Goal: Task Accomplishment & Management: Use online tool/utility

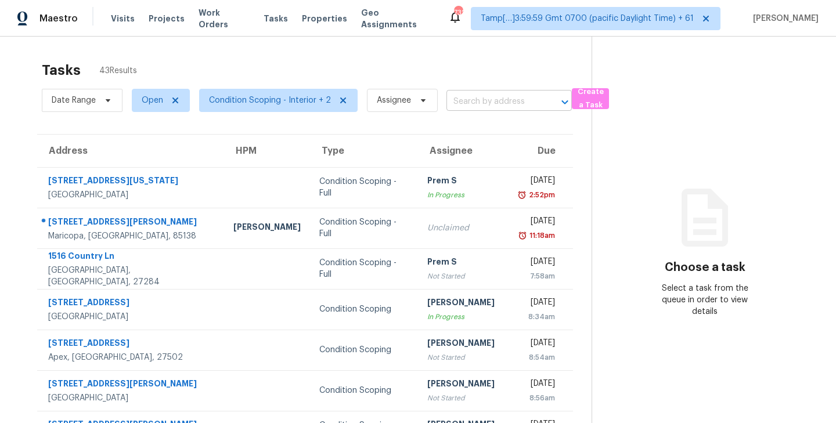
click at [477, 100] on input "text" at bounding box center [492, 102] width 93 height 18
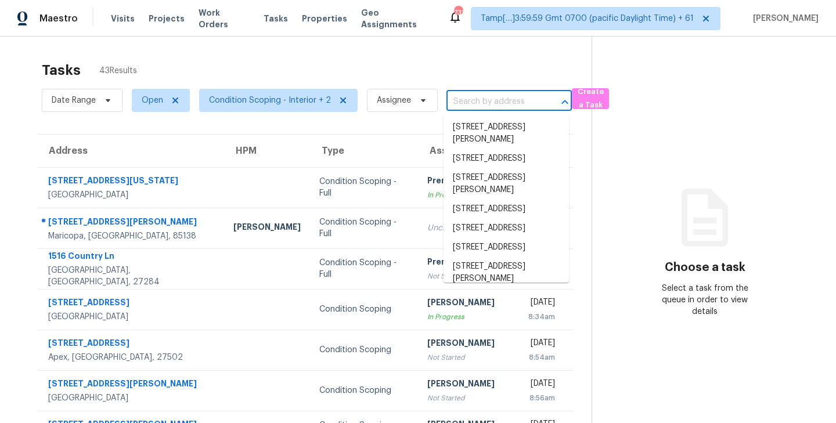
paste input "[STREET_ADDRESS][PERSON_NAME][US_STATE]"
type input "[STREET_ADDRESS][PERSON_NAME][US_STATE]"
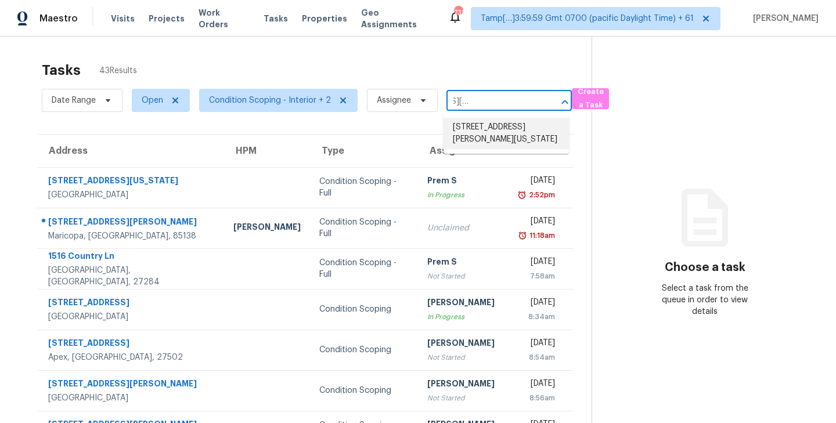
click at [475, 139] on li "[STREET_ADDRESS][PERSON_NAME][US_STATE]" at bounding box center [505, 133] width 125 height 31
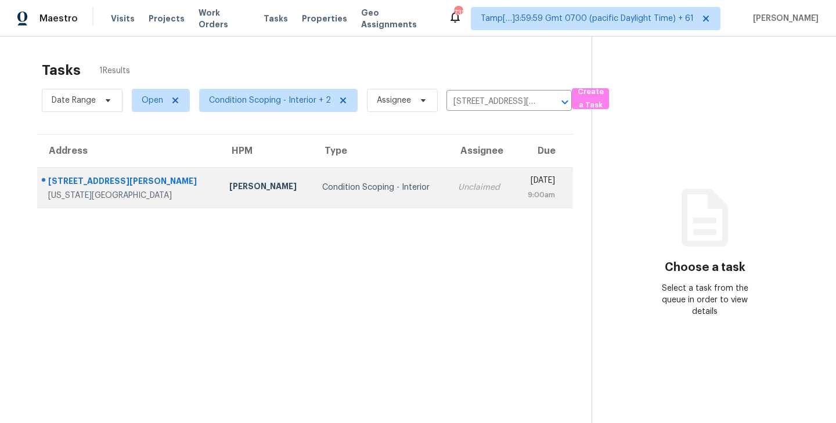
click at [389, 179] on td "Condition Scoping - Interior" at bounding box center [381, 187] width 136 height 41
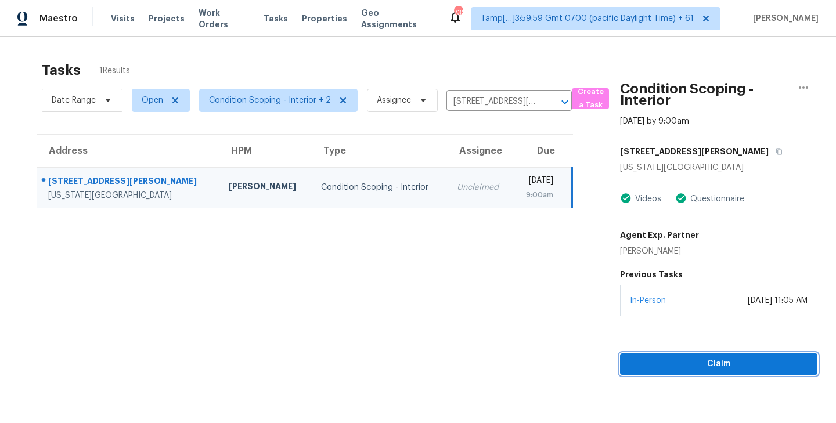
click at [723, 366] on span "Claim" at bounding box center [718, 364] width 179 height 15
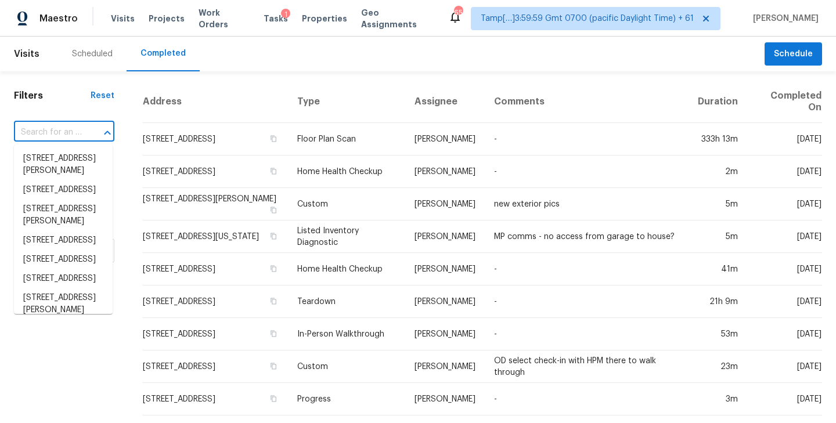
click at [58, 125] on input "text" at bounding box center [48, 133] width 68 height 18
paste input "[STREET_ADDRESS][PERSON_NAME][US_STATE]"
type input "[STREET_ADDRESS][PERSON_NAME][US_STATE]"
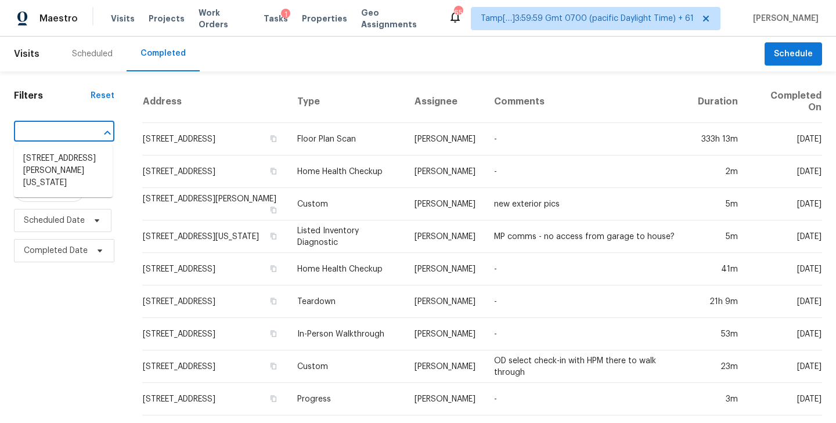
click at [53, 165] on li "10617 N Fisk Ave, Kansas City, MO 64154" at bounding box center [63, 171] width 99 height 44
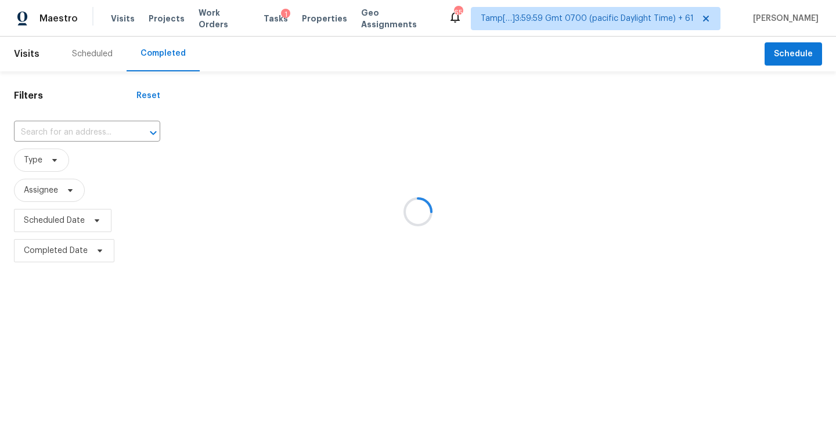
type input "10617 N Fisk Ave, Kansas City, MO 64154"
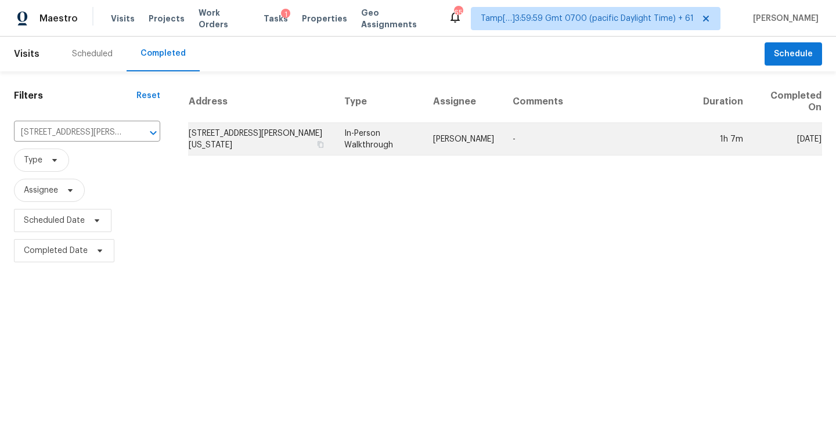
click at [259, 142] on td "10617 N Fisk Ave, Kansas City, MO 64154" at bounding box center [261, 139] width 147 height 33
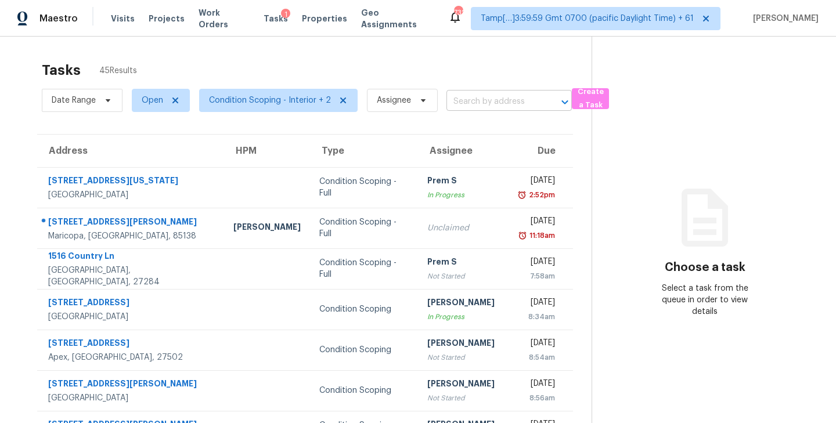
click at [486, 100] on input "text" at bounding box center [492, 102] width 93 height 18
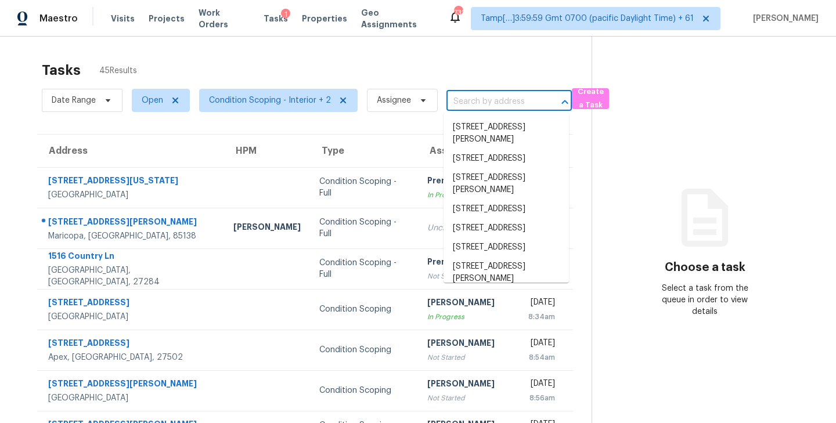
paste input "[STREET_ADDRESS][PERSON_NAME][US_STATE]"
type input "[STREET_ADDRESS][PERSON_NAME][US_STATE]"
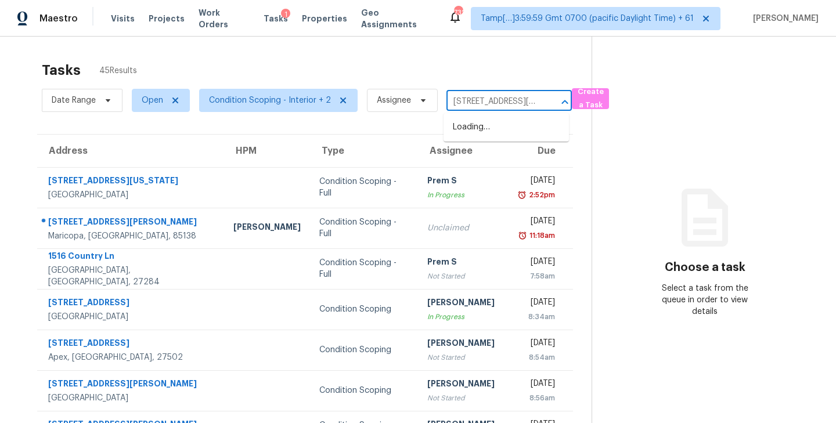
scroll to position [0, 67]
click at [482, 128] on li "10617 N Fisk Ave, Kansas City, MO 64154" at bounding box center [505, 133] width 125 height 31
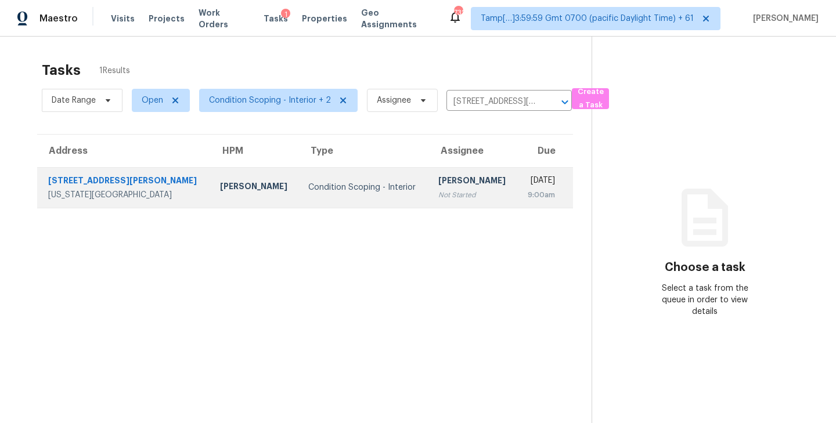
click at [438, 186] on div "[PERSON_NAME]" at bounding box center [473, 182] width 70 height 15
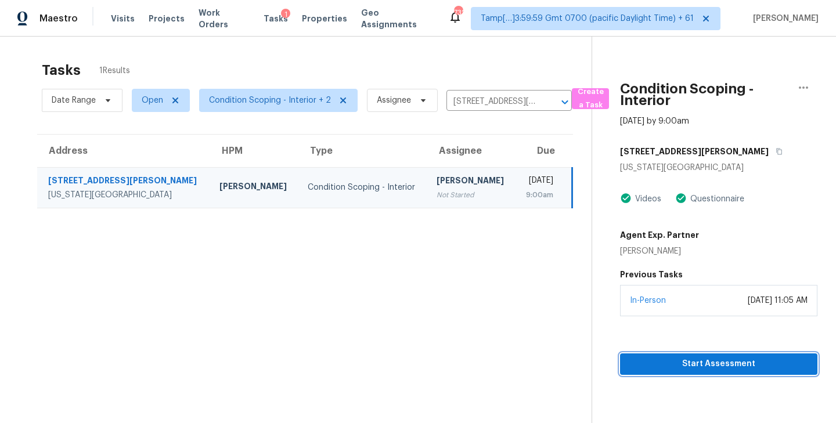
click at [701, 367] on span "Start Assessment" at bounding box center [718, 364] width 179 height 15
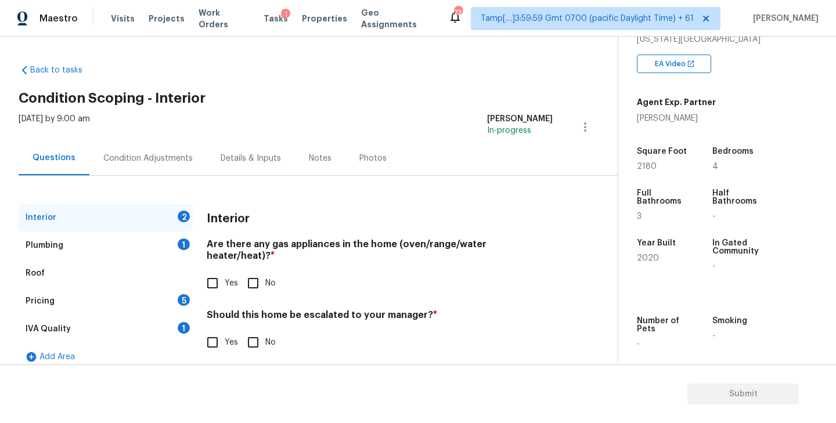
scroll to position [218, 0]
click at [210, 272] on input "Yes" at bounding box center [212, 283] width 24 height 24
checkbox input "true"
click at [264, 343] on div "Interior Are there any gas appliances in the home (oven/range/water heater/heat…" at bounding box center [380, 287] width 346 height 166
click at [255, 336] on input "No" at bounding box center [253, 342] width 24 height 24
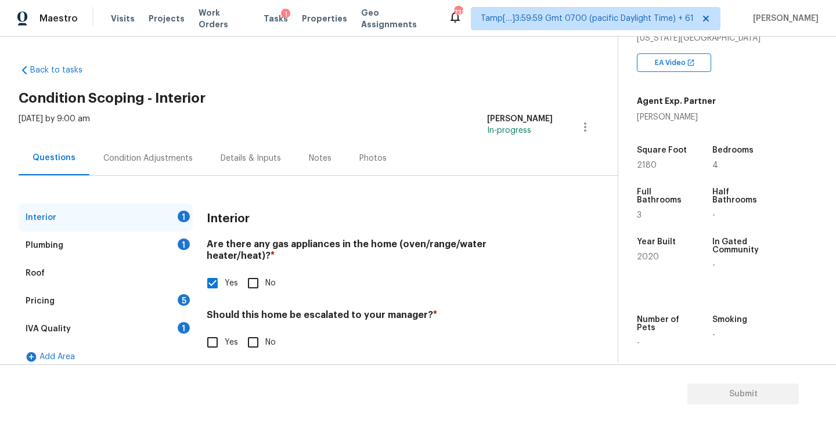
checkbox input "true"
click at [94, 327] on div "IVA Quality 1" at bounding box center [106, 329] width 174 height 28
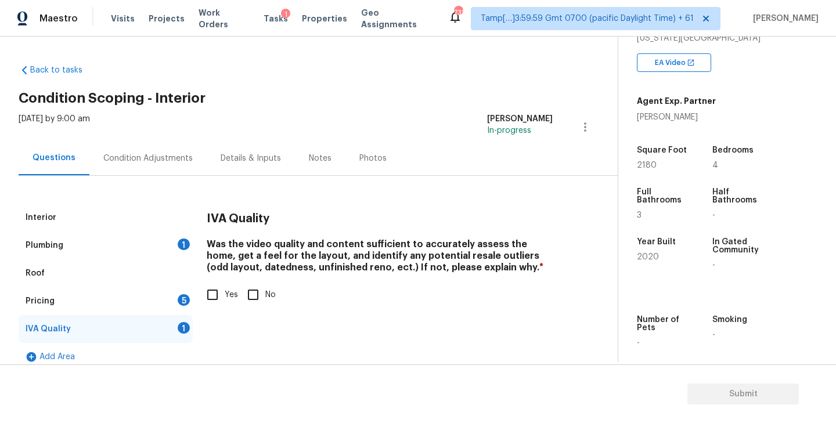
click at [212, 294] on input "Yes" at bounding box center [212, 295] width 24 height 24
checkbox input "true"
click at [107, 252] on div "Plumbing 1" at bounding box center [106, 246] width 174 height 28
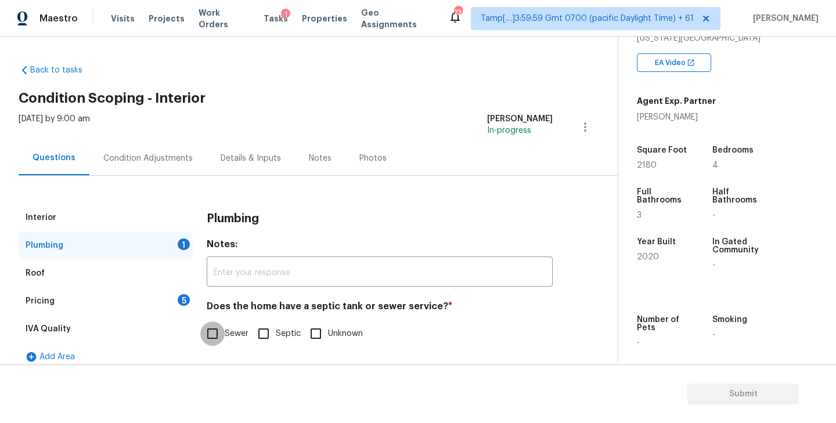
click at [217, 334] on input "Sewer" at bounding box center [212, 334] width 24 height 24
checkbox input "true"
click at [157, 305] on div "Pricing 5" at bounding box center [106, 301] width 174 height 28
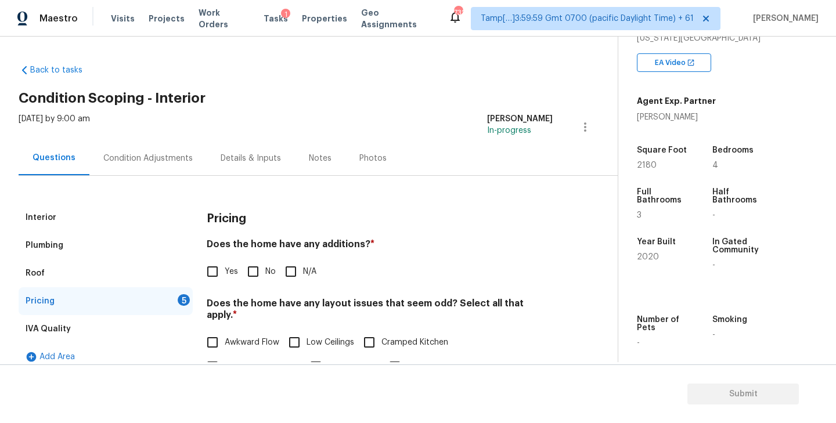
click at [256, 269] on input "No" at bounding box center [253, 271] width 24 height 24
checkbox input "true"
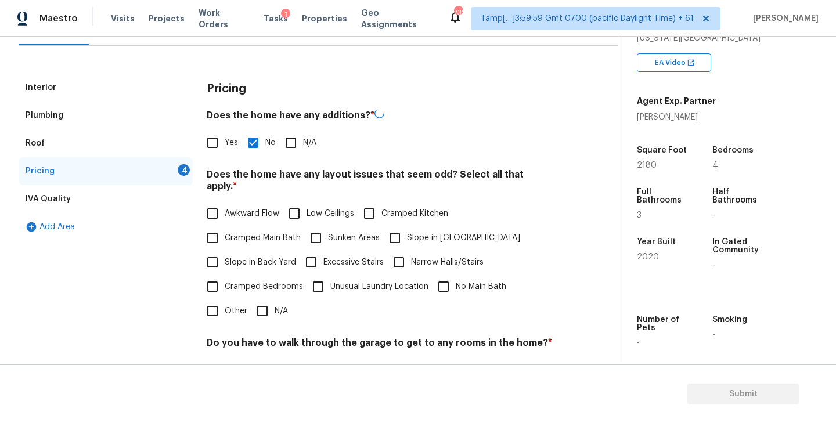
scroll to position [142, 0]
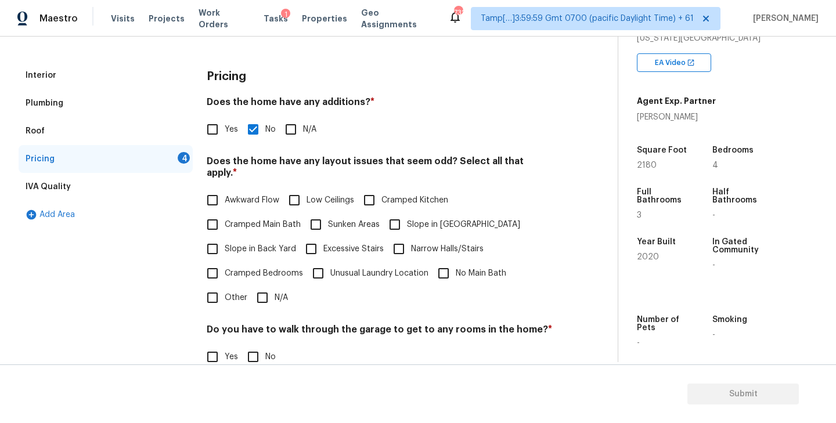
click at [261, 286] on input "N/A" at bounding box center [262, 298] width 24 height 24
checkbox input "true"
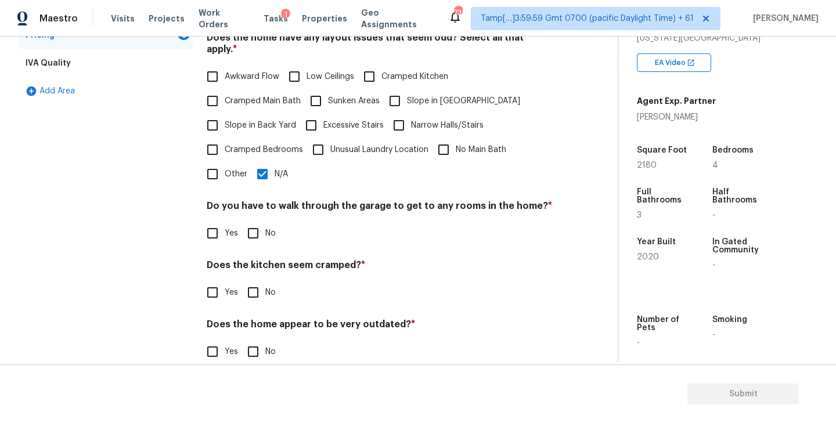
scroll to position [273, 0]
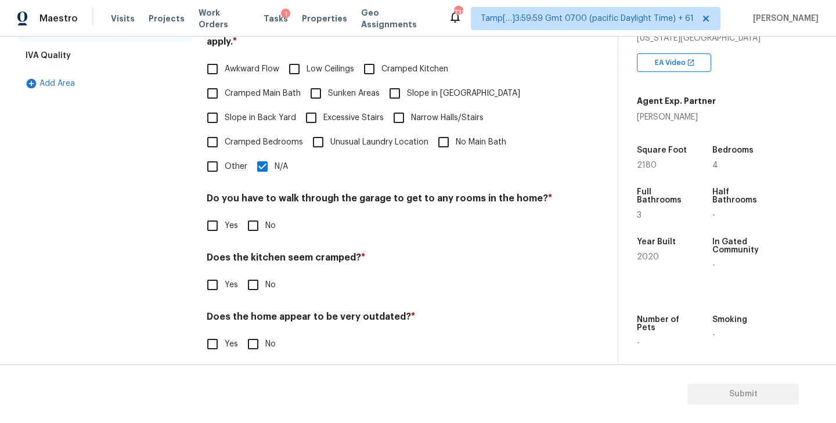
click at [254, 219] on input "No" at bounding box center [253, 226] width 24 height 24
checkbox input "true"
click at [253, 273] on input "No" at bounding box center [253, 285] width 24 height 24
checkbox input "true"
click at [257, 341] on input "No" at bounding box center [253, 345] width 24 height 24
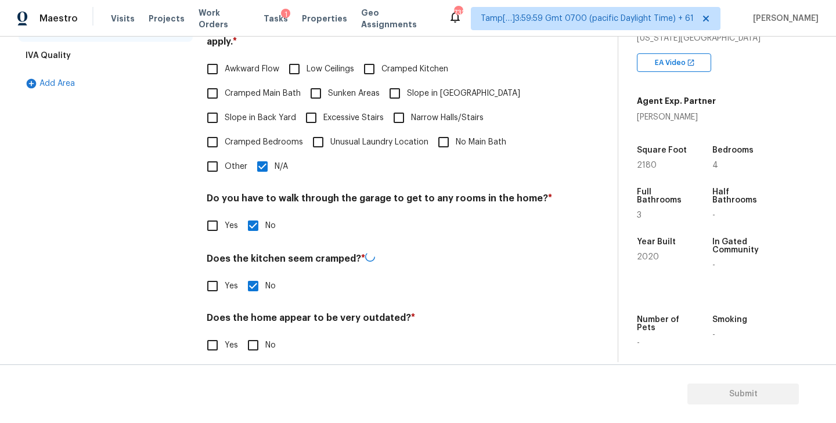
checkbox input "true"
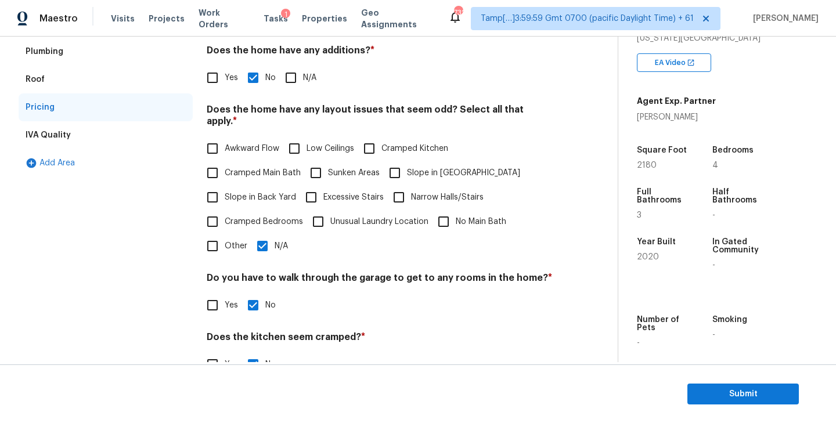
scroll to position [0, 0]
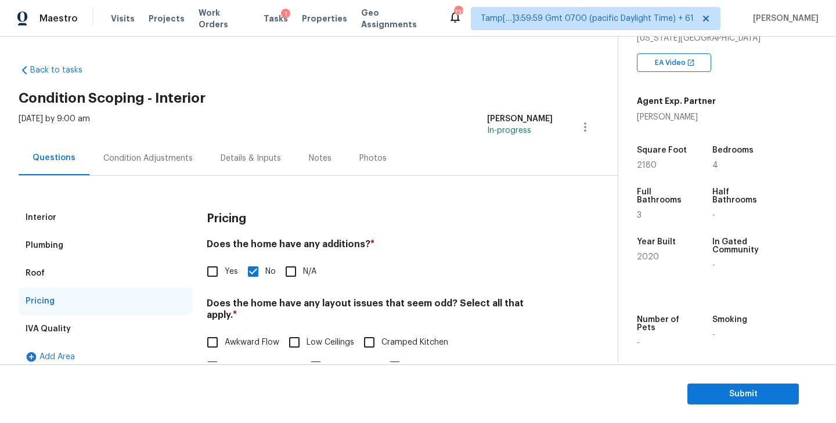
click at [174, 156] on div "Condition Adjustments" at bounding box center [147, 159] width 89 height 12
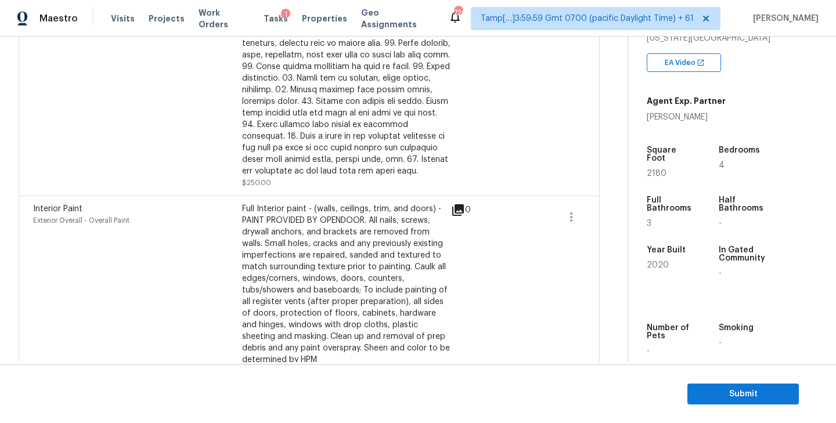
scroll to position [526, 0]
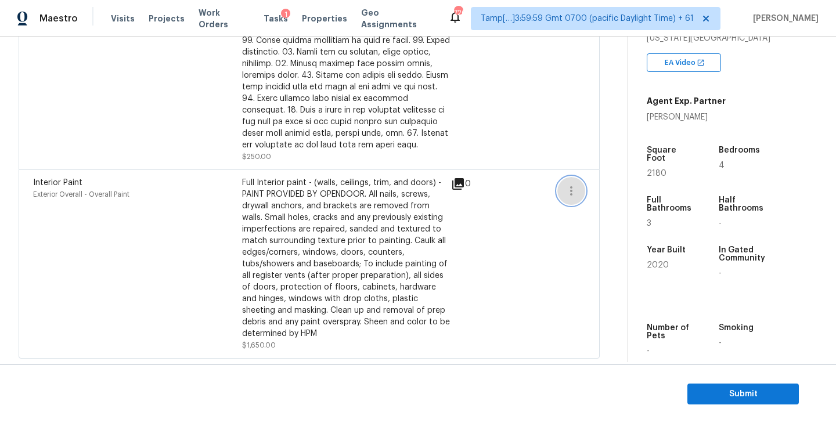
click at [573, 192] on icon "button" at bounding box center [571, 191] width 14 height 14
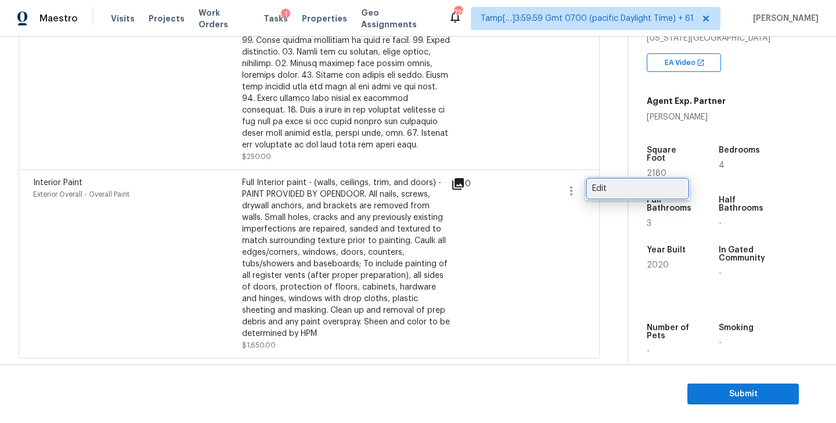
click at [622, 189] on div "Edit" at bounding box center [637, 189] width 91 height 12
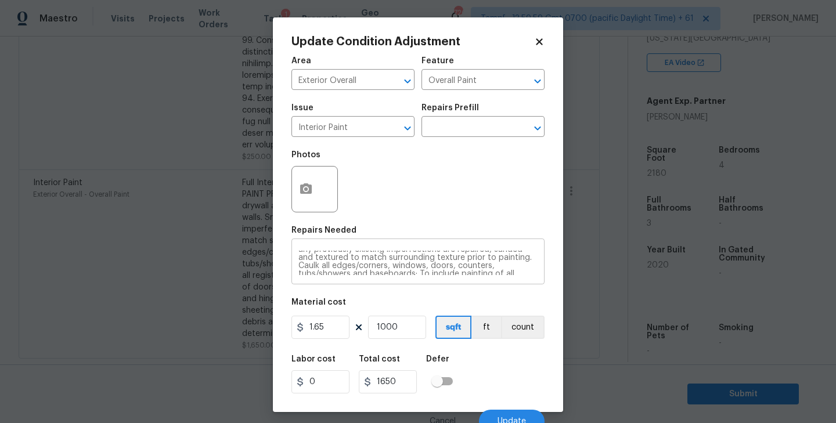
scroll to position [0, 0]
click at [534, 44] on icon at bounding box center [539, 42] width 10 height 10
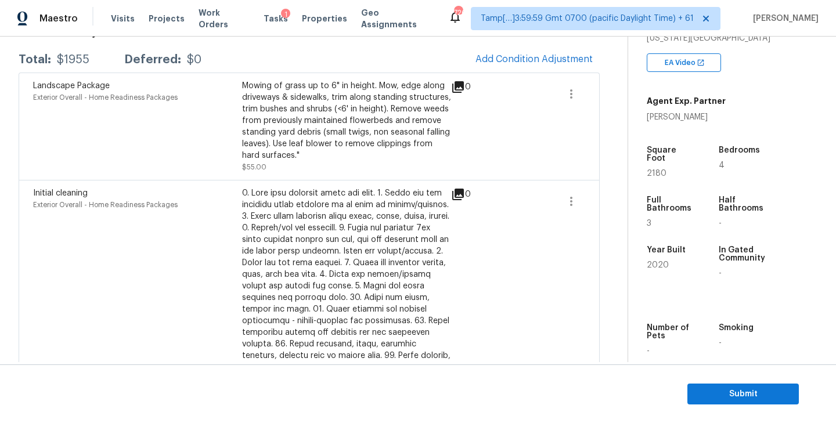
scroll to position [104, 0]
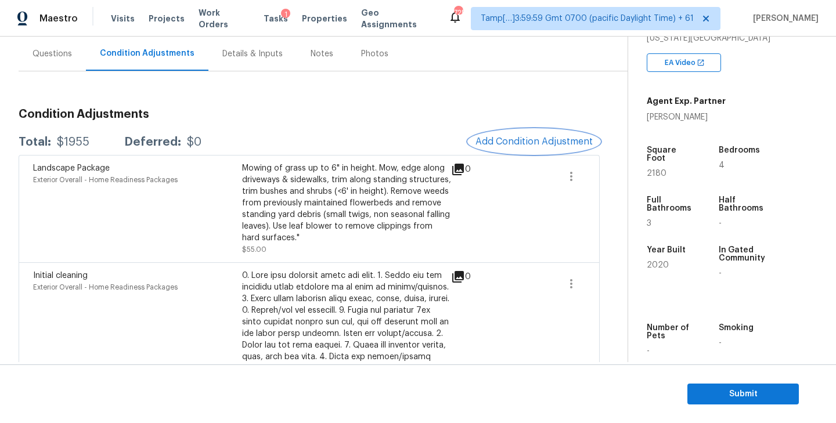
click at [537, 144] on span "Add Condition Adjustment" at bounding box center [533, 141] width 117 height 10
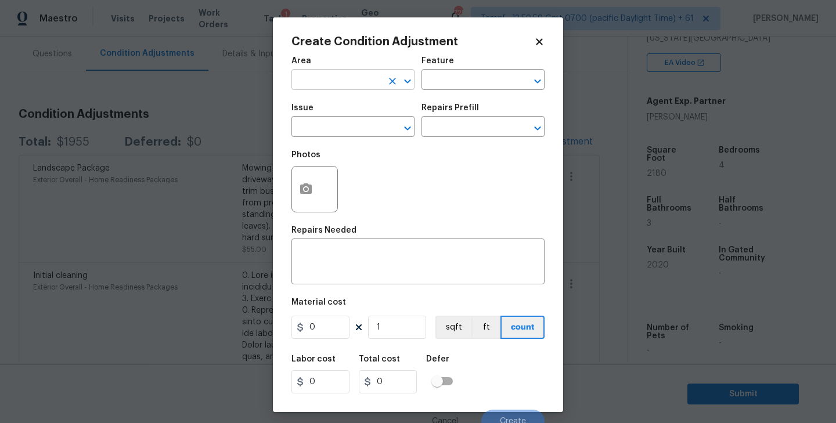
click at [330, 78] on input "text" at bounding box center [336, 81] width 91 height 18
click at [344, 128] on li "Interior Overall" at bounding box center [352, 126] width 123 height 19
type input "Interior Overall"
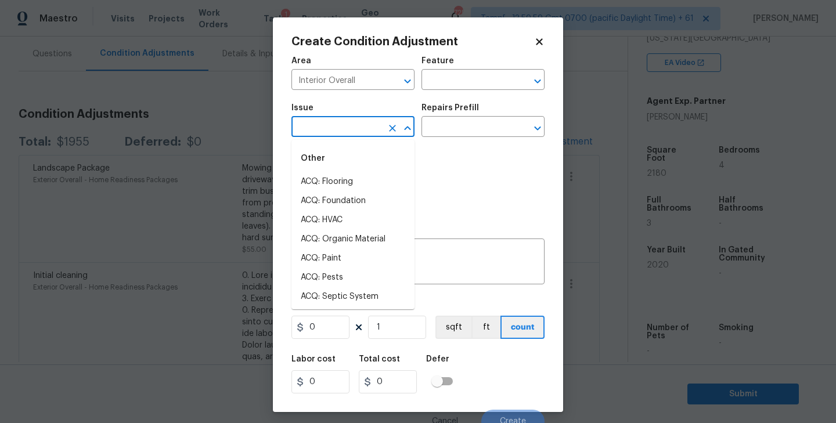
click at [332, 130] on input "text" at bounding box center [336, 128] width 91 height 18
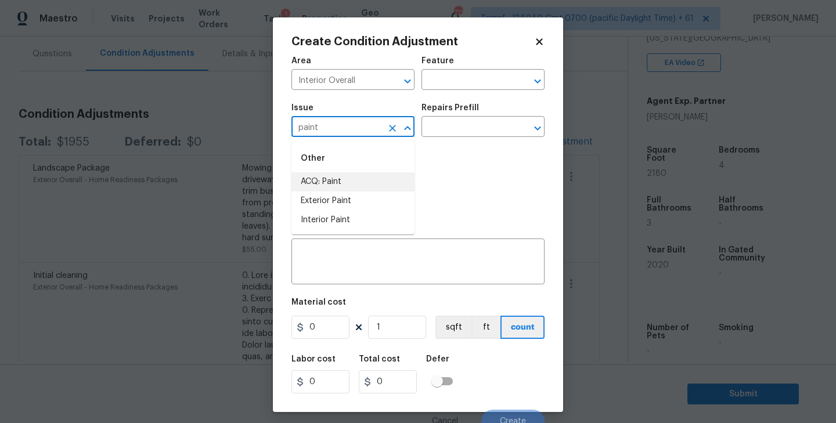
click at [346, 181] on li "ACQ: Paint" at bounding box center [352, 181] width 123 height 19
click at [536, 129] on icon "Open" at bounding box center [537, 128] width 6 height 4
type input "ACQ: Paint"
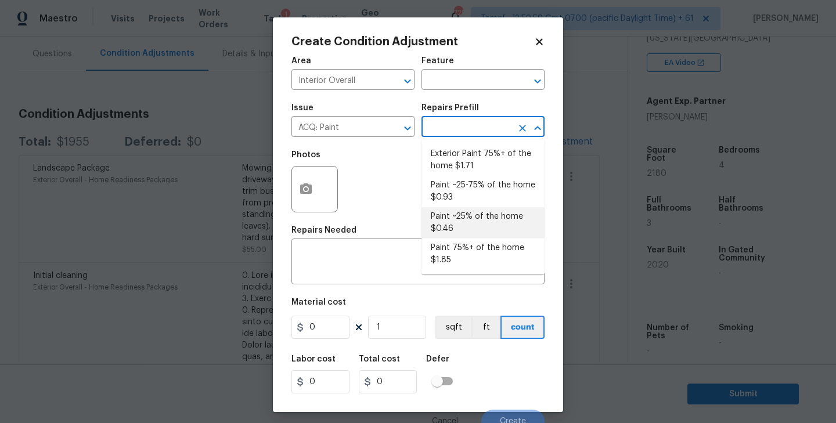
click at [471, 224] on li "Paint ~25% of the home $0.46" at bounding box center [482, 222] width 123 height 31
type input "Acquisition"
type textarea "Acquisition Scope: ~25% of the home needs interior paint"
type input "0.46"
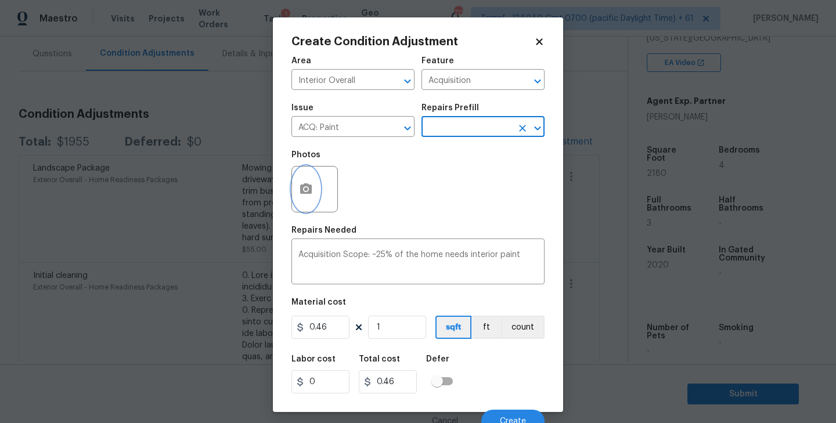
click at [308, 192] on icon "button" at bounding box center [306, 188] width 12 height 10
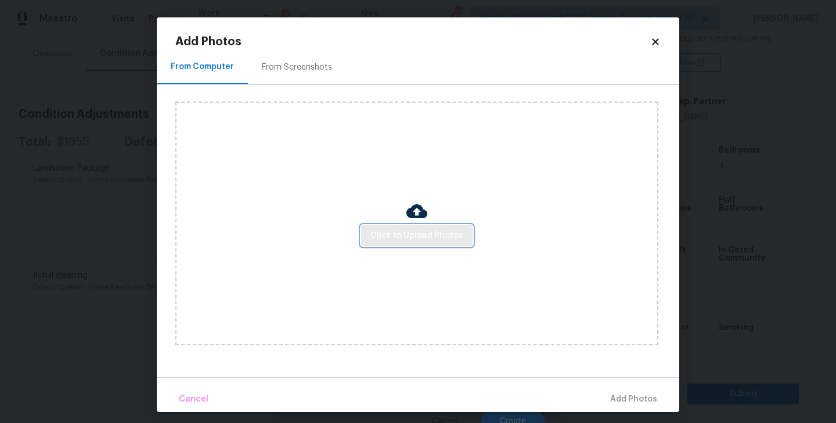
click at [407, 226] on button "Click to Upload Photos" at bounding box center [416, 235] width 111 height 21
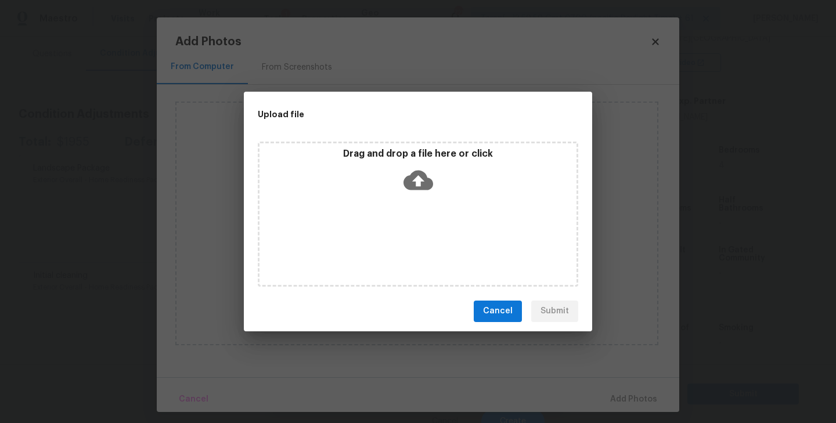
click at [425, 179] on icon at bounding box center [418, 180] width 30 height 20
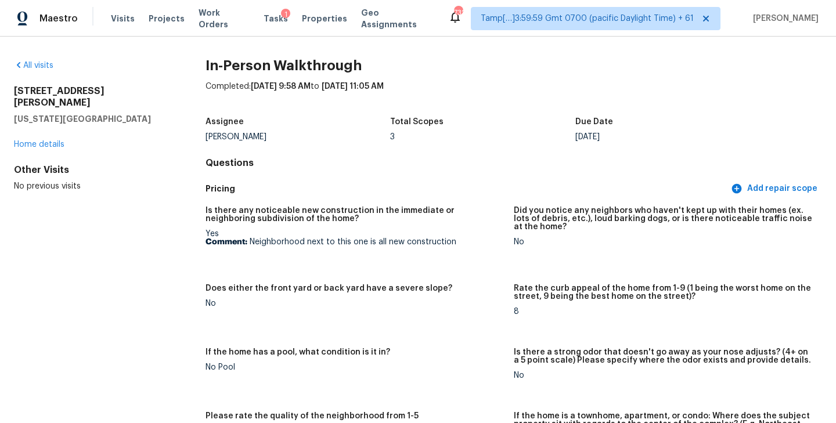
click at [486, 125] on div "Total Scopes" at bounding box center [482, 125] width 185 height 15
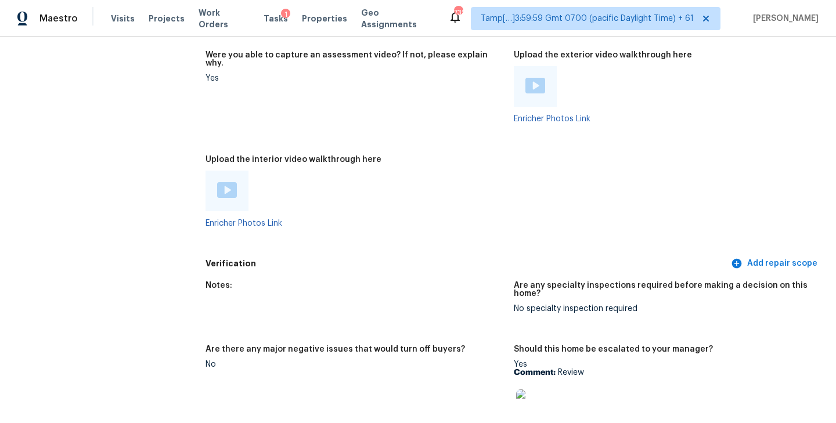
scroll to position [2538, 0]
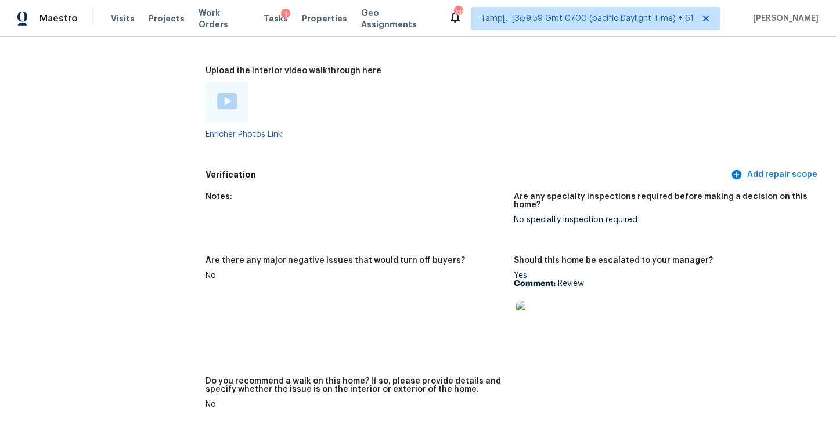
click at [237, 96] on div at bounding box center [226, 102] width 43 height 41
click at [216, 95] on div at bounding box center [226, 102] width 43 height 41
click at [225, 94] on img at bounding box center [227, 101] width 20 height 16
click at [460, 169] on h5 "Verification" at bounding box center [466, 175] width 523 height 12
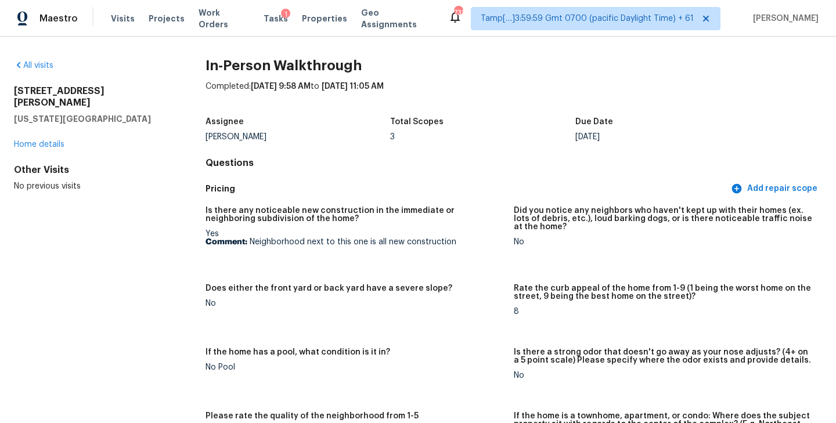
scroll to position [85, 0]
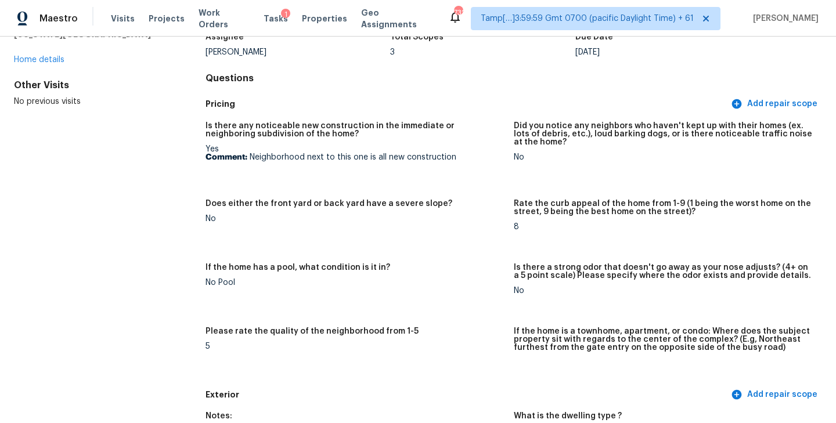
click at [492, 76] on h4 "Questions" at bounding box center [513, 79] width 616 height 12
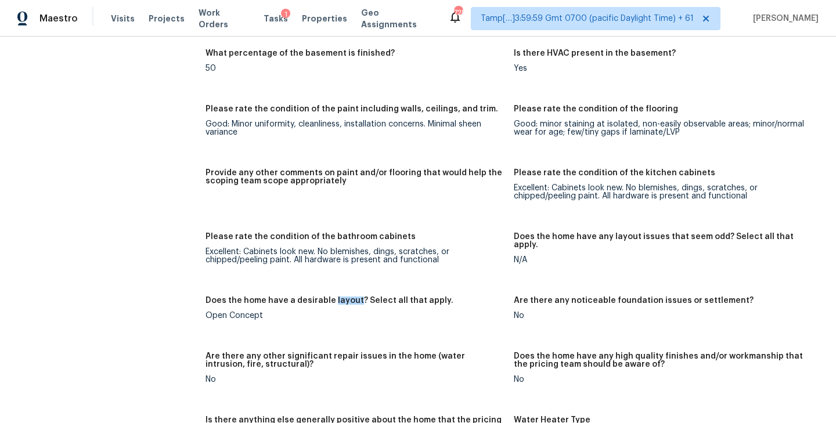
scroll to position [1806, 0]
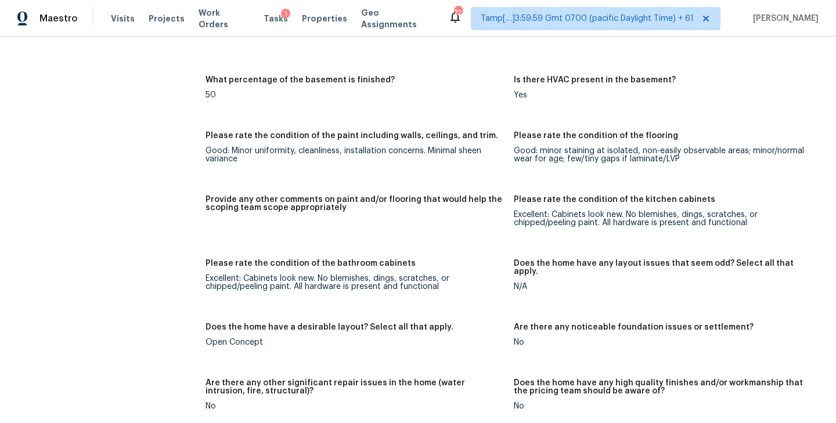
click at [477, 238] on div "Notes: Living Room Photos Kitchen Photos Main Bedroom Photos Bathroom Photos Ad…" at bounding box center [513, 274] width 616 height 1245
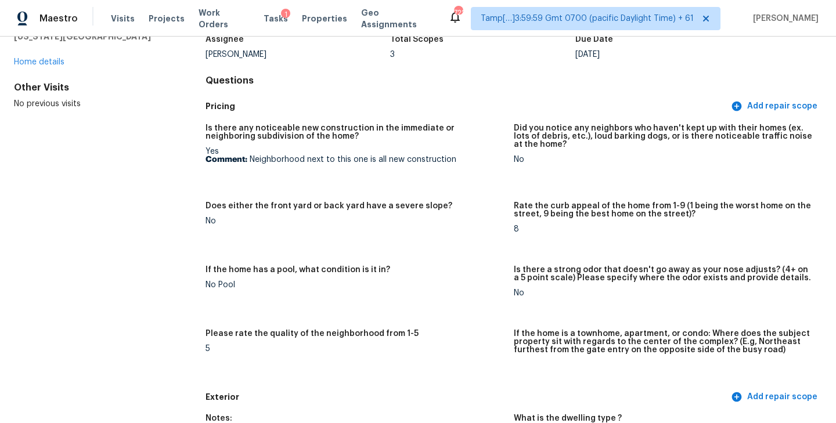
scroll to position [121, 0]
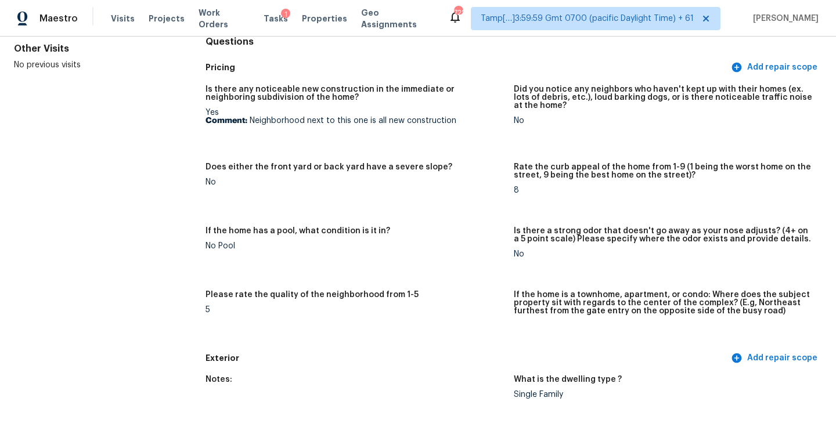
click at [439, 149] on div "Is there any noticeable new construction in the immediate or neighboring subdiv…" at bounding box center [513, 212] width 616 height 269
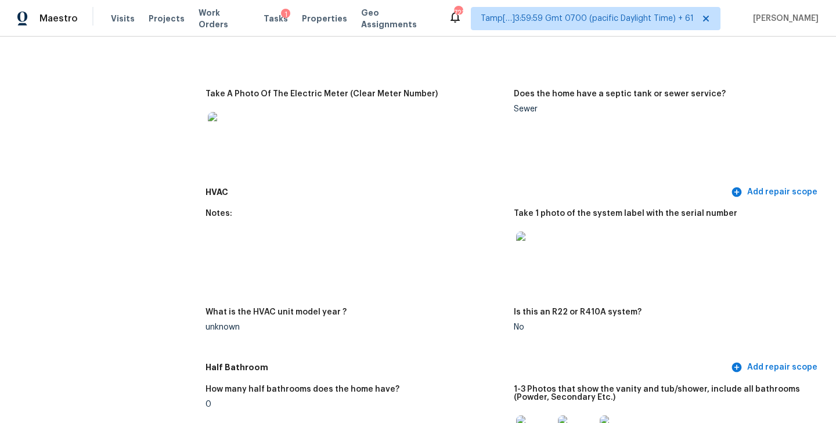
scroll to position [0, 0]
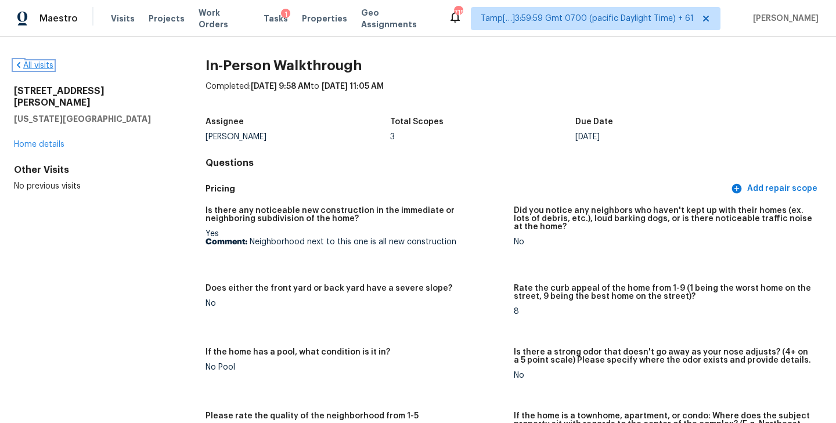
click at [30, 68] on link "All visits" at bounding box center [33, 66] width 39 height 8
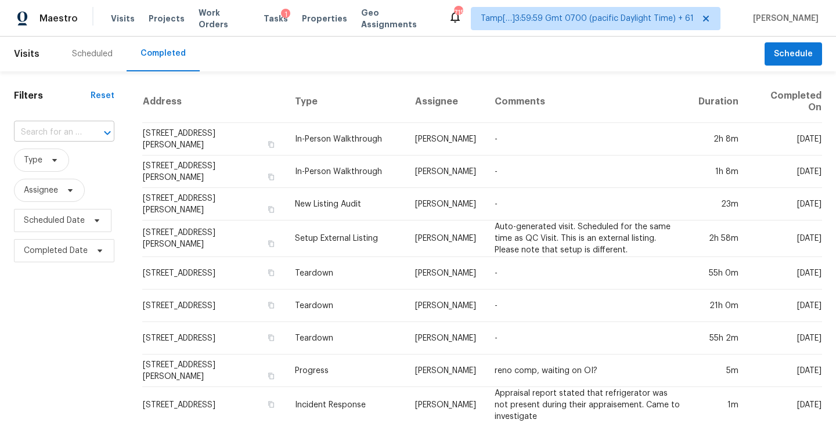
click at [54, 132] on input "text" at bounding box center [48, 133] width 68 height 18
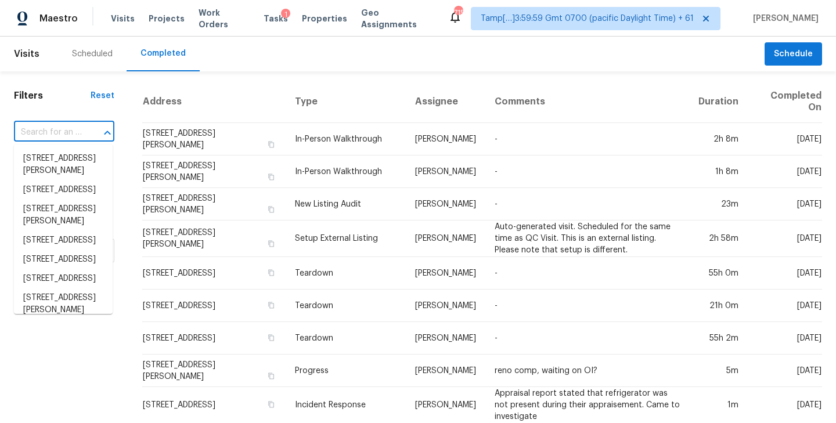
paste input "9101 Pitcairn Dr, Fort Mill, SC 29708"
type input "9101 Pitcairn Dr, Fort Mill, SC 29708"
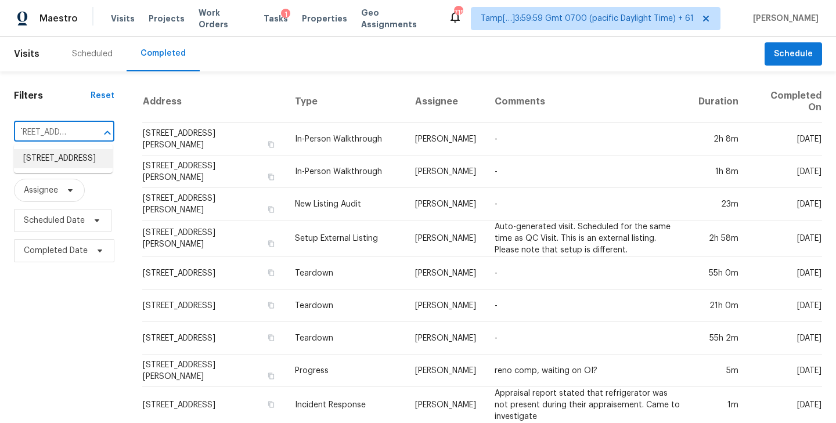
click at [51, 164] on li "9101 Pitcairn Dr, Fort Mill, SC 29708" at bounding box center [63, 158] width 99 height 19
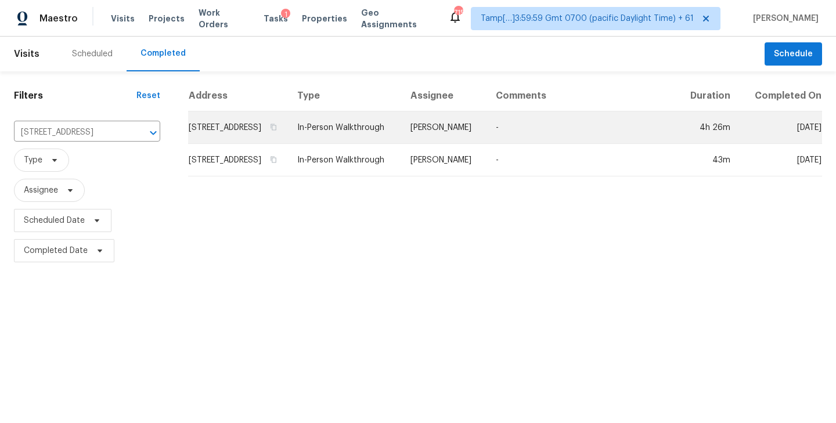
click at [255, 143] on td "9101 Pitcairn Dr, Fort Mill, SC 29708" at bounding box center [238, 127] width 100 height 33
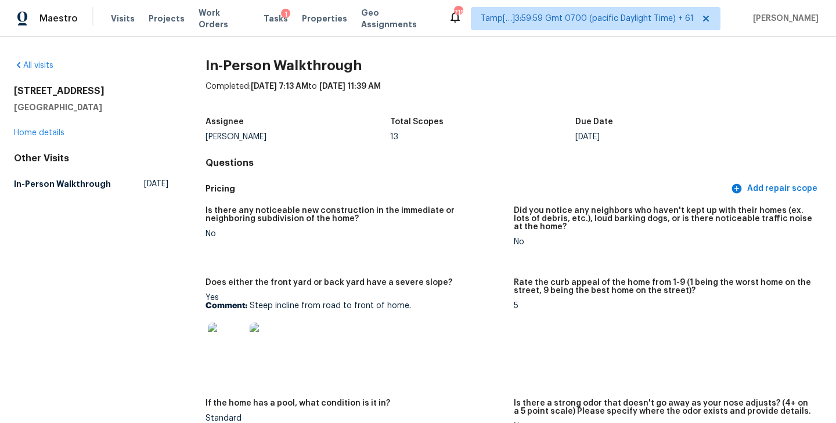
click at [509, 178] on div "Pricing Add repair scope" at bounding box center [513, 188] width 616 height 21
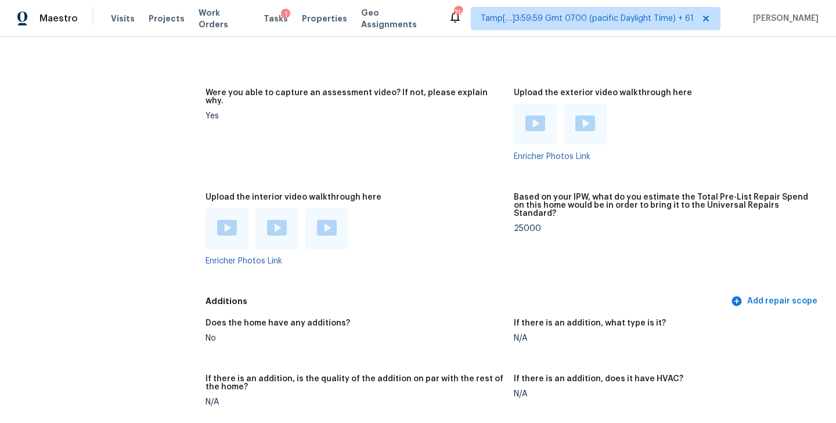
scroll to position [2563, 0]
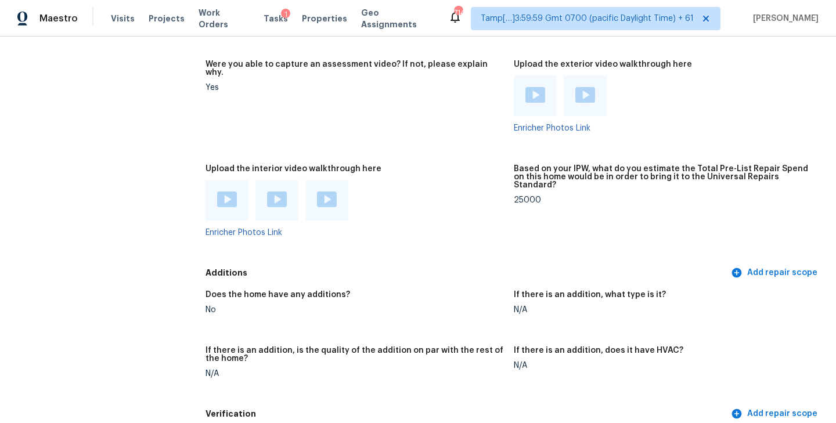
click at [219, 192] on img at bounding box center [227, 200] width 20 height 16
click at [393, 191] on div at bounding box center [354, 200] width 299 height 41
click at [275, 192] on img at bounding box center [277, 200] width 20 height 16
click at [508, 96] on figure "Were you able to capture an assessment video? If not, please explain why. Yes" at bounding box center [359, 105] width 308 height 91
click at [319, 192] on img at bounding box center [327, 200] width 20 height 16
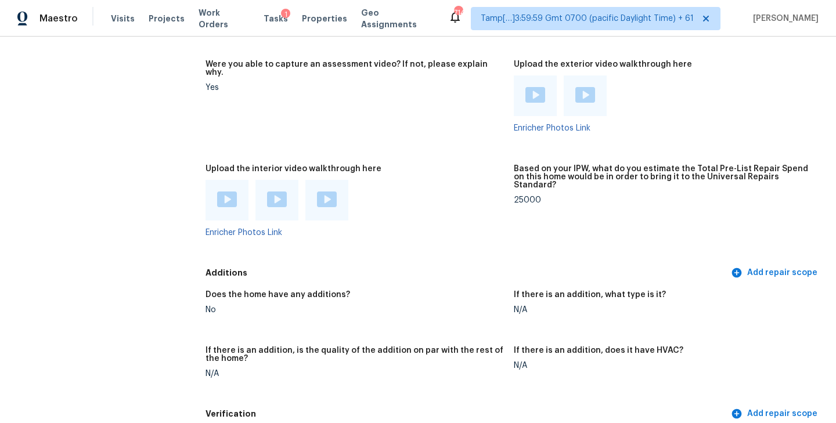
click at [428, 93] on figure "Were you able to capture an assessment video? If not, please explain why. Yes" at bounding box center [359, 105] width 308 height 91
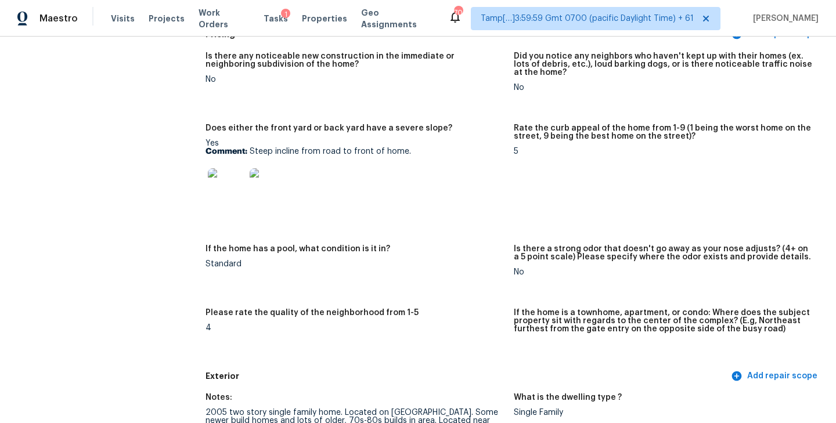
scroll to position [135, 0]
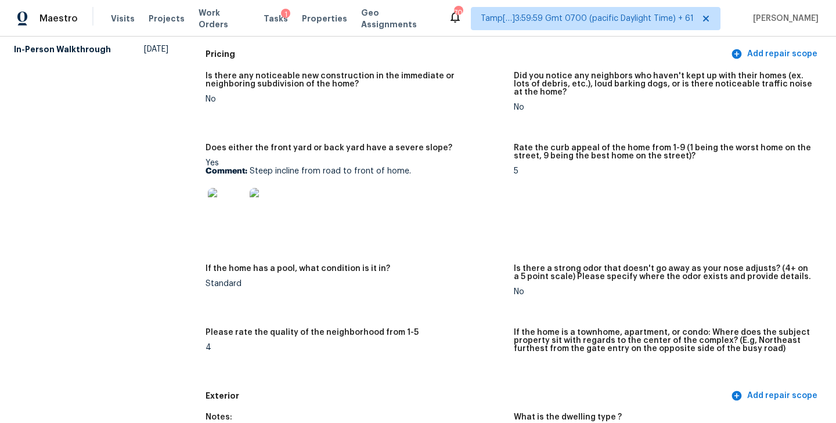
click at [349, 205] on div at bounding box center [354, 206] width 299 height 51
click at [231, 213] on img at bounding box center [226, 206] width 37 height 37
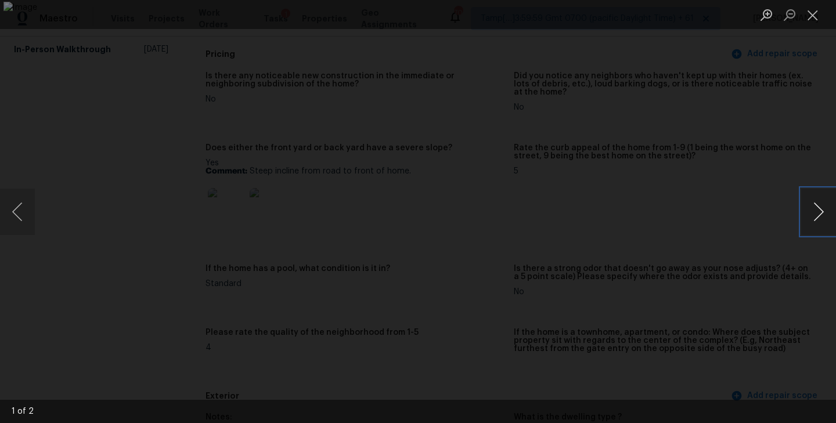
click at [822, 217] on button "Next image" at bounding box center [818, 212] width 35 height 46
click at [812, 22] on button "Close lightbox" at bounding box center [812, 15] width 23 height 20
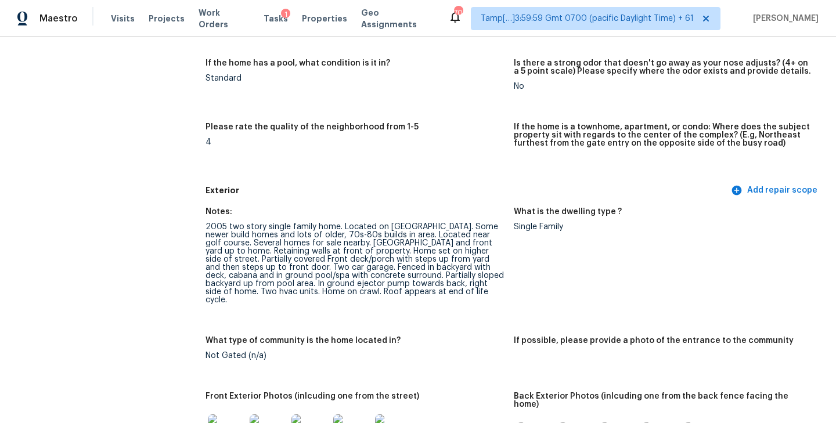
scroll to position [392, 0]
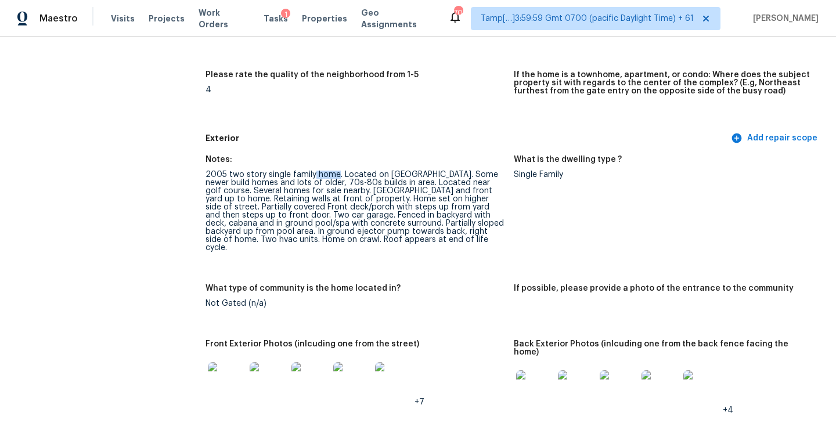
drag, startPoint x: 206, startPoint y: 175, endPoint x: 336, endPoint y: 175, distance: 130.0
click at [336, 175] on div "2005 two story single family home. Located on Tega cay peninsula. Some newer bu…" at bounding box center [354, 211] width 299 height 81
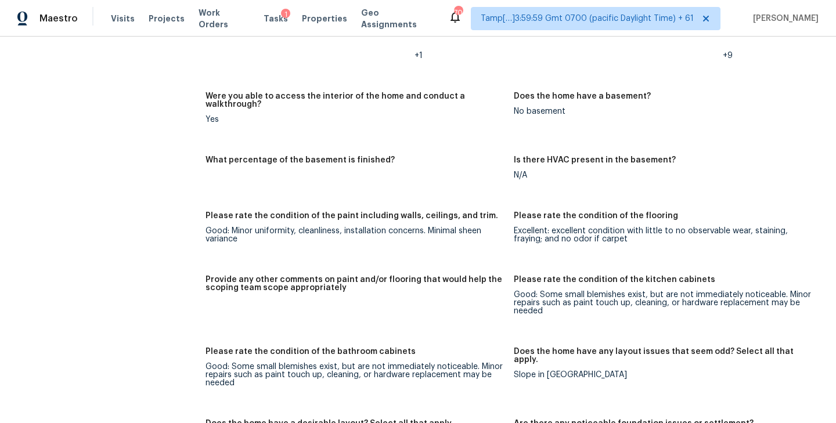
scroll to position [1851, 0]
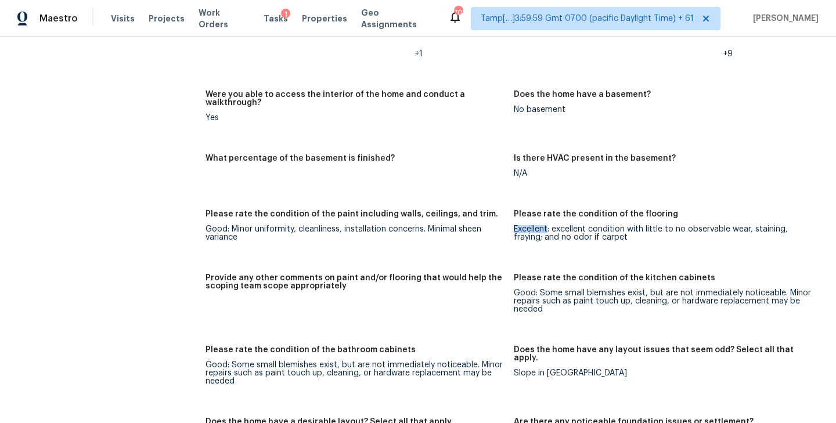
drag, startPoint x: 515, startPoint y: 206, endPoint x: 547, endPoint y: 206, distance: 31.9
click at [547, 225] on div "Excellent: excellent condition with little to no observable wear, staining, fra…" at bounding box center [663, 233] width 299 height 16
click at [392, 237] on div "Notes: Hardwoods throughout majority of first floor, freshly sanded and refinis…" at bounding box center [513, 382] width 616 height 1188
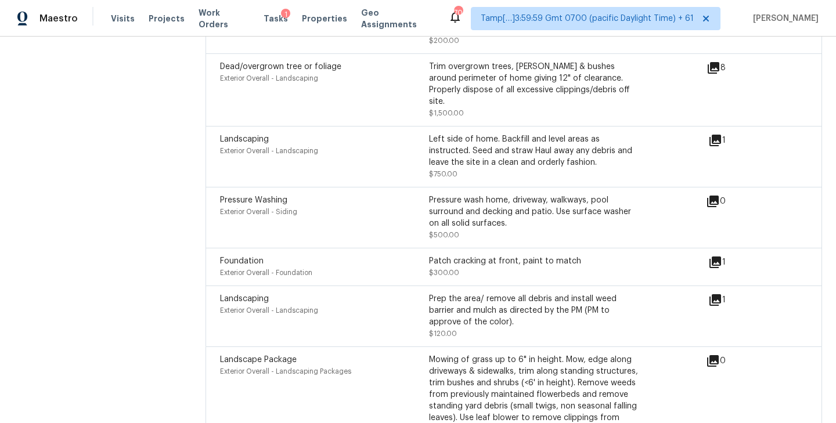
scroll to position [3785, 0]
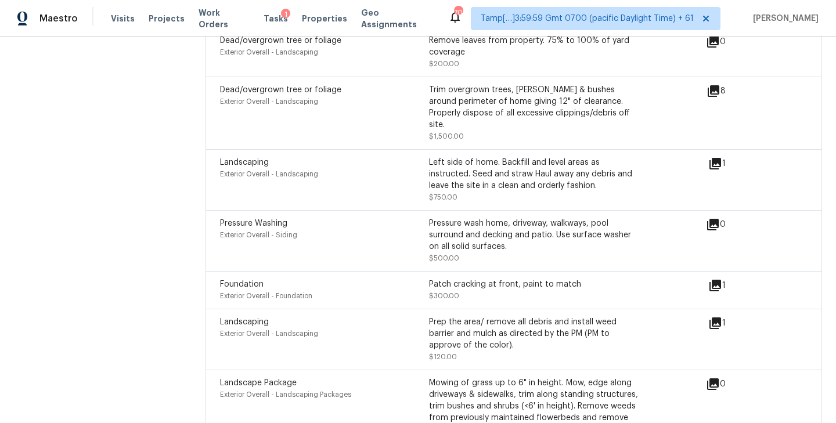
click at [718, 280] on icon at bounding box center [715, 286] width 12 height 12
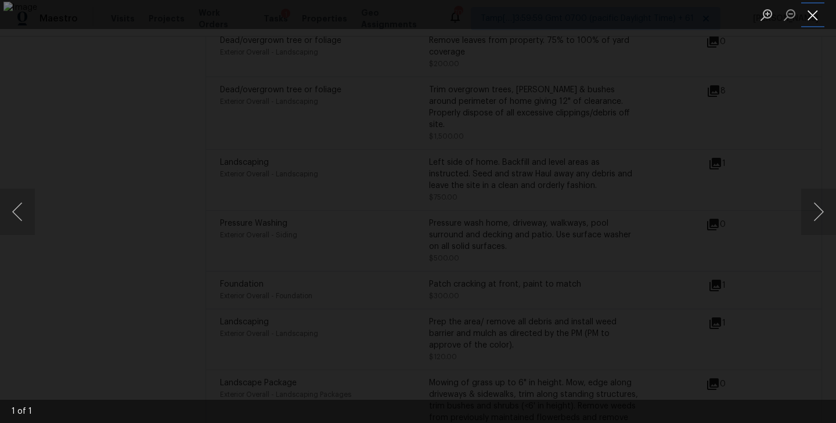
click at [818, 10] on button "Close lightbox" at bounding box center [812, 15] width 23 height 20
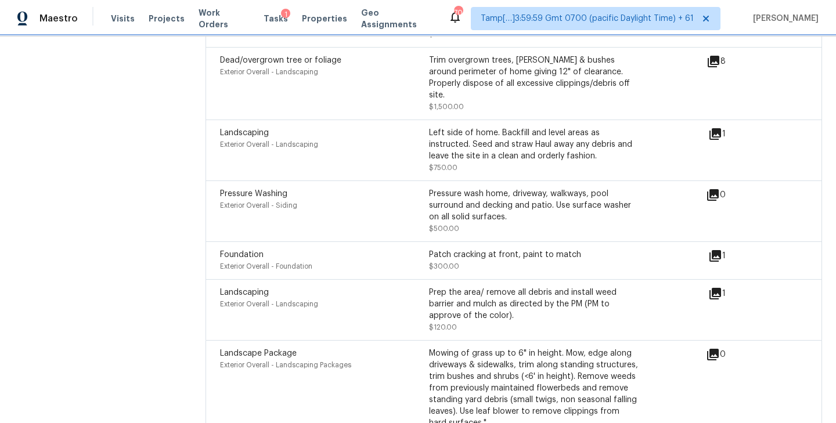
scroll to position [3836, 0]
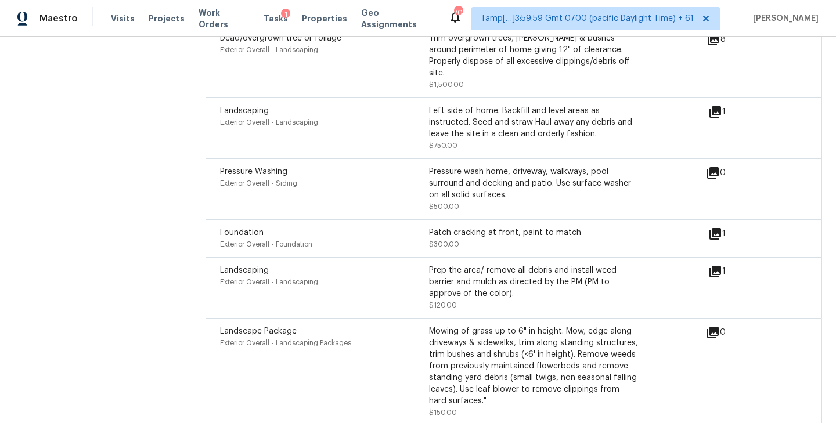
click at [716, 228] on icon at bounding box center [715, 234] width 12 height 12
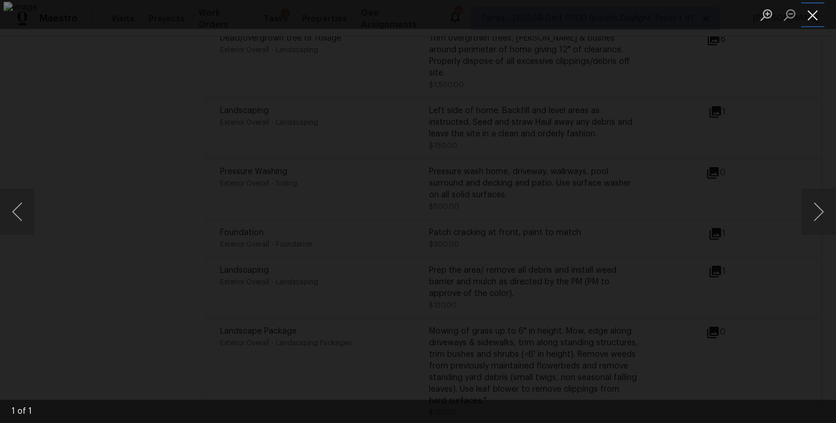
click at [802, 12] on button "Close lightbox" at bounding box center [812, 15] width 23 height 20
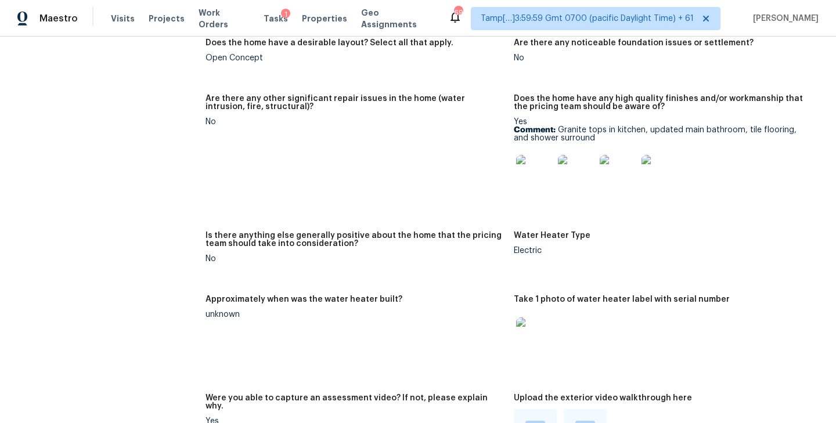
scroll to position [2229, 0]
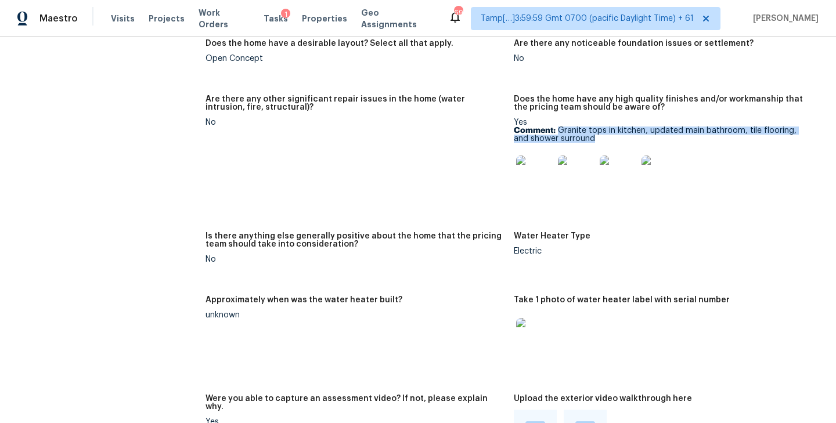
drag, startPoint x: 558, startPoint y: 106, endPoint x: 602, endPoint y: 112, distance: 44.6
click at [602, 127] on p "Comment: Granite tops in kitchen, updated main bathroom, tile flooring, and sho…" at bounding box center [663, 135] width 299 height 16
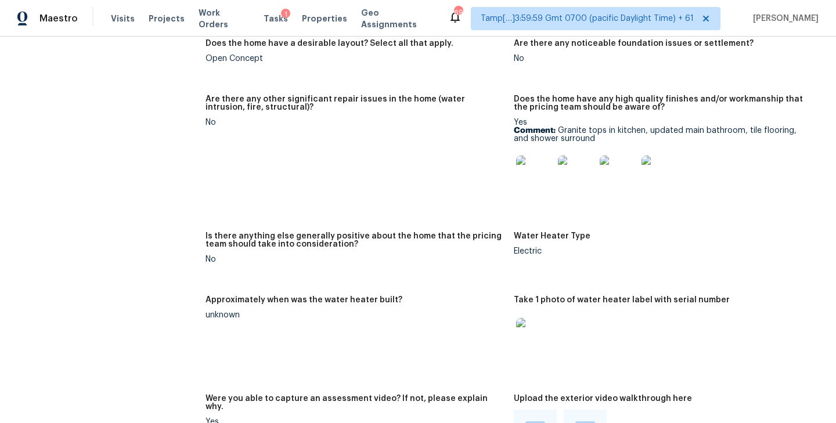
click at [430, 160] on figure "Are there any other significant repair issues in the home (water intrusion, fir…" at bounding box center [359, 156] width 308 height 123
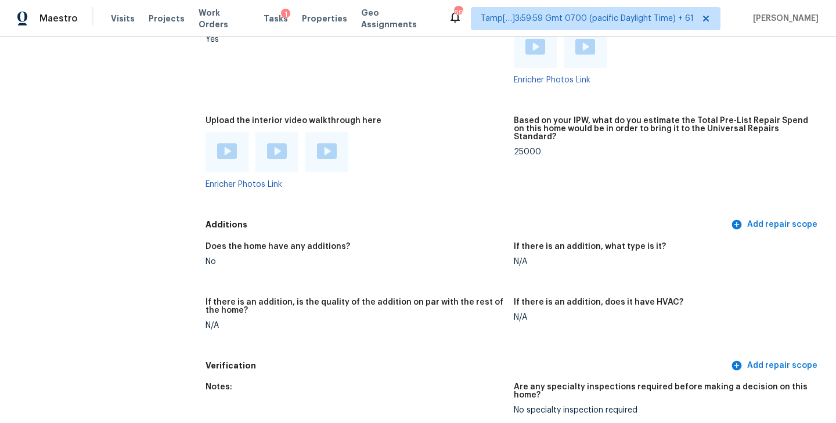
scroll to position [2580, 0]
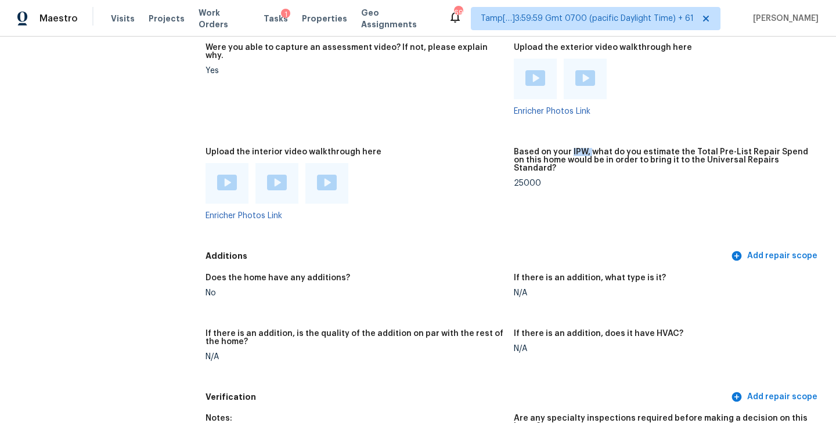
drag, startPoint x: 569, startPoint y: 127, endPoint x: 588, endPoint y: 127, distance: 18.6
click at [588, 148] on h5 "Based on your IPW, what do you estimate the Total Pre-List Repair Spend on this…" at bounding box center [663, 160] width 299 height 24
click at [564, 148] on h5 "Based on your IPW, what do you estimate the Total Pre-List Repair Spend on this…" at bounding box center [663, 160] width 299 height 24
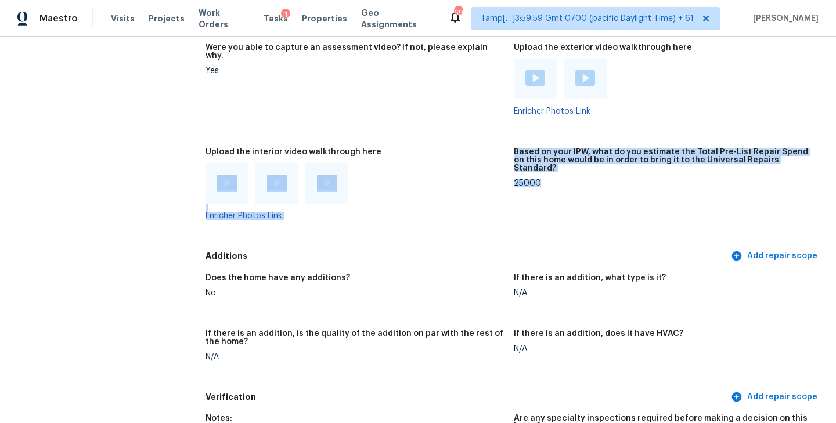
drag, startPoint x: 513, startPoint y: 127, endPoint x: 550, endPoint y: 150, distance: 43.5
click at [550, 179] on div "25000" at bounding box center [663, 183] width 299 height 8
drag, startPoint x: 538, startPoint y: 150, endPoint x: 511, endPoint y: 124, distance: 38.2
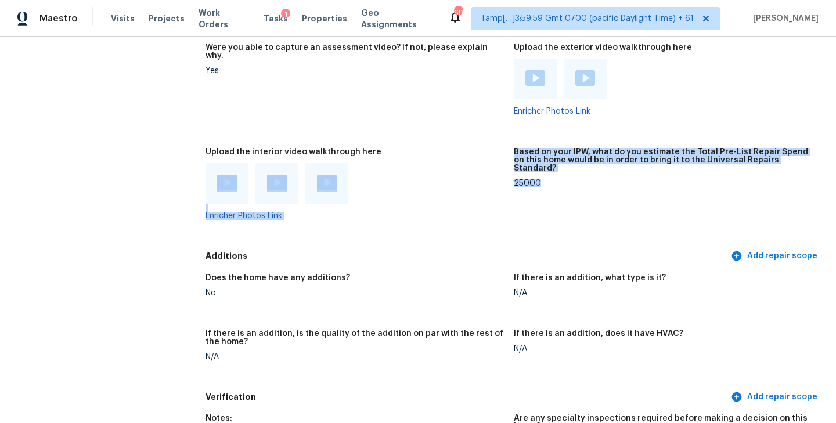
click at [513, 164] on figure "Upload the interior video walkthrough here Enricher Photos Link" at bounding box center [359, 193] width 308 height 91
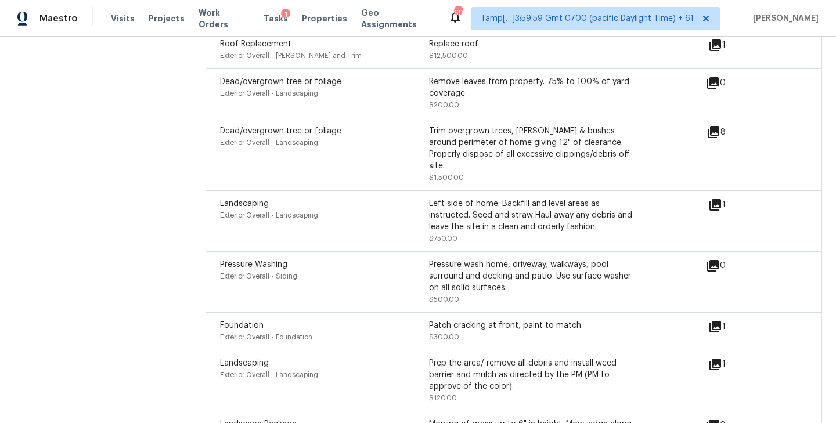
scroll to position [3731, 0]
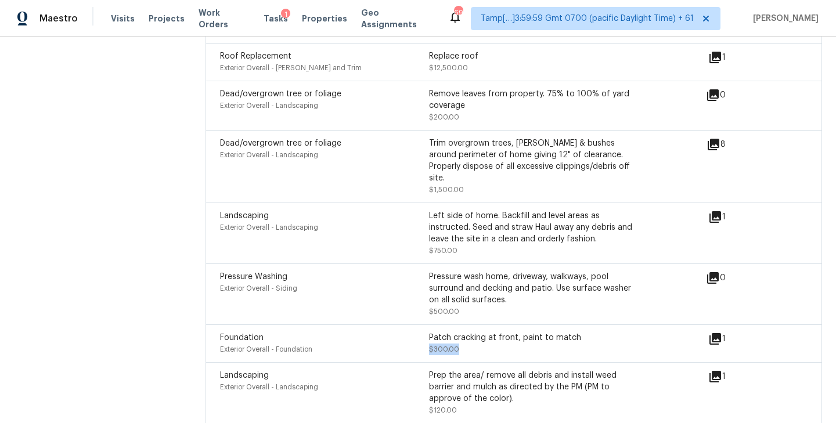
drag, startPoint x: 430, startPoint y: 318, endPoint x: 462, endPoint y: 318, distance: 32.5
click at [462, 332] on div "Patch cracking at front, paint to match $300.00" at bounding box center [533, 343] width 209 height 23
click at [718, 333] on icon at bounding box center [715, 339] width 12 height 12
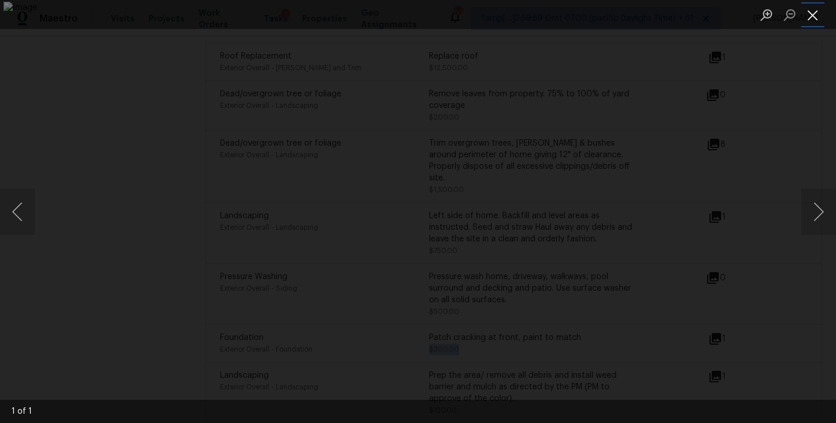
click at [813, 19] on button "Close lightbox" at bounding box center [812, 15] width 23 height 20
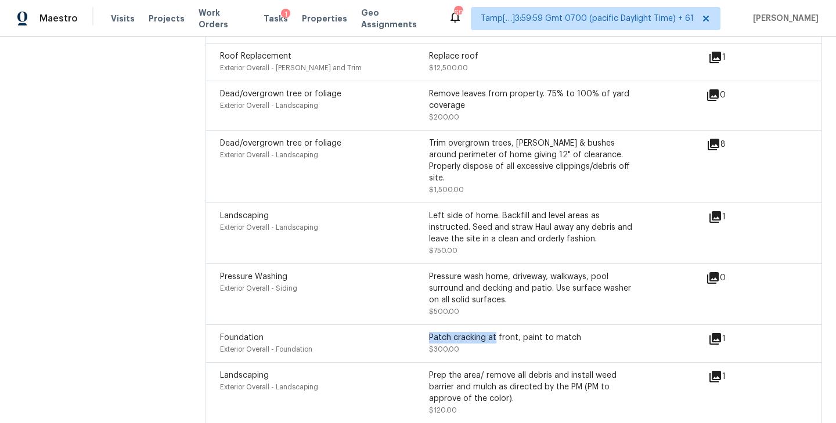
drag, startPoint x: 429, startPoint y: 304, endPoint x: 493, endPoint y: 304, distance: 64.4
click at [494, 332] on div "Patch cracking at front, paint to match" at bounding box center [533, 338] width 209 height 12
click at [500, 332] on div "Patch cracking at front, paint to match" at bounding box center [533, 338] width 209 height 12
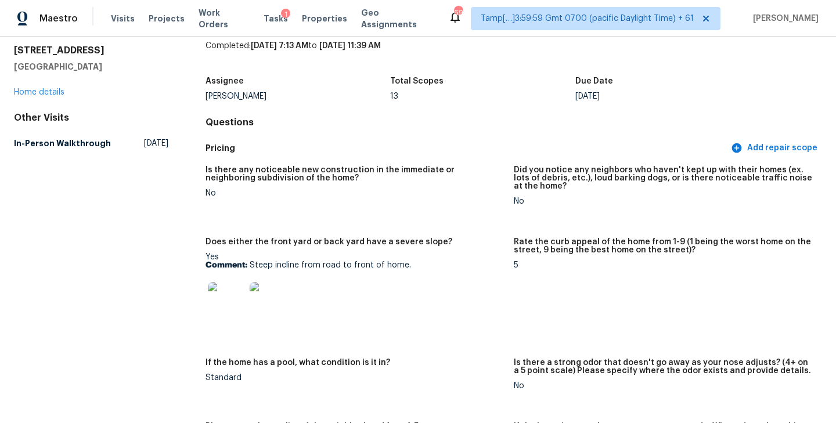
scroll to position [0, 0]
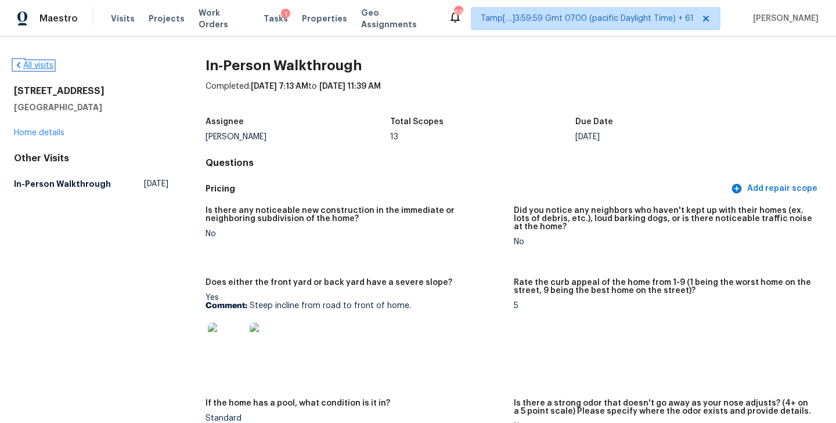
click at [36, 66] on link "All visits" at bounding box center [33, 66] width 39 height 8
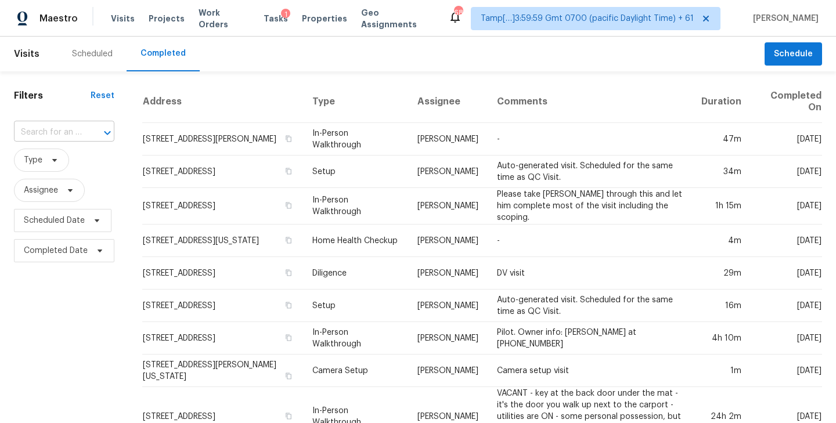
click at [47, 138] on input "text" at bounding box center [48, 133] width 68 height 18
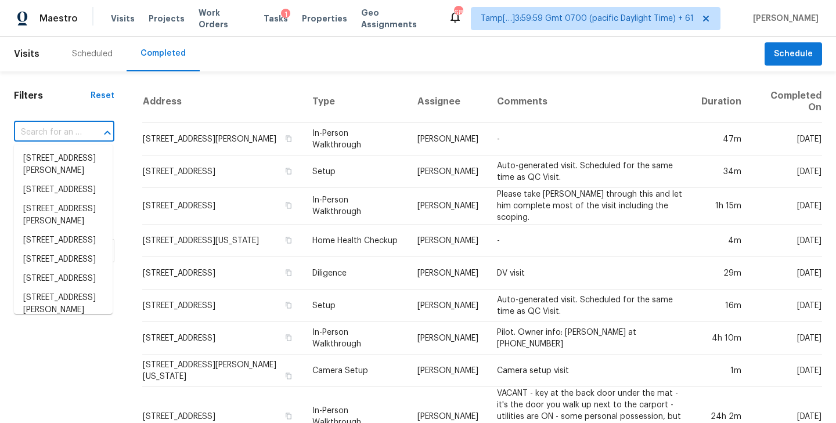
paste input "208 McGregor Rd, Gastonia, NC 28056"
type input "208 McGregor Rd, Gastonia, NC 28056"
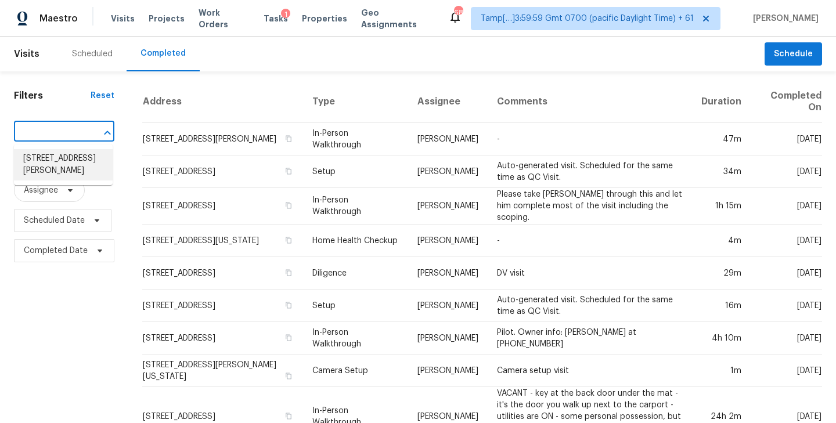
click at [56, 170] on li "208 McGregor Rd, Gastonia, NC 28056" at bounding box center [63, 164] width 99 height 31
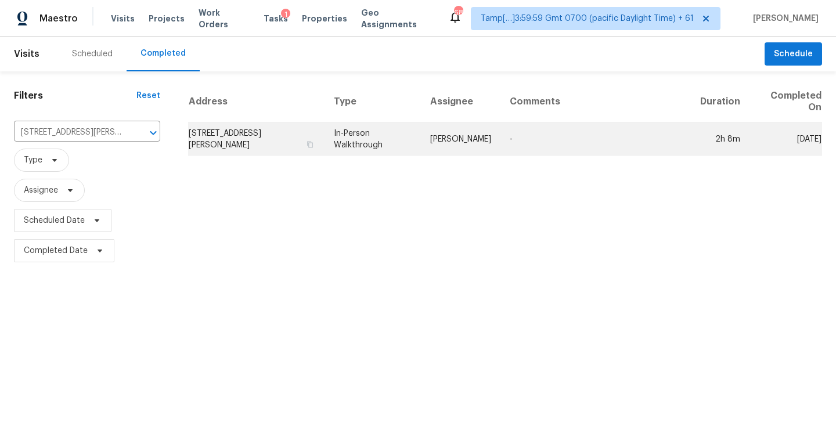
click at [293, 143] on td "208 McGregor Rd, Gastonia, NC 28056" at bounding box center [256, 139] width 136 height 33
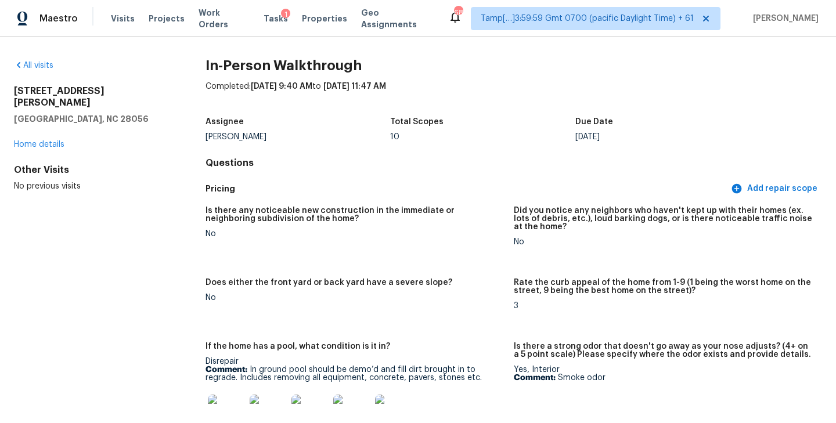
click at [598, 92] on div "Completed: 10/8/2025, 9:40 AM to 10/8/2025, 11:47 AM" at bounding box center [513, 96] width 616 height 30
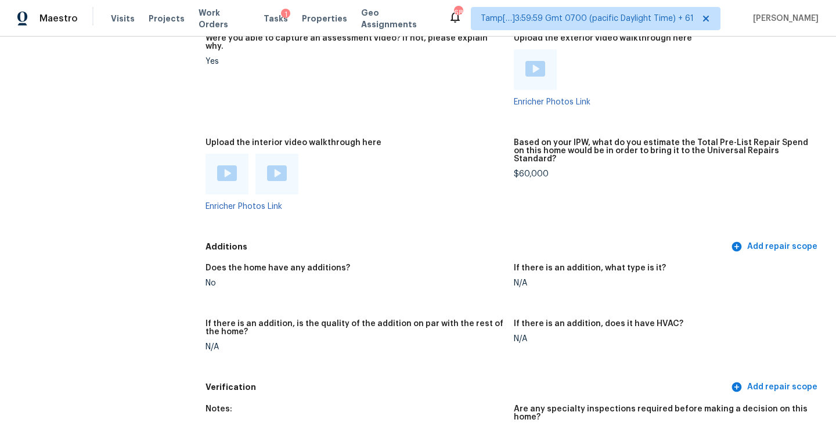
scroll to position [2624, 0]
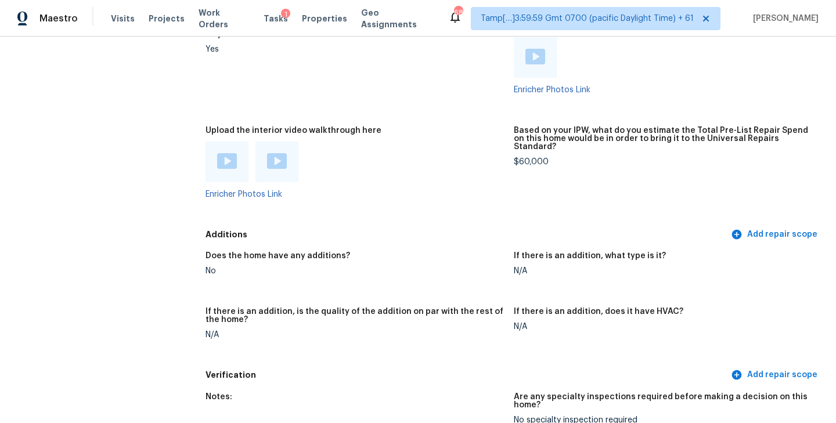
click at [215, 178] on div at bounding box center [226, 162] width 43 height 41
click at [358, 182] on div at bounding box center [354, 162] width 299 height 41
click at [233, 169] on img at bounding box center [227, 161] width 20 height 16
click at [387, 199] on div "Enricher Photos Link" at bounding box center [354, 170] width 299 height 57
click at [269, 169] on img at bounding box center [277, 161] width 20 height 16
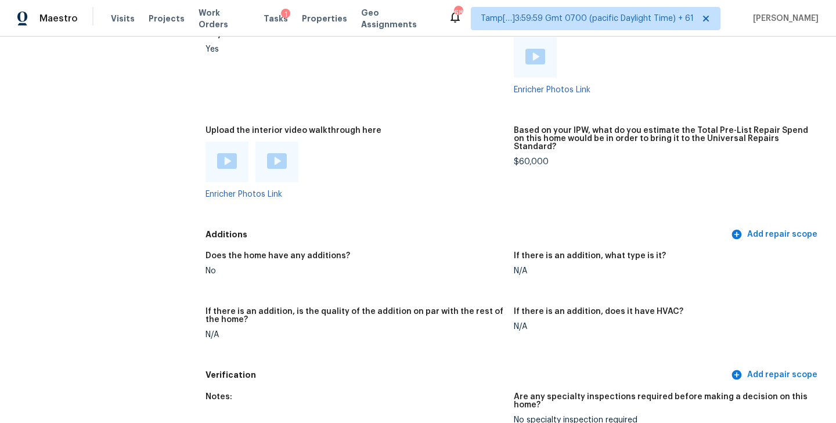
click at [438, 169] on div at bounding box center [354, 162] width 299 height 41
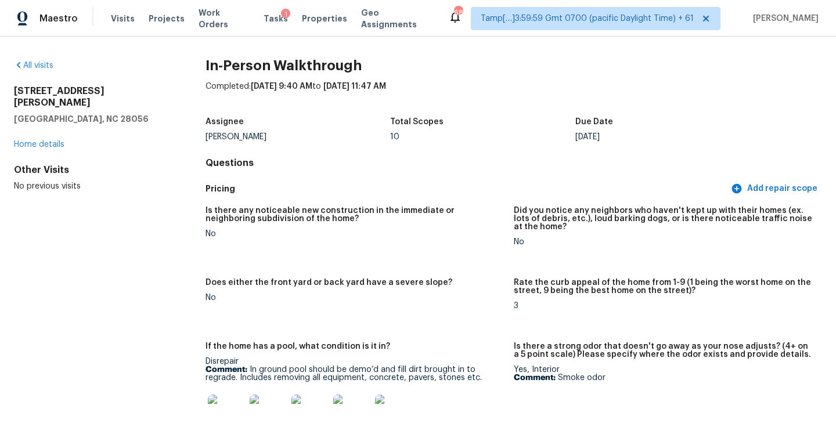
scroll to position [88, 0]
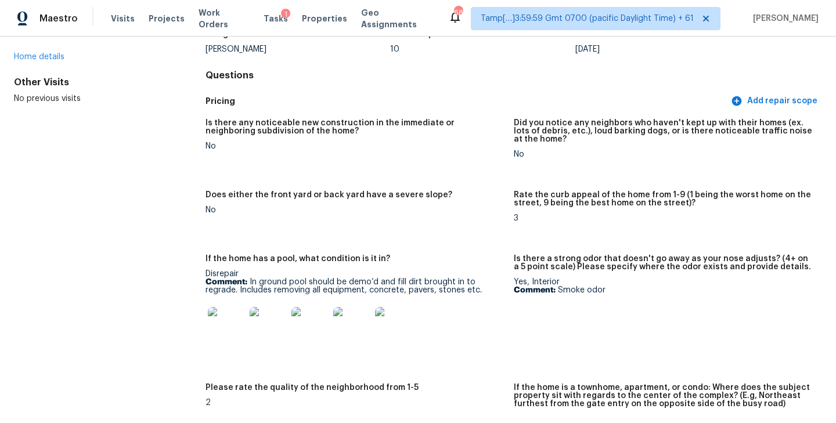
click at [408, 241] on div "Is there any noticeable new construction in the immediate or neighboring subdiv…" at bounding box center [513, 276] width 616 height 329
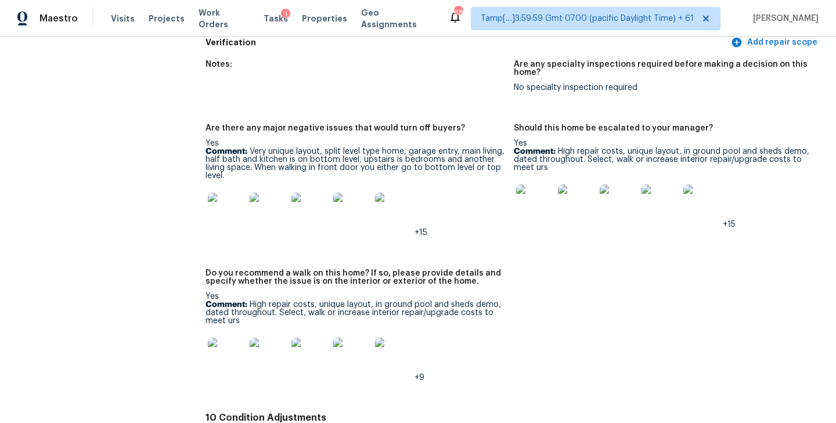
scroll to position [3000, 0]
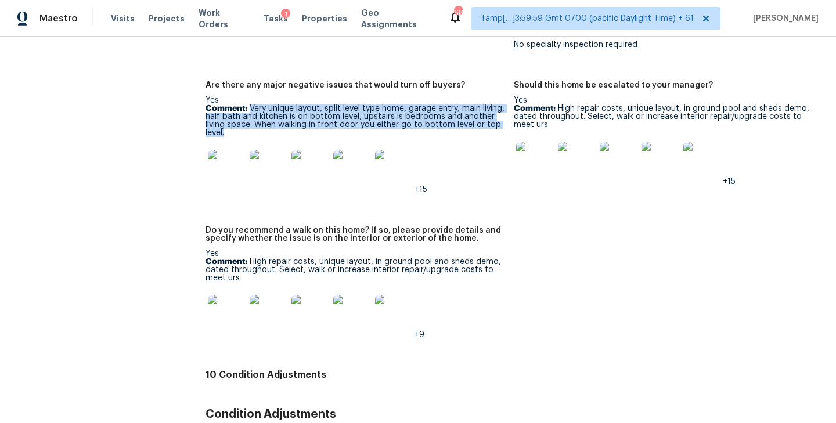
drag, startPoint x: 250, startPoint y: 129, endPoint x: 287, endPoint y: 157, distance: 46.3
click at [287, 137] on p "Comment: Very unique layout, split level type home, garage entry, main living, …" at bounding box center [354, 120] width 299 height 33
copy p "Very unique layout, split level type home, garage entry, main living, half bath…"
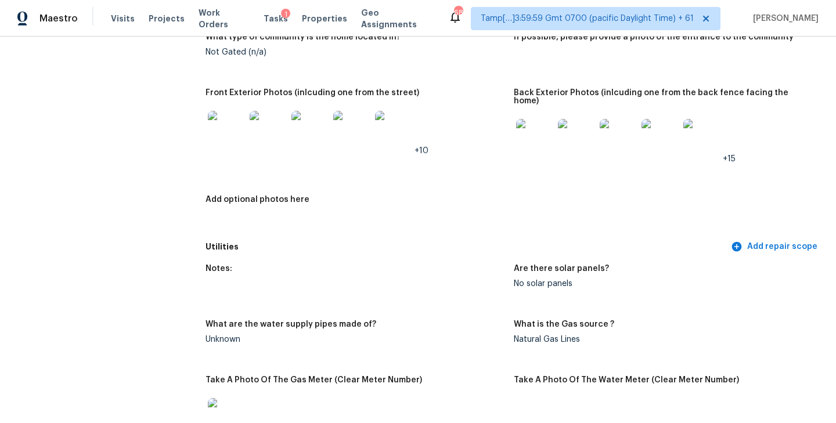
scroll to position [230, 0]
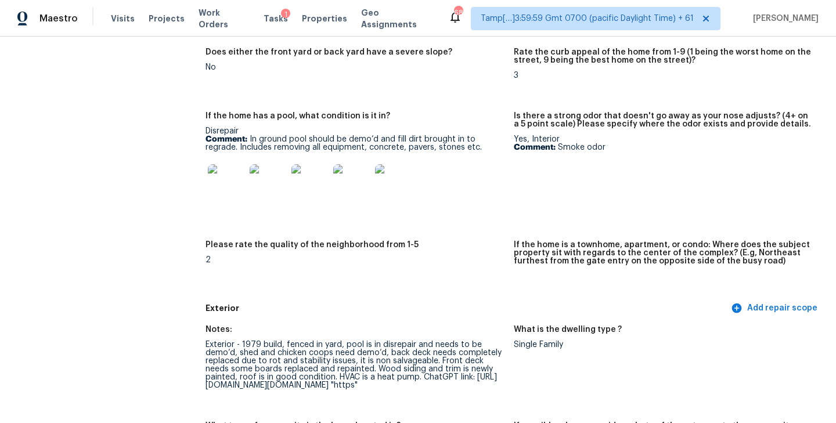
click at [479, 218] on figure "If the home has a pool, what condition is it in? Disrepair Comment: In ground p…" at bounding box center [359, 169] width 308 height 115
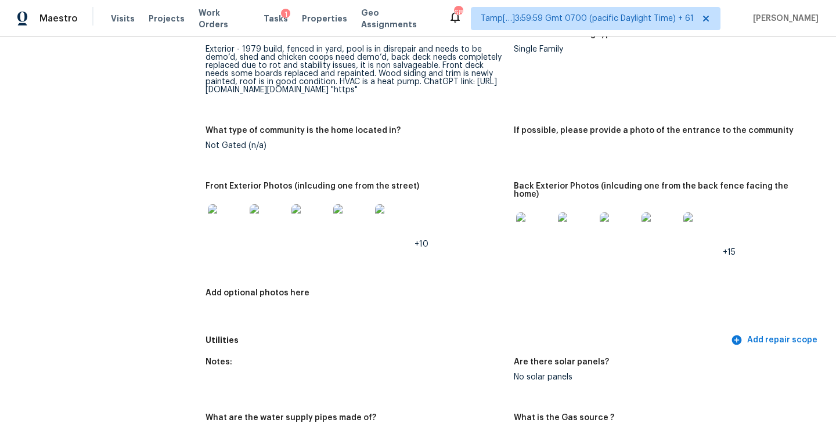
scroll to position [572, 0]
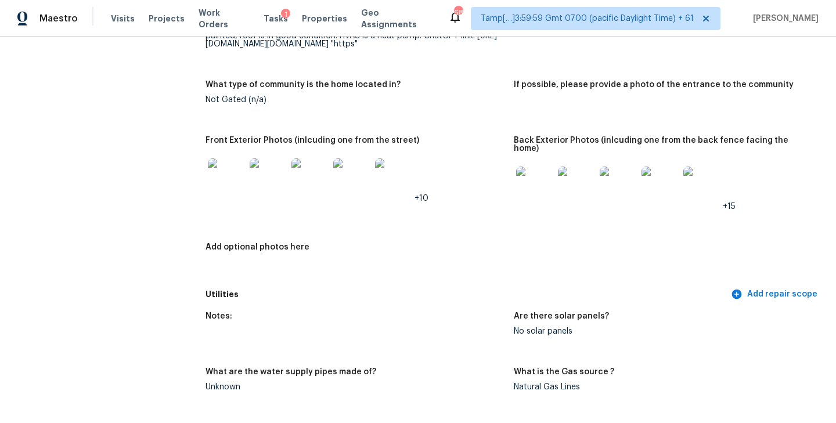
click at [231, 196] on img at bounding box center [226, 176] width 37 height 37
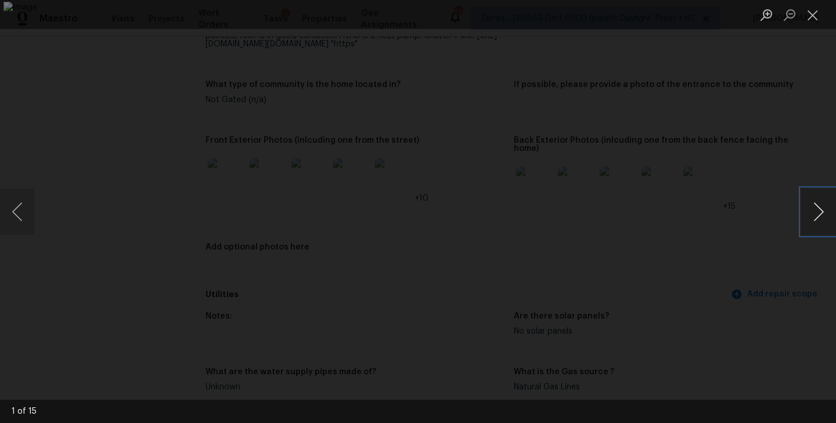
click at [821, 218] on button "Next image" at bounding box center [818, 212] width 35 height 46
click at [803, 213] on button "Next image" at bounding box center [818, 212] width 35 height 46
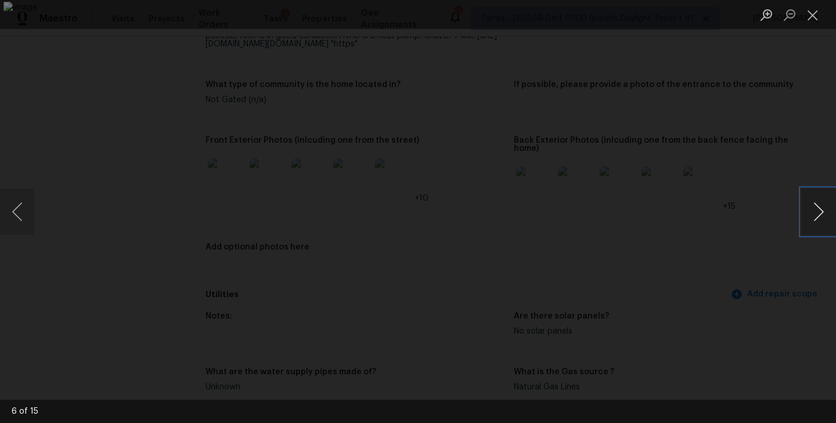
click at [803, 213] on button "Next image" at bounding box center [818, 212] width 35 height 46
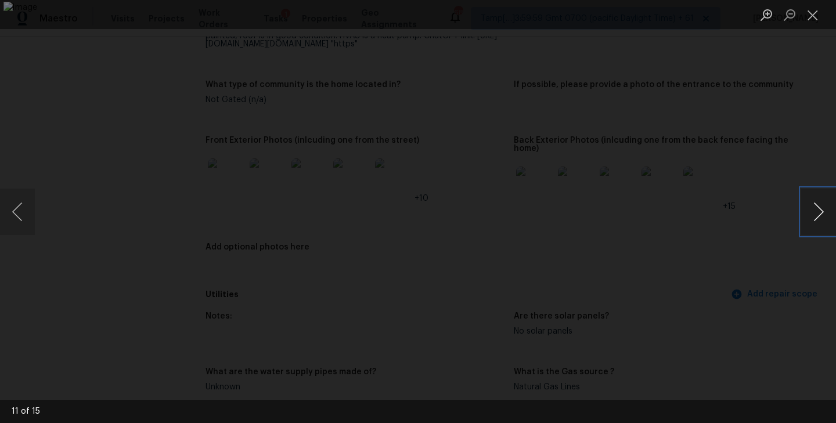
click at [817, 208] on button "Next image" at bounding box center [818, 212] width 35 height 46
click at [817, 218] on button "Next image" at bounding box center [818, 212] width 35 height 46
click at [811, 206] on button "Next image" at bounding box center [818, 212] width 35 height 46
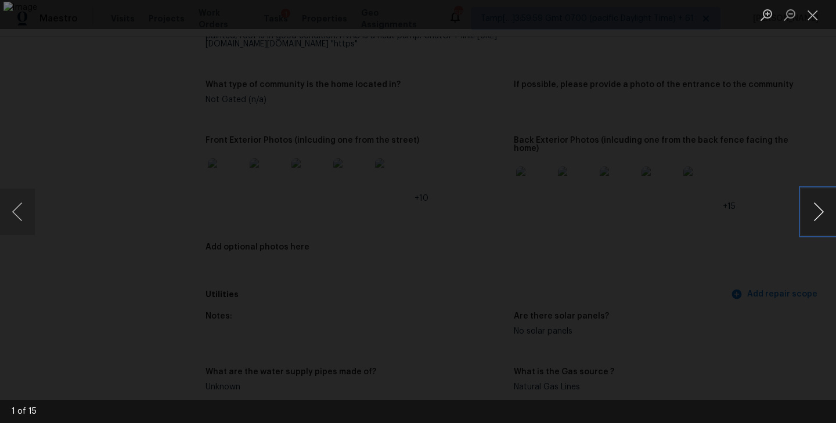
click at [811, 206] on button "Next image" at bounding box center [818, 212] width 35 height 46
click at [822, 20] on button "Close lightbox" at bounding box center [812, 15] width 23 height 20
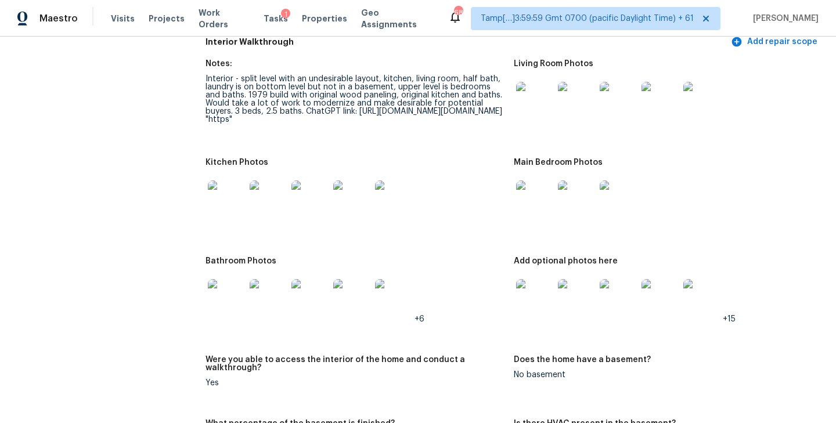
scroll to position [1682, 0]
click at [223, 217] on img at bounding box center [226, 197] width 37 height 37
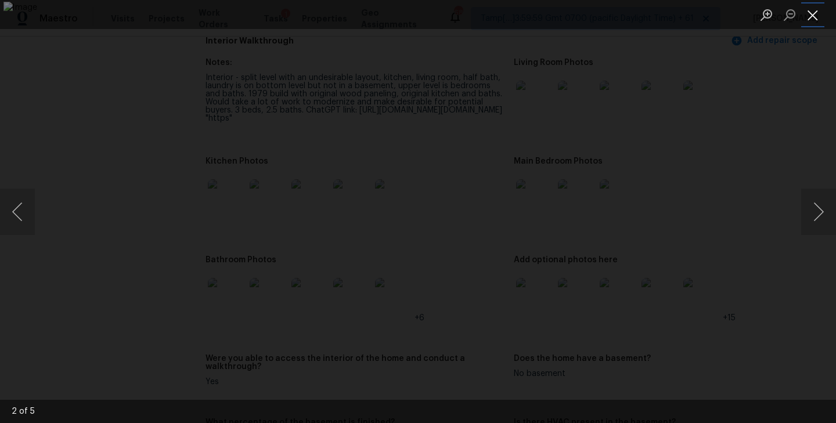
click at [814, 16] on button "Close lightbox" at bounding box center [812, 15] width 23 height 20
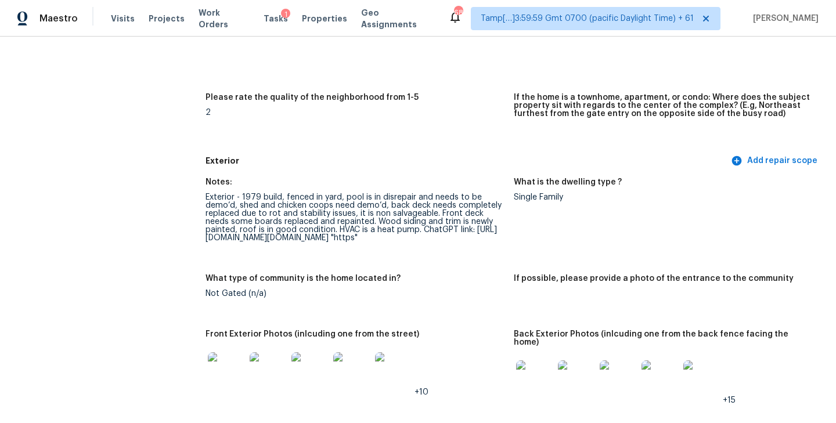
scroll to position [3494, 0]
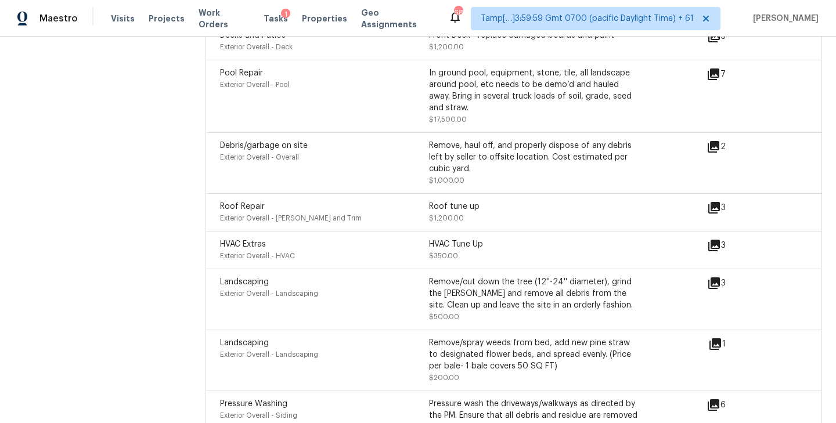
click at [713, 214] on icon at bounding box center [714, 208] width 12 height 12
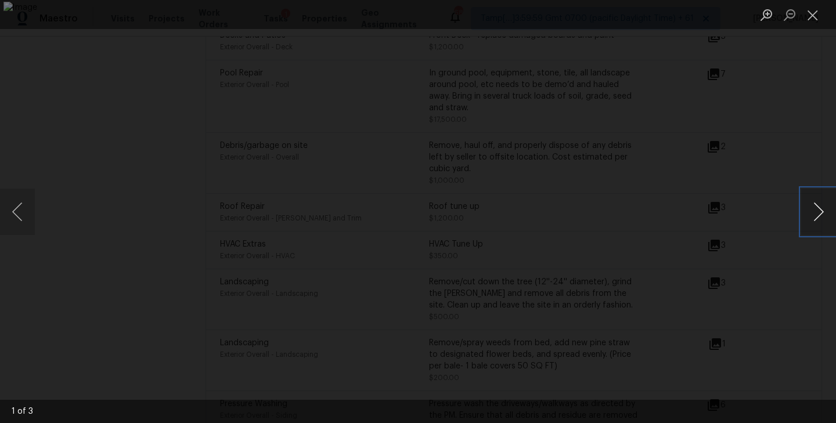
click at [811, 214] on button "Next image" at bounding box center [818, 212] width 35 height 46
click at [814, 12] on button "Close lightbox" at bounding box center [812, 15] width 23 height 20
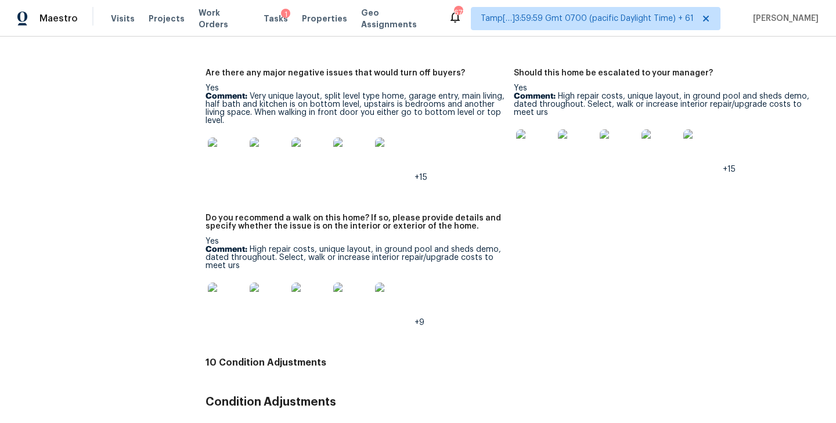
scroll to position [3040, 0]
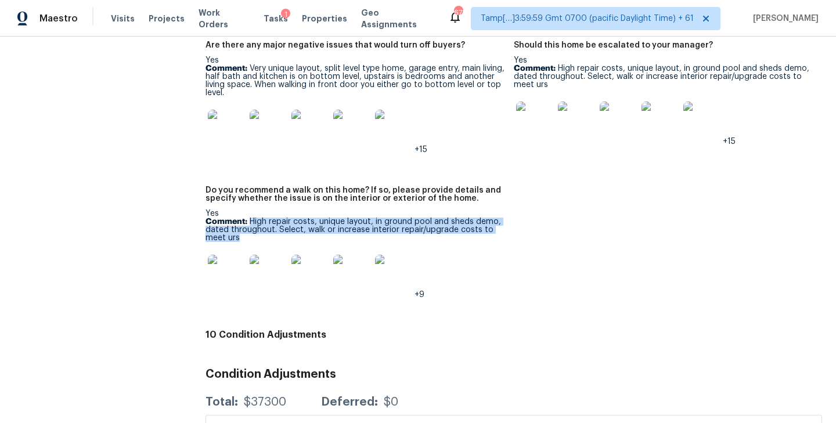
drag, startPoint x: 248, startPoint y: 241, endPoint x: 268, endPoint y: 263, distance: 28.8
click at [268, 242] on p "Comment: High repair costs, unique layout, in ground pool and sheds demo, dated…" at bounding box center [354, 230] width 299 height 24
copy p "High repair costs, unique layout, in ground pool and sheds demo, dated througho…"
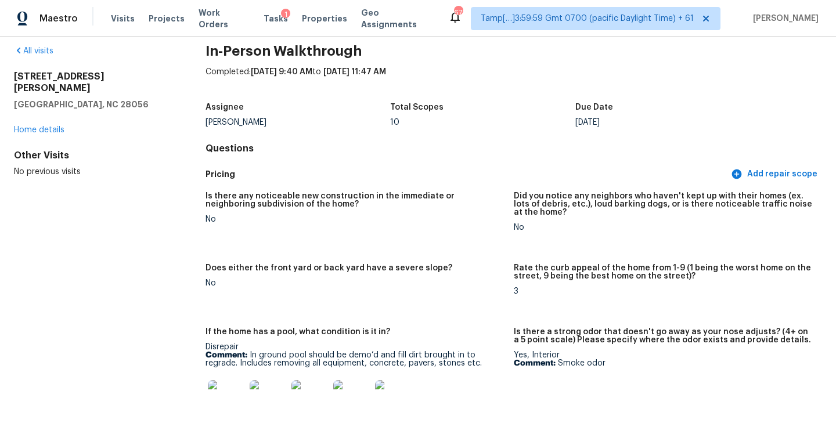
scroll to position [0, 0]
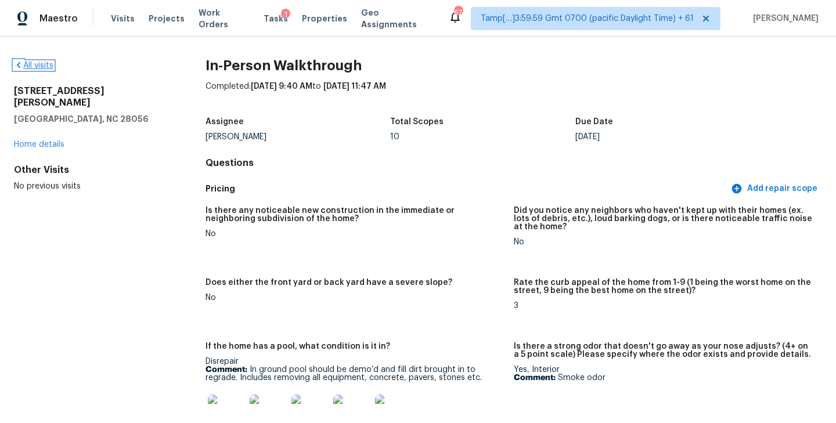
click at [29, 65] on link "All visits" at bounding box center [33, 66] width 39 height 8
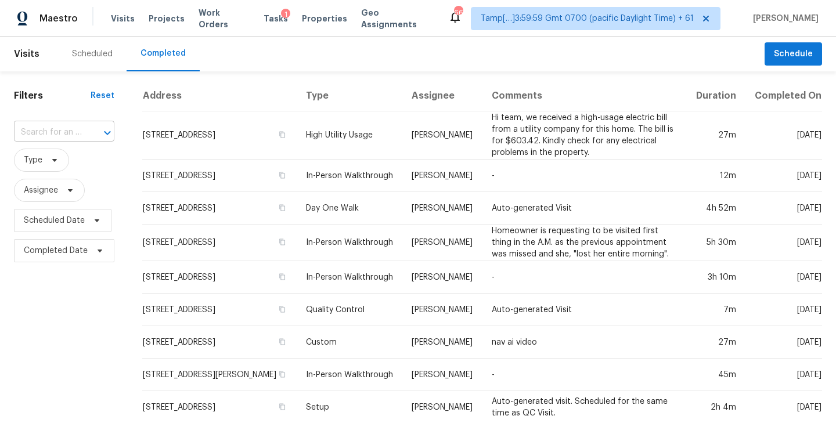
click at [49, 139] on input "text" at bounding box center [48, 133] width 68 height 18
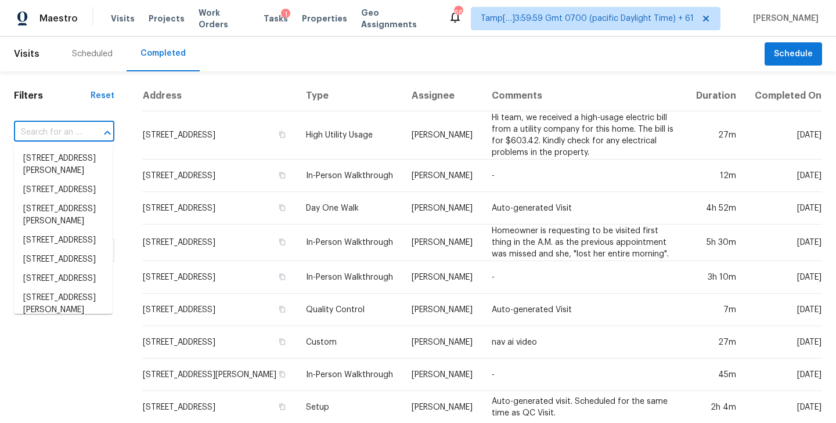
paste input "20416 Monza Loop, Land O Lakes, FL 34638"
type input "20416 Monza Loop, Land O Lakes, FL 34638"
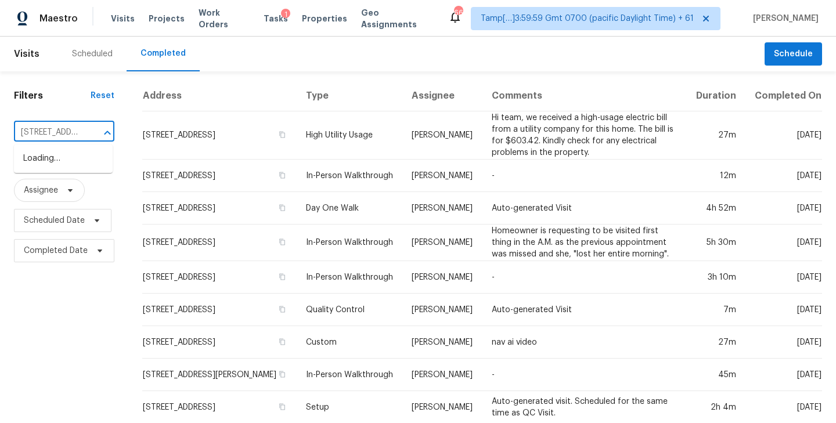
scroll to position [0, 107]
click at [51, 168] on li "20416 Monza Loop, Land O Lakes, FL 34638" at bounding box center [63, 158] width 99 height 19
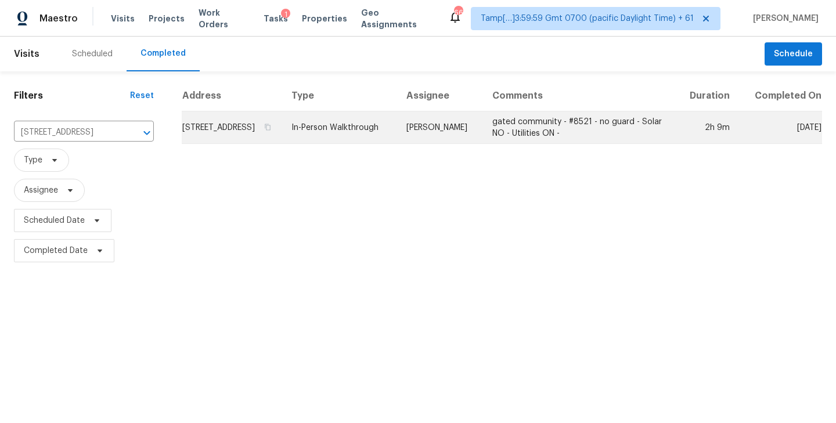
click at [247, 138] on td "20416 Monza Loop, Land O Lakes, FL 34638" at bounding box center [232, 127] width 101 height 33
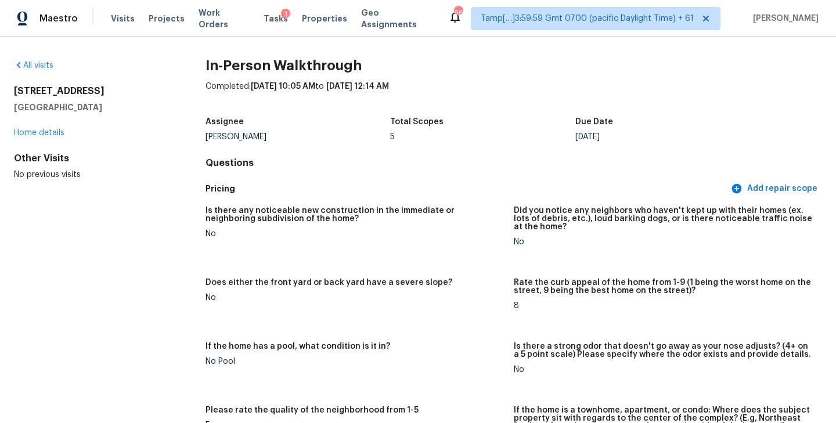
click at [506, 111] on div "Assignee Mat Smith Total Scopes 5 Due Date Wed, Oct 08" at bounding box center [513, 129] width 616 height 37
click at [506, 138] on div "5" at bounding box center [482, 137] width 185 height 8
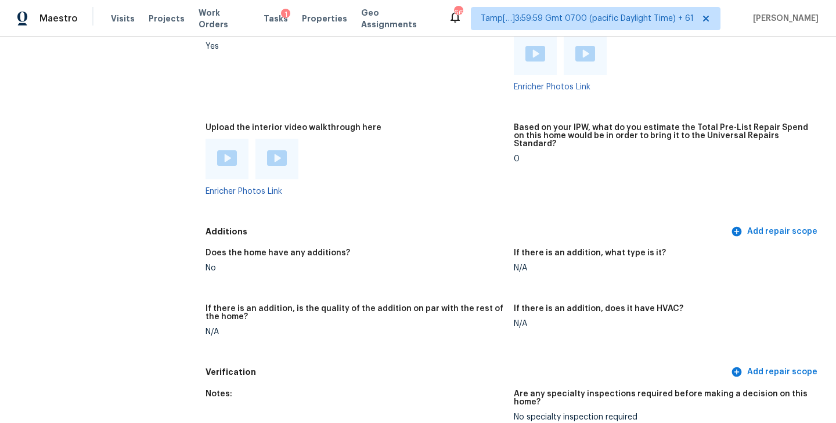
scroll to position [2100, 0]
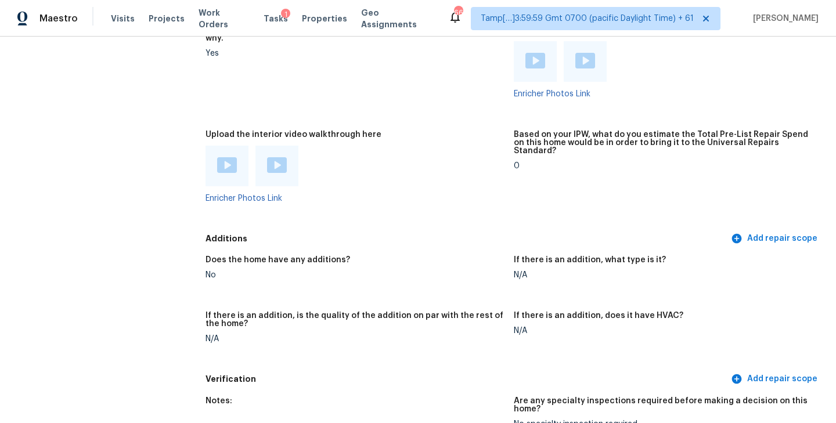
click at [225, 157] on img at bounding box center [227, 165] width 20 height 16
click at [383, 228] on div "Additions Add repair scope" at bounding box center [513, 238] width 616 height 21
click at [273, 157] on img at bounding box center [277, 165] width 20 height 16
click at [497, 151] on div at bounding box center [354, 166] width 299 height 41
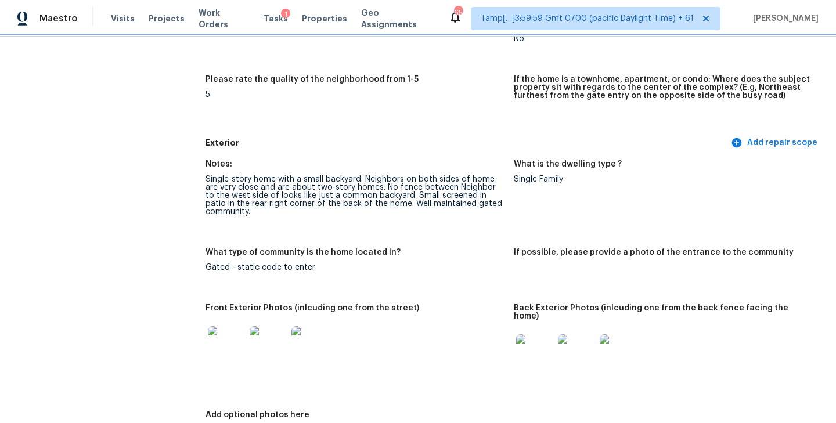
scroll to position [0, 0]
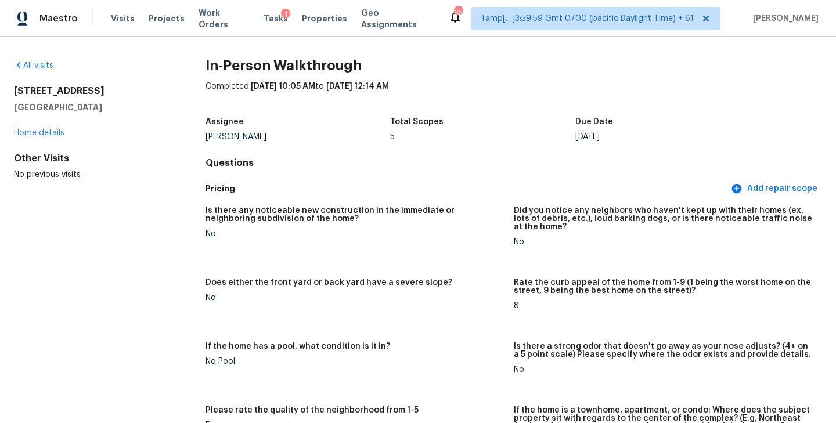
click at [442, 216] on h5 "Is there any noticeable new construction in the immediate or neighboring subdiv…" at bounding box center [354, 215] width 299 height 16
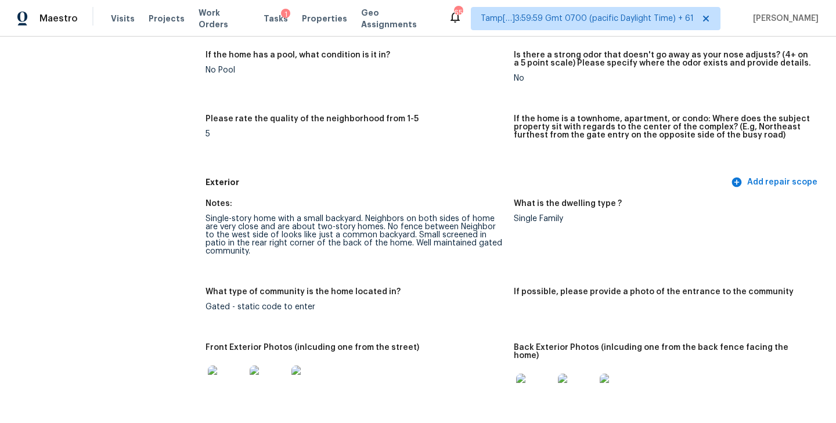
scroll to position [301, 0]
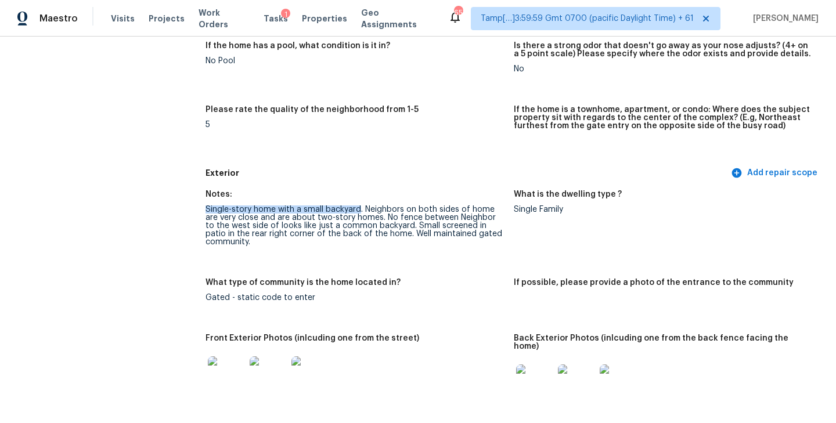
drag, startPoint x: 204, startPoint y: 210, endPoint x: 359, endPoint y: 208, distance: 154.4
click at [375, 209] on div "Single-story home with a small backyard. Neighbors on both sides of home are ve…" at bounding box center [354, 225] width 299 height 41
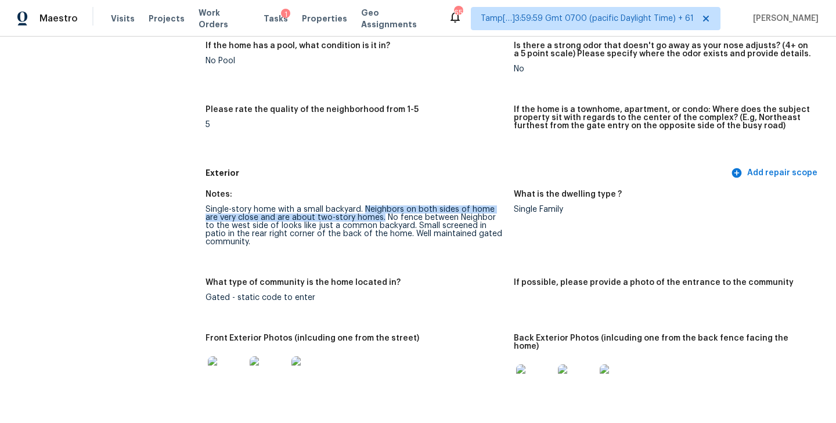
drag, startPoint x: 364, startPoint y: 209, endPoint x: 366, endPoint y: 219, distance: 10.6
click at [366, 219] on div "Single-story home with a small backyard. Neighbors on both sides of home are ve…" at bounding box center [354, 225] width 299 height 41
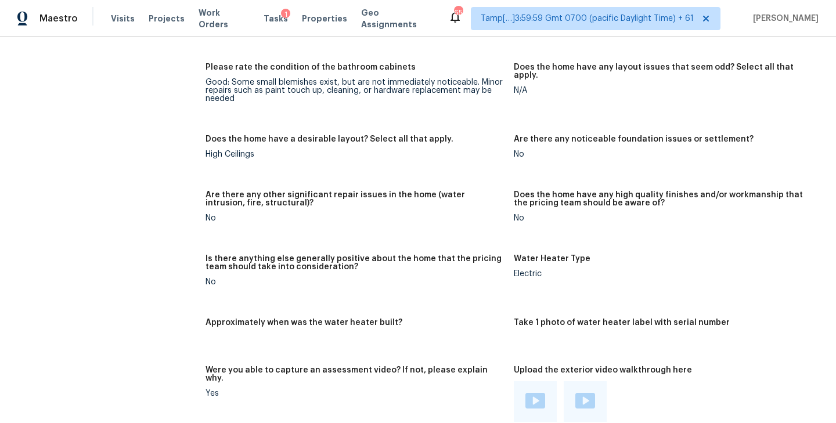
scroll to position [1769, 0]
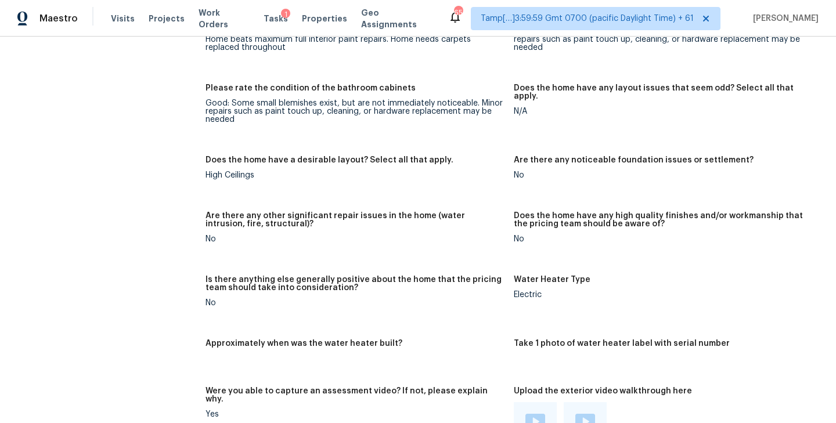
click at [421, 186] on div "Notes: Single story split bedroom, layout with master bathroom and bedroom in t…" at bounding box center [513, 54] width 616 height 1069
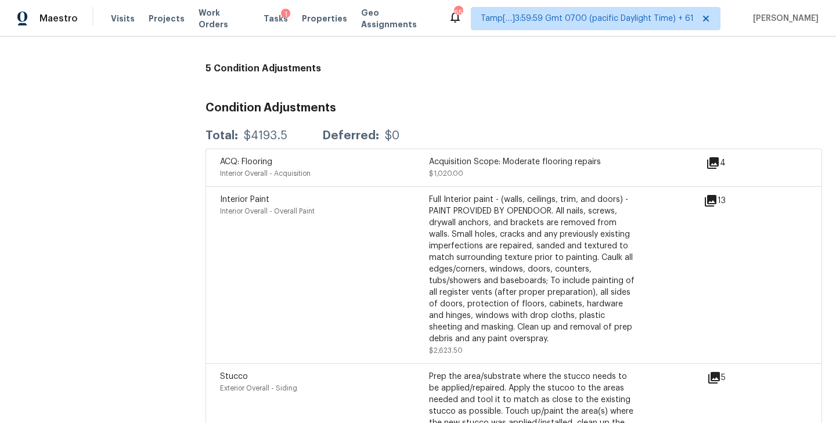
scroll to position [2768, 0]
click at [715, 159] on icon at bounding box center [713, 165] width 12 height 12
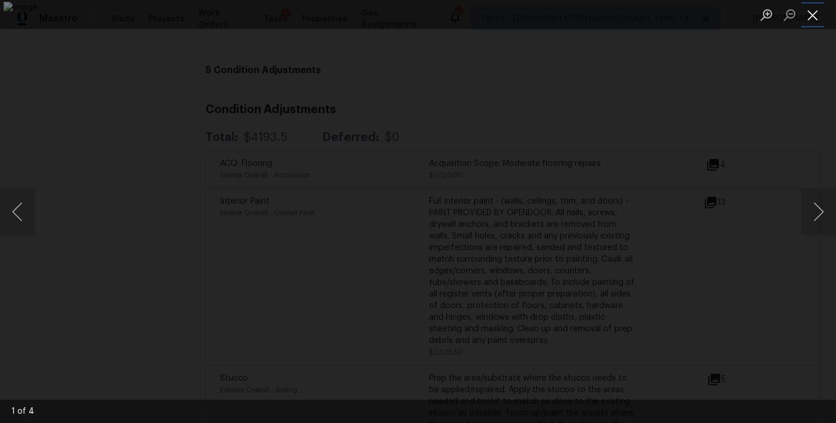
click at [819, 17] on button "Close lightbox" at bounding box center [812, 15] width 23 height 20
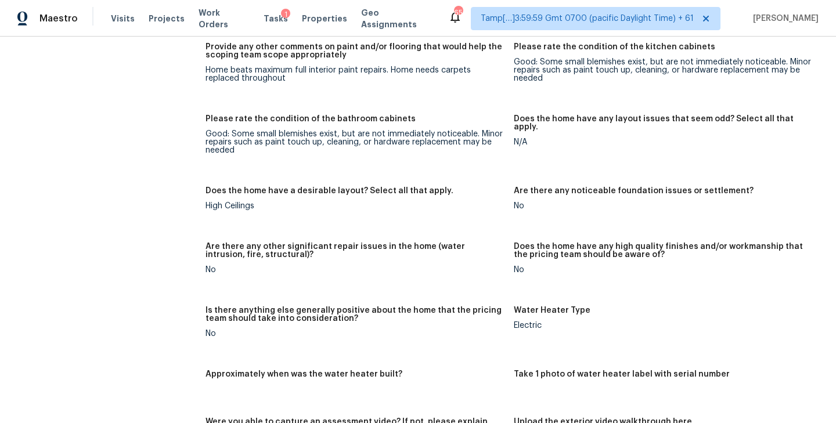
scroll to position [116, 0]
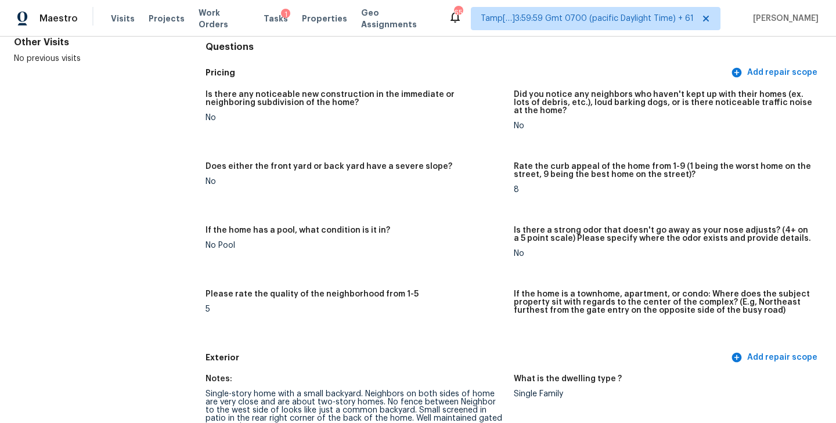
click at [427, 233] on div "If the home has a pool, what condition is it in?" at bounding box center [354, 233] width 299 height 15
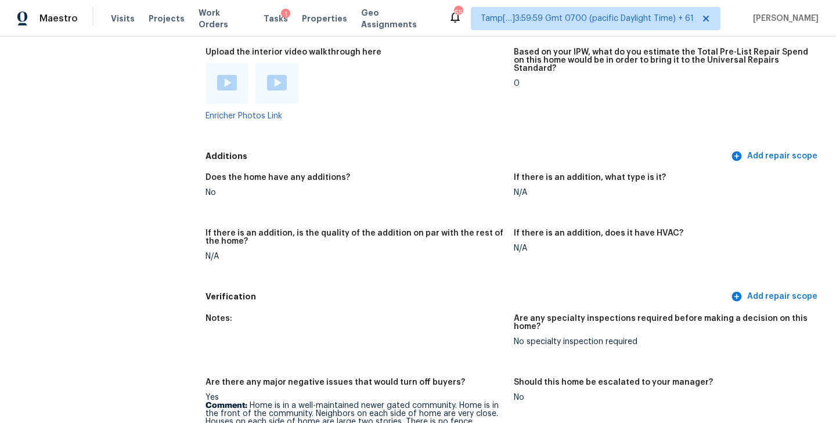
scroll to position [2025, 0]
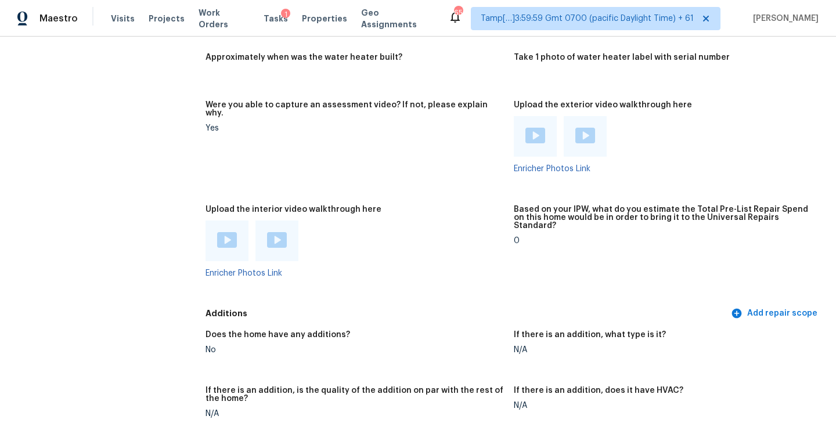
click at [377, 221] on div at bounding box center [354, 241] width 299 height 41
click at [229, 232] on img at bounding box center [227, 240] width 20 height 16
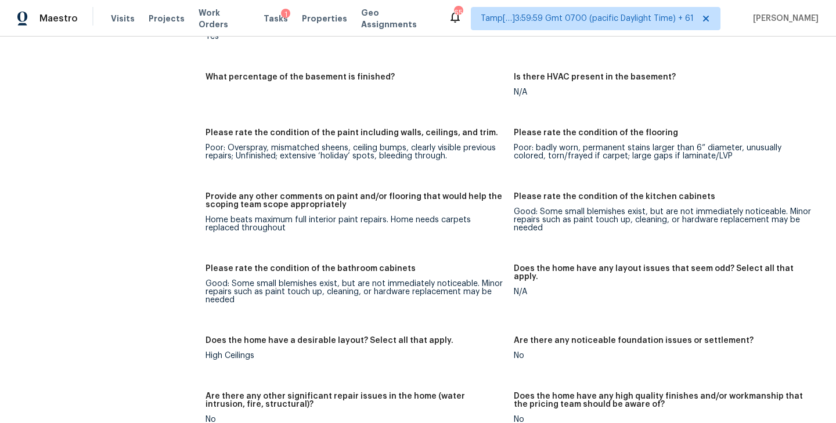
scroll to position [1543, 0]
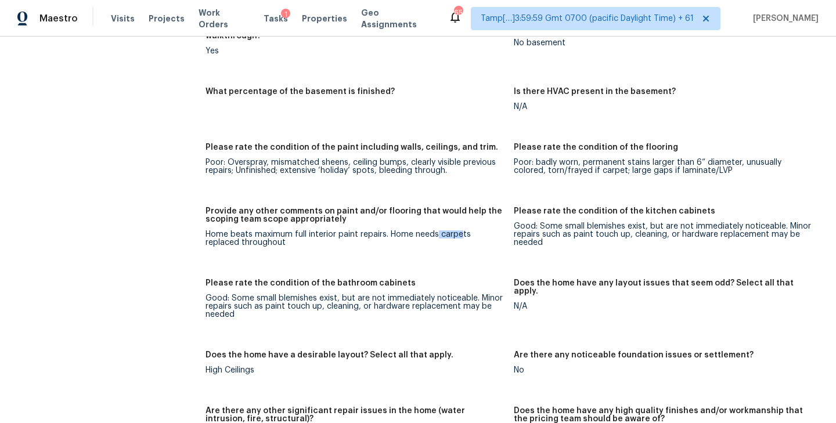
drag, startPoint x: 437, startPoint y: 212, endPoint x: 470, endPoint y: 213, distance: 33.7
click at [463, 230] on div "Home beats maximum full interior paint repairs. Home needs carpets replaced thr…" at bounding box center [354, 238] width 299 height 16
click at [470, 230] on div "Home beats maximum full interior paint repairs. Home needs carpets replaced thr…" at bounding box center [354, 238] width 299 height 16
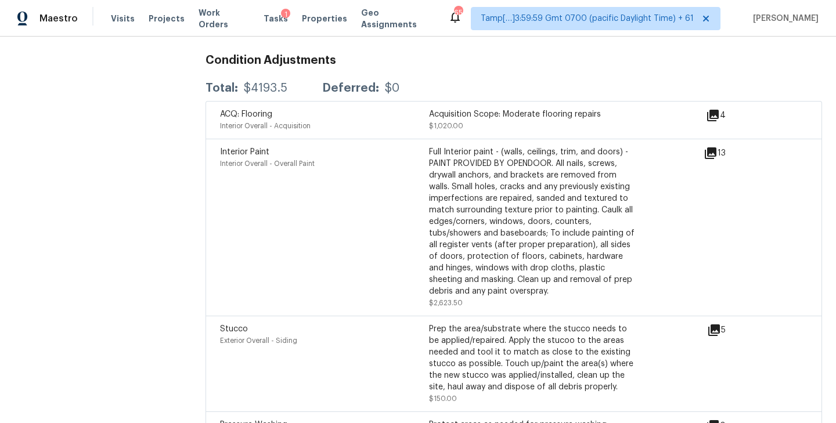
scroll to position [2812, 0]
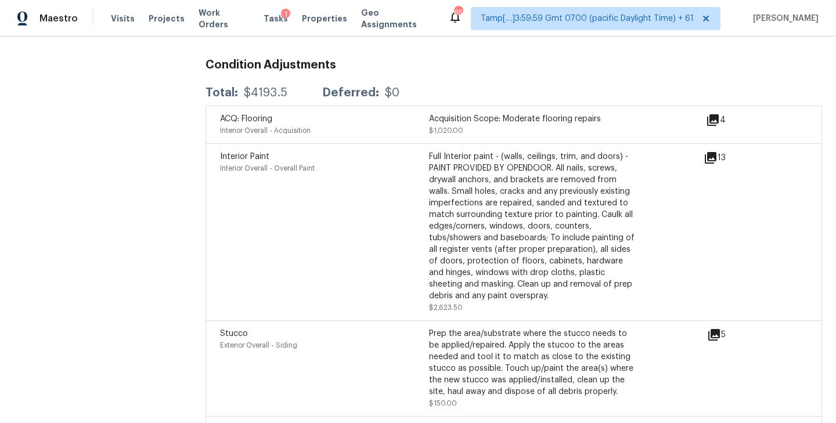
click at [722, 328] on div "5" at bounding box center [735, 335] width 56 height 14
click at [710, 329] on icon at bounding box center [714, 335] width 12 height 12
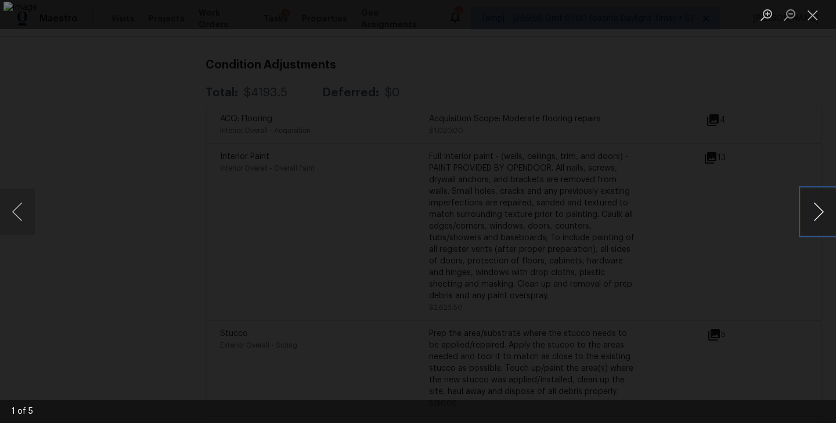
click at [817, 210] on button "Next image" at bounding box center [818, 212] width 35 height 46
click at [11, 210] on button "Previous image" at bounding box center [17, 212] width 35 height 46
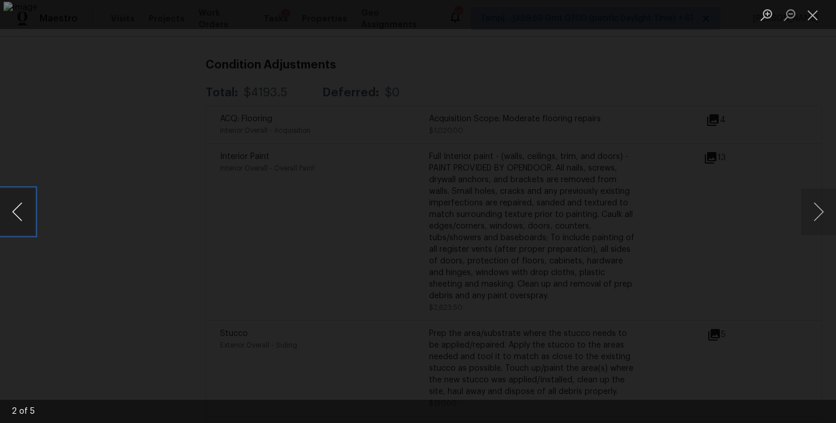
click at [11, 210] on button "Previous image" at bounding box center [17, 212] width 35 height 46
click at [31, 226] on button "Previous image" at bounding box center [17, 212] width 35 height 46
click at [820, 210] on button "Next image" at bounding box center [818, 212] width 35 height 46
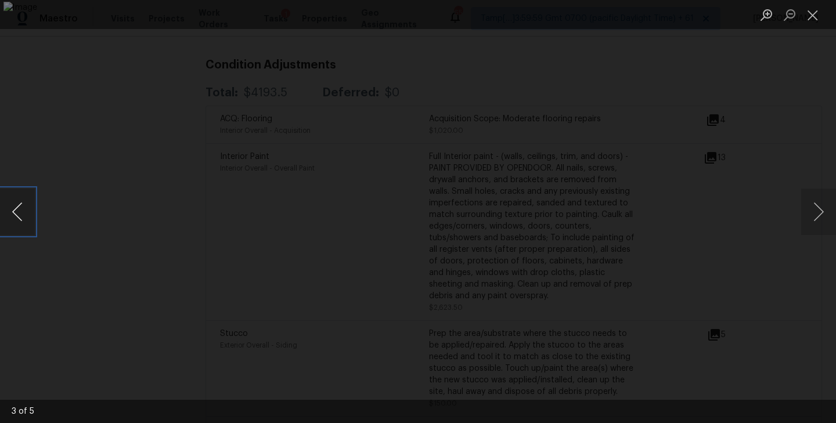
click at [19, 217] on button "Previous image" at bounding box center [17, 212] width 35 height 46
click at [816, 205] on button "Next image" at bounding box center [818, 212] width 35 height 46
click at [815, 12] on button "Close lightbox" at bounding box center [812, 15] width 23 height 20
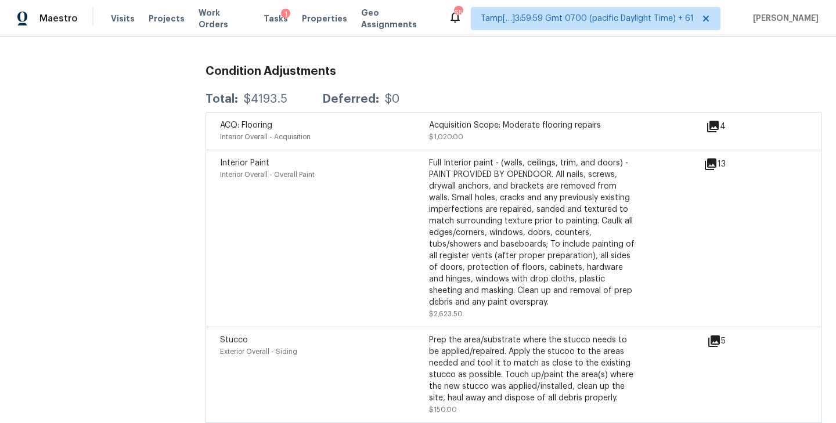
scroll to position [2782, 0]
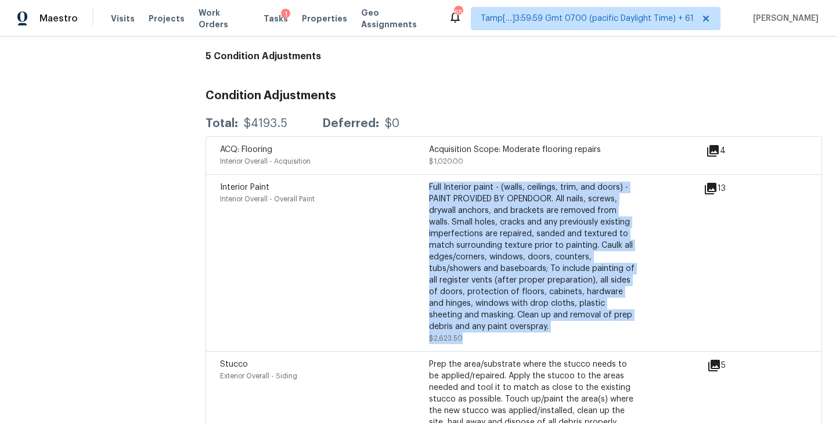
drag, startPoint x: 430, startPoint y: 164, endPoint x: 478, endPoint y: 318, distance: 161.6
click at [478, 318] on div "Full Interior paint - (walls, ceilings, trim, and doors) - PAINT PROVIDED BY OP…" at bounding box center [533, 263] width 209 height 163
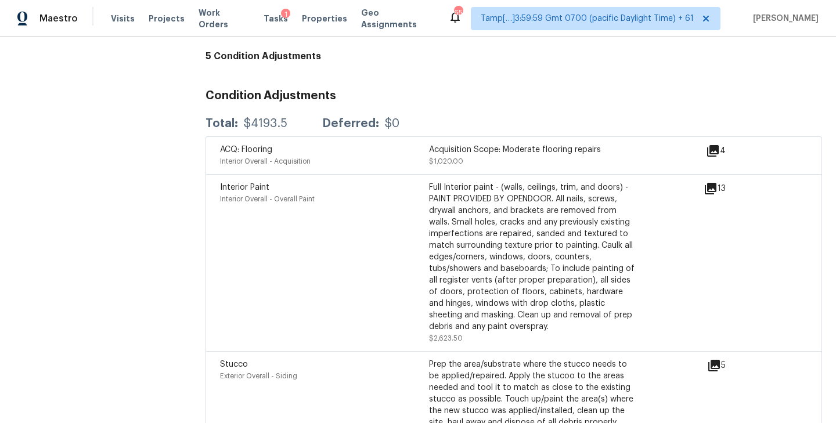
click at [491, 275] on div "Full Interior paint - (walls, ceilings, trim, and doors) - PAINT PROVIDED BY OP…" at bounding box center [533, 257] width 209 height 151
drag, startPoint x: 429, startPoint y: 124, endPoint x: 614, endPoint y: 122, distance: 185.2
click at [612, 144] on div "Acquisition Scope: Moderate flooring repairs" at bounding box center [533, 150] width 209 height 12
click at [614, 144] on div "Acquisition Scope: Moderate flooring repairs" at bounding box center [533, 150] width 209 height 12
click at [716, 145] on icon at bounding box center [713, 151] width 12 height 12
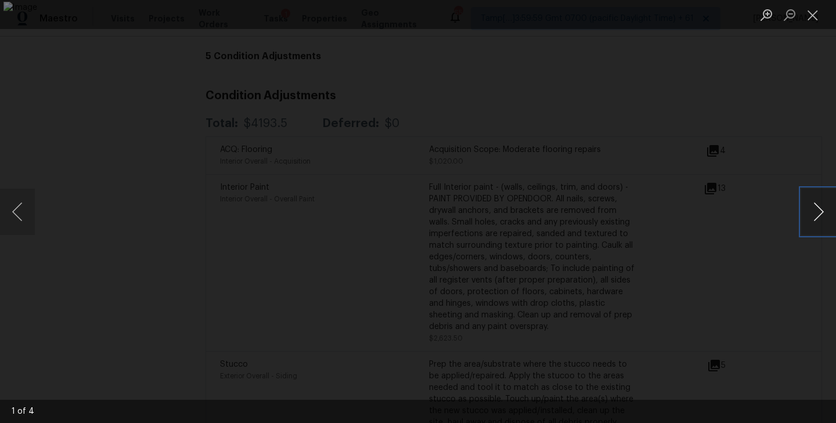
click at [805, 215] on button "Next image" at bounding box center [818, 212] width 35 height 46
click at [813, 21] on button "Close lightbox" at bounding box center [812, 15] width 23 height 20
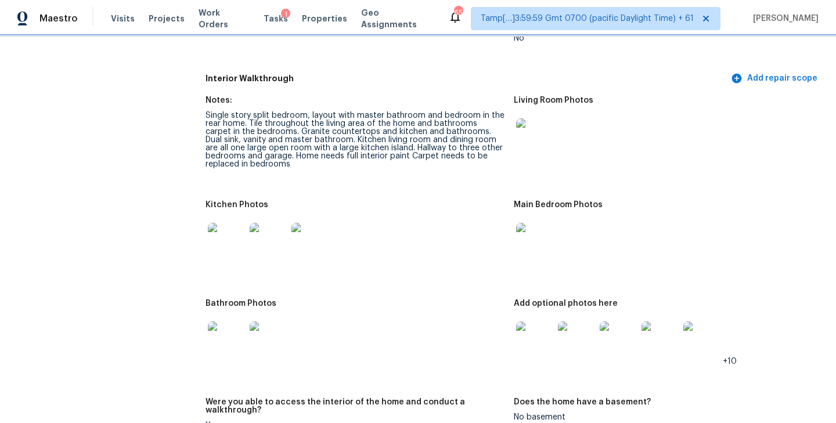
scroll to position [1156, 0]
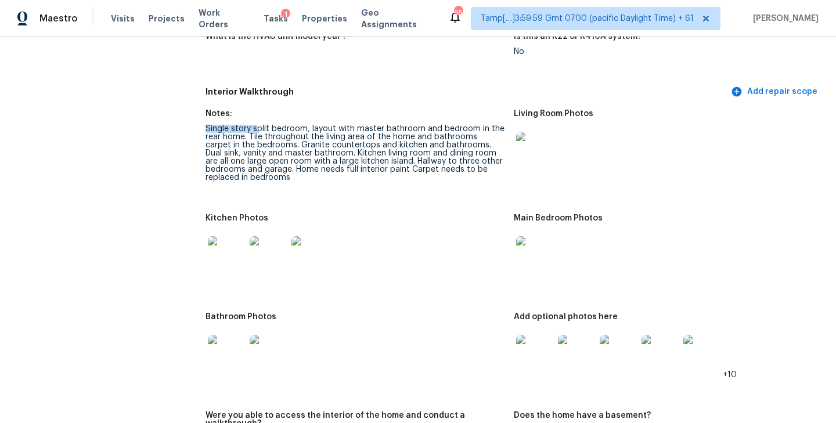
drag, startPoint x: 204, startPoint y: 114, endPoint x: 258, endPoint y: 114, distance: 54.0
click at [314, 110] on div "Notes:" at bounding box center [354, 117] width 299 height 15
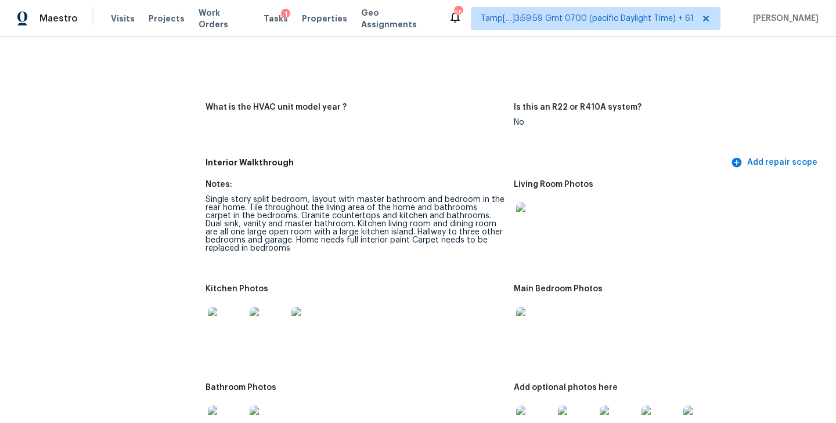
scroll to position [0, 0]
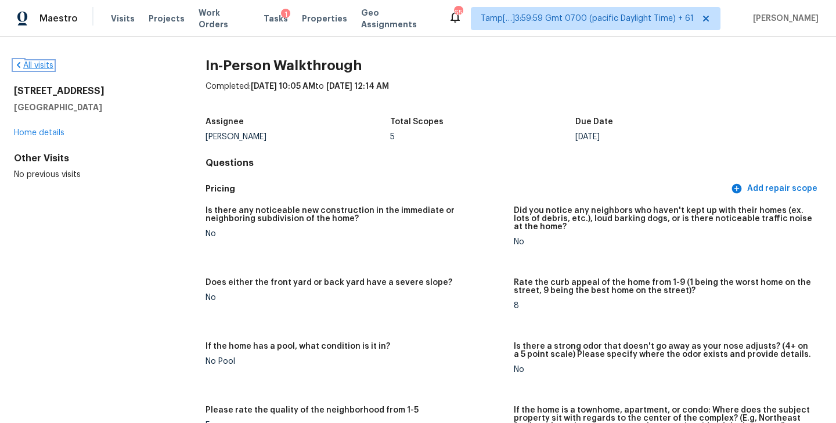
click at [39, 68] on link "All visits" at bounding box center [33, 66] width 39 height 8
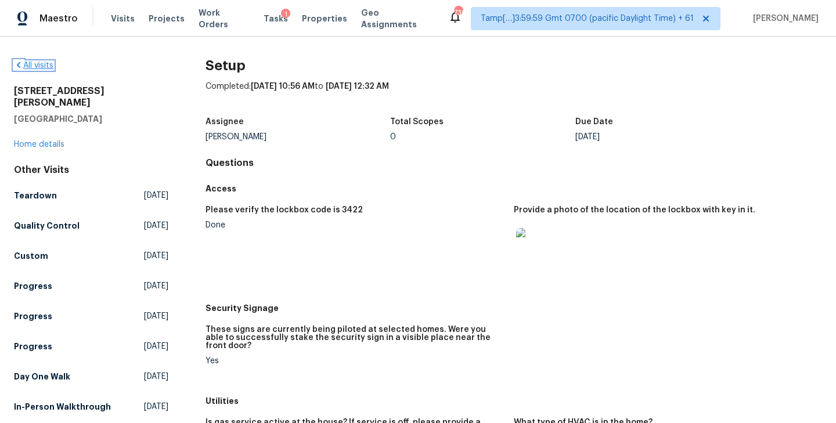
click at [45, 66] on link "All visits" at bounding box center [33, 66] width 39 height 8
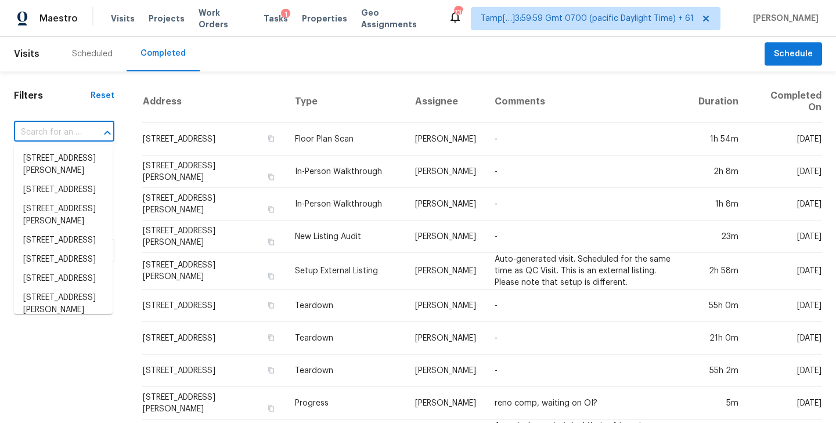
click at [62, 131] on input "text" at bounding box center [48, 133] width 68 height 18
paste input "10617 N Fisk Ave, Kansas City, MO 64154"
type input "10617 N Fisk Ave, Kansas City, MO 64154"
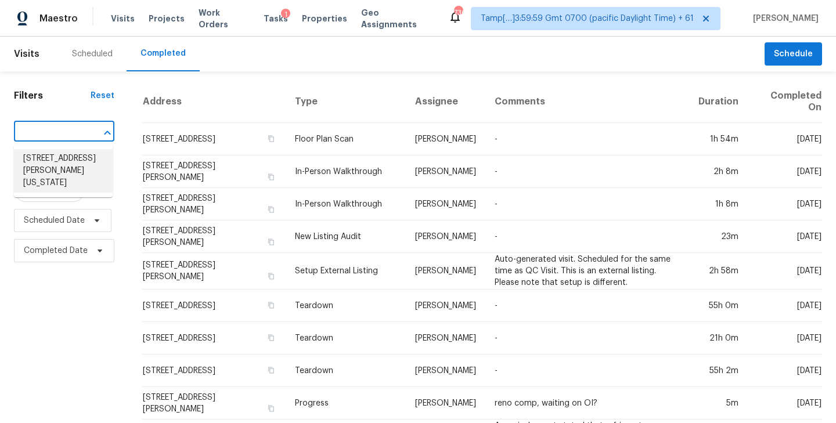
click at [45, 161] on li "10617 N Fisk Ave, Kansas City, MO 64154" at bounding box center [63, 171] width 99 height 44
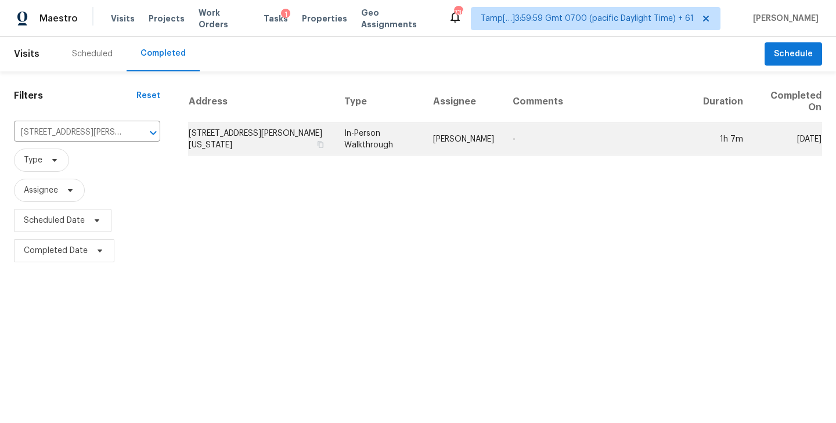
click at [259, 135] on td "10617 N Fisk Ave, Kansas City, MO 64154" at bounding box center [261, 139] width 147 height 33
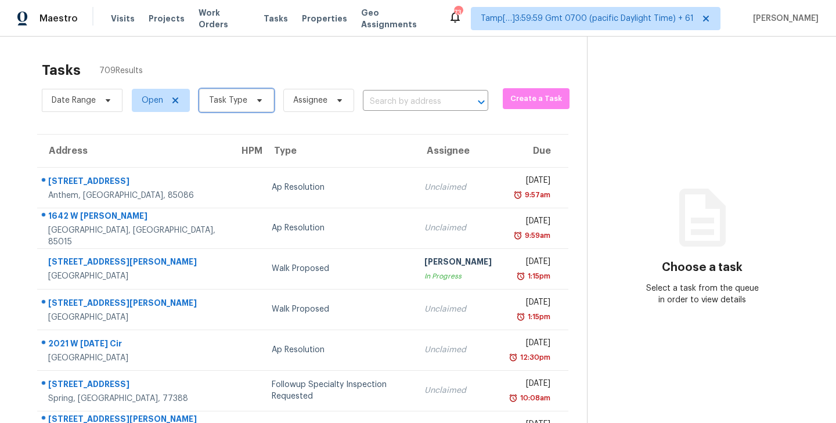
click at [266, 98] on span "Task Type" at bounding box center [236, 100] width 75 height 23
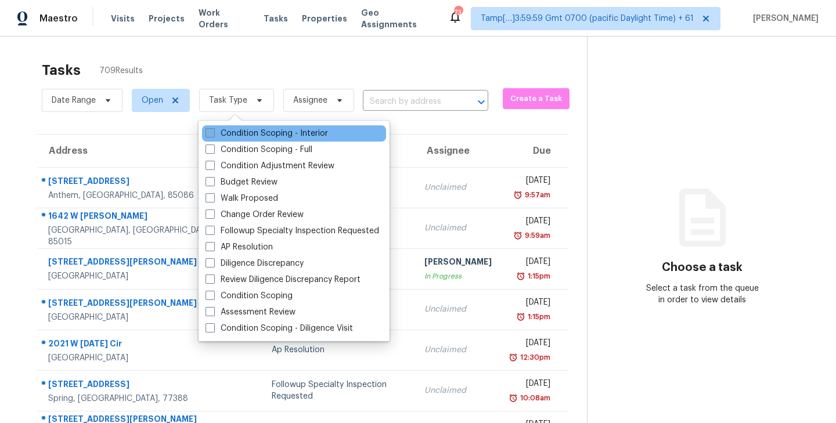
click at [208, 135] on span at bounding box center [209, 132] width 9 height 9
click at [208, 135] on input "Condition Scoping - Interior" at bounding box center [209, 132] width 8 height 8
checkbox input "true"
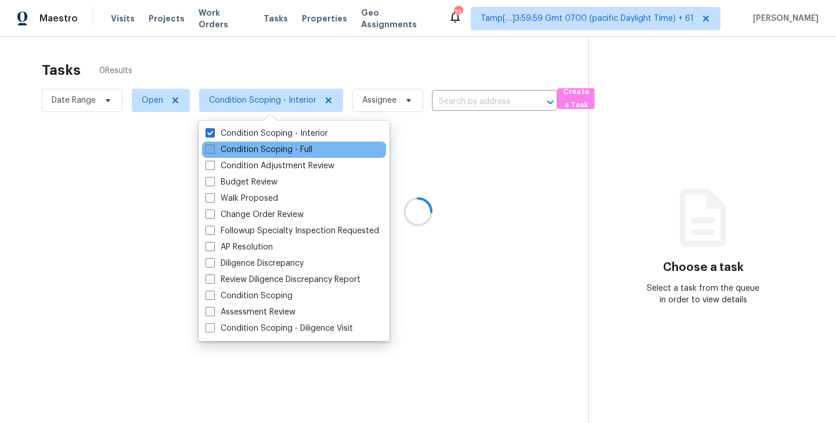
click at [211, 153] on span at bounding box center [209, 149] width 9 height 9
click at [211, 152] on input "Condition Scoping - Full" at bounding box center [209, 148] width 8 height 8
checkbox input "true"
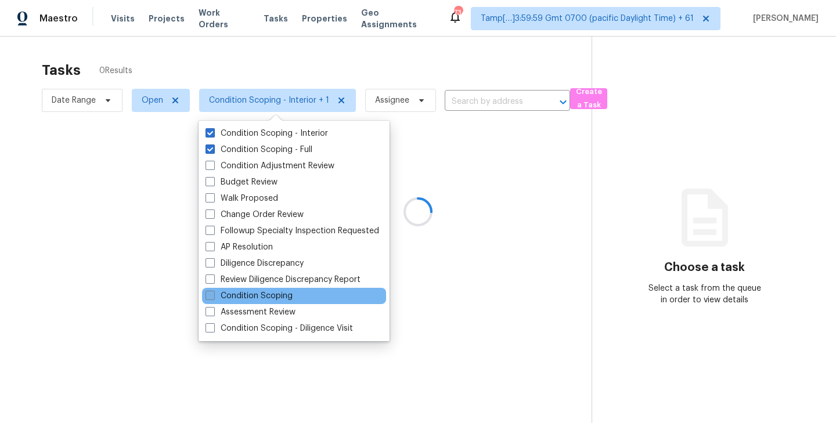
click at [210, 296] on span at bounding box center [209, 295] width 9 height 9
click at [210, 296] on input "Condition Scoping" at bounding box center [209, 294] width 8 height 8
checkbox input "true"
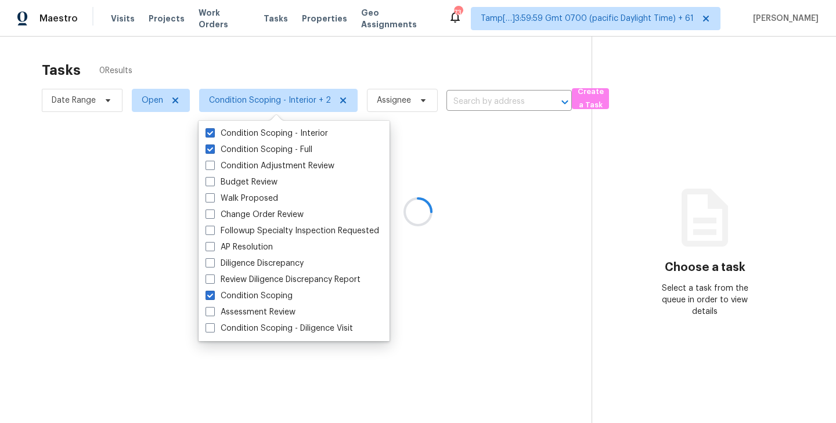
click at [290, 52] on div at bounding box center [418, 211] width 836 height 423
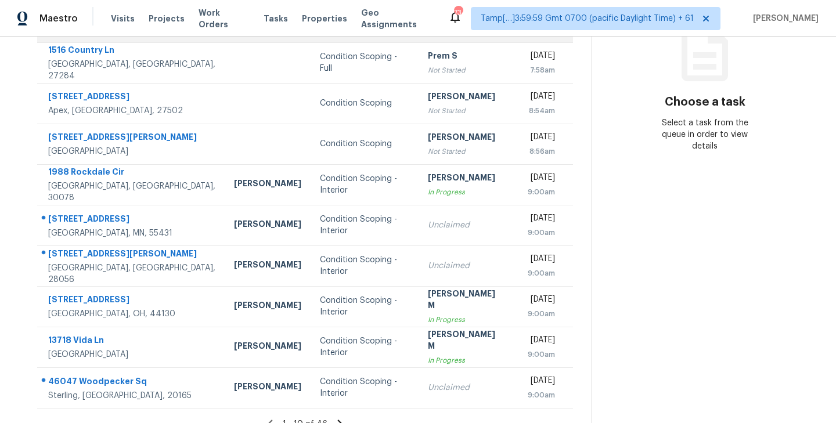
scroll to position [181, 0]
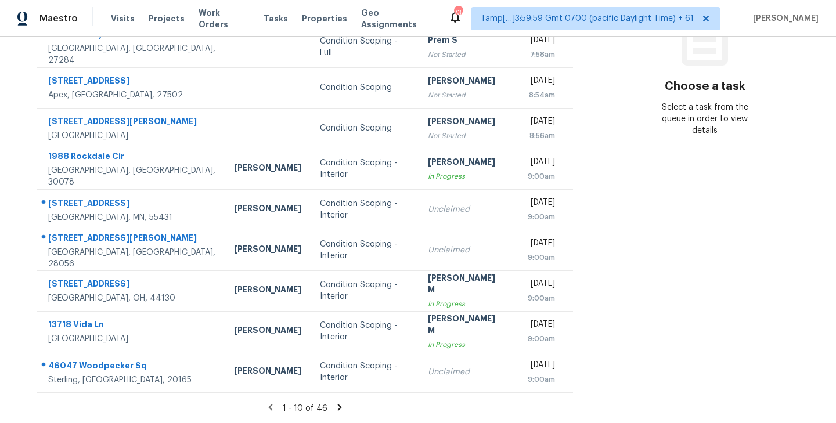
click at [338, 407] on icon at bounding box center [340, 407] width 4 height 6
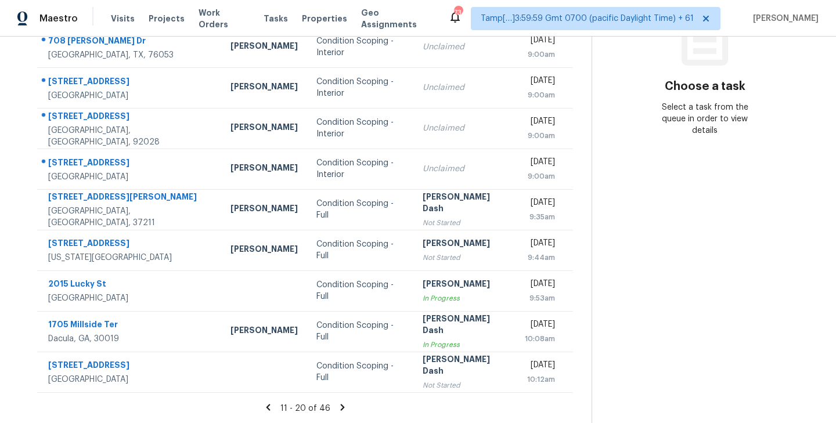
click at [339, 407] on icon at bounding box center [342, 407] width 10 height 10
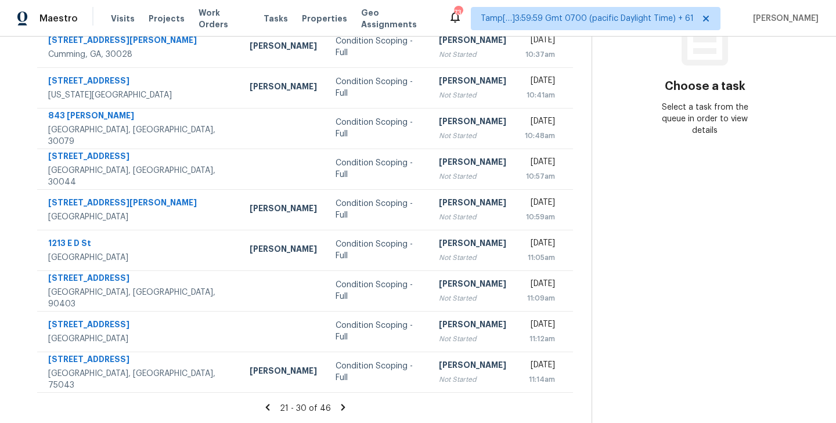
click at [340, 406] on icon at bounding box center [343, 407] width 10 height 10
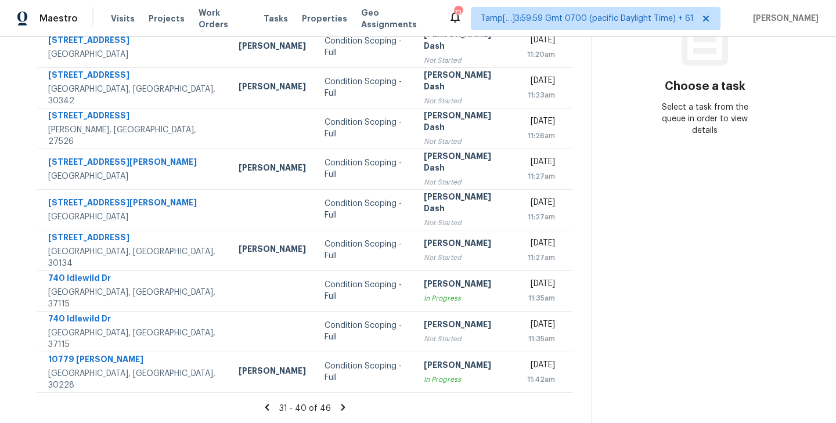
click at [341, 406] on icon at bounding box center [343, 407] width 4 height 6
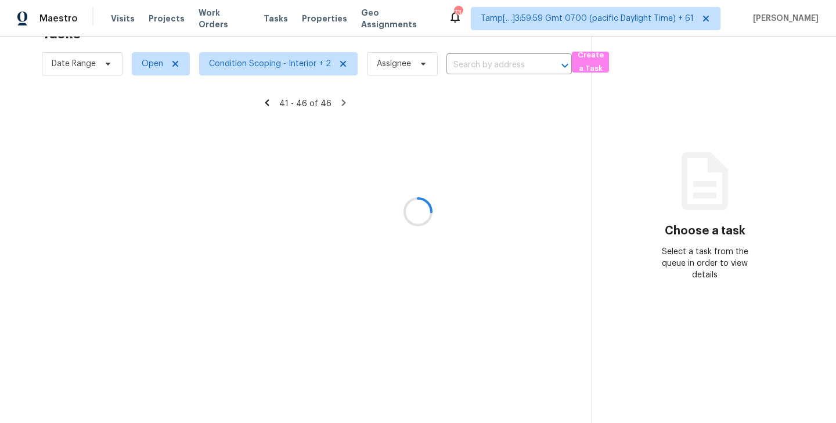
scroll to position [37, 0]
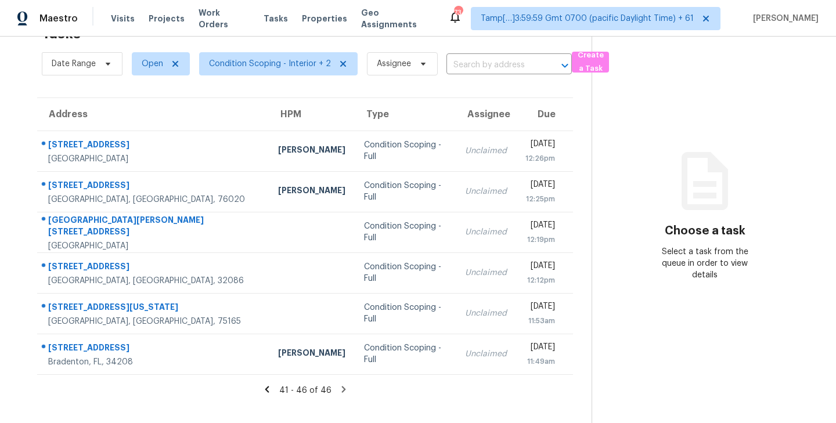
click at [341, 387] on icon at bounding box center [343, 389] width 4 height 6
click at [300, 396] on section "Tasks 46 Results Date Range Open Condition Scoping - Interior + 2 Assignee ​ Cr…" at bounding box center [305, 221] width 573 height 405
click at [306, 392] on span "41 - 46 of 46" at bounding box center [305, 391] width 52 height 8
click at [269, 391] on icon at bounding box center [267, 389] width 4 height 6
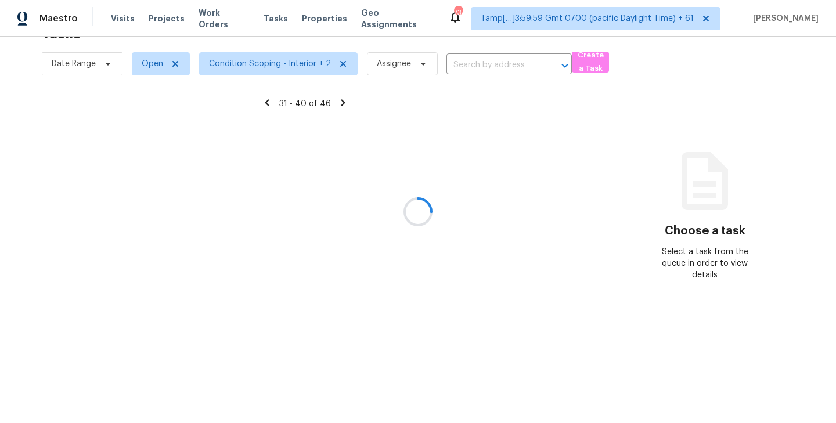
scroll to position [181, 0]
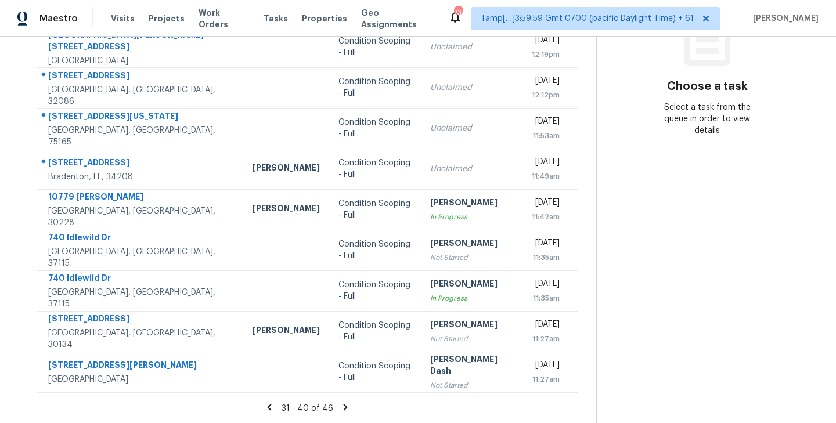
click at [269, 406] on icon at bounding box center [270, 407] width 4 height 6
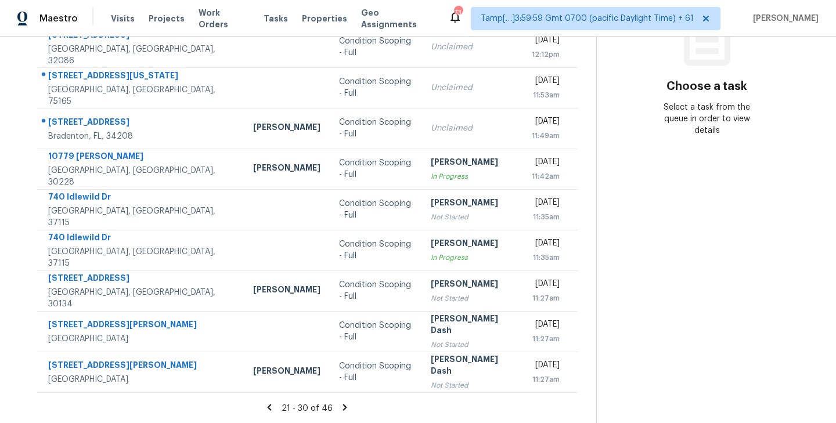
click at [269, 409] on icon at bounding box center [270, 407] width 4 height 6
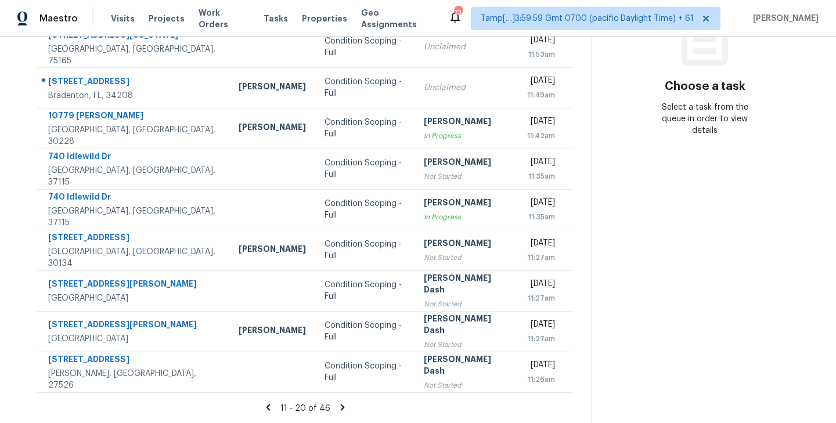
click at [270, 406] on icon at bounding box center [268, 407] width 4 height 6
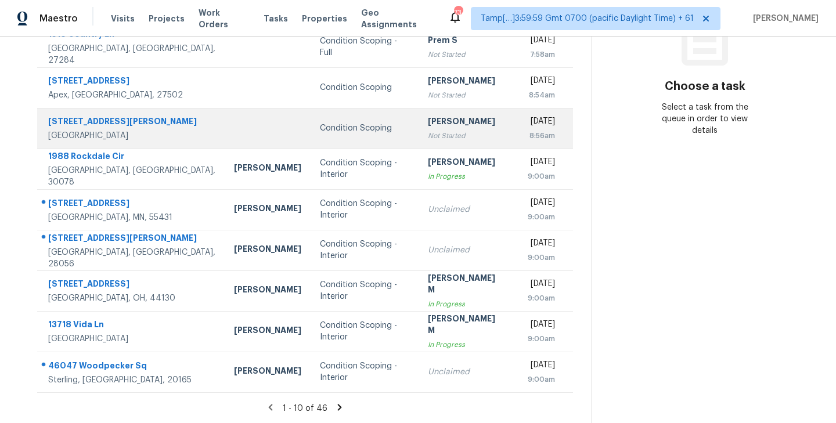
scroll to position [0, 0]
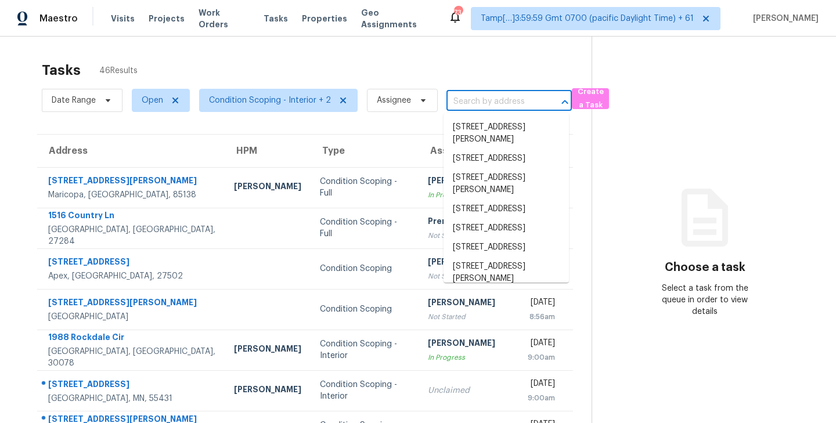
click at [492, 99] on input "text" at bounding box center [492, 102] width 93 height 18
paste input "20416 Monza Loop, Land O Lakes, FL 34638"
type input "20416 Monza Loop, Land O Lakes, FL 34638"
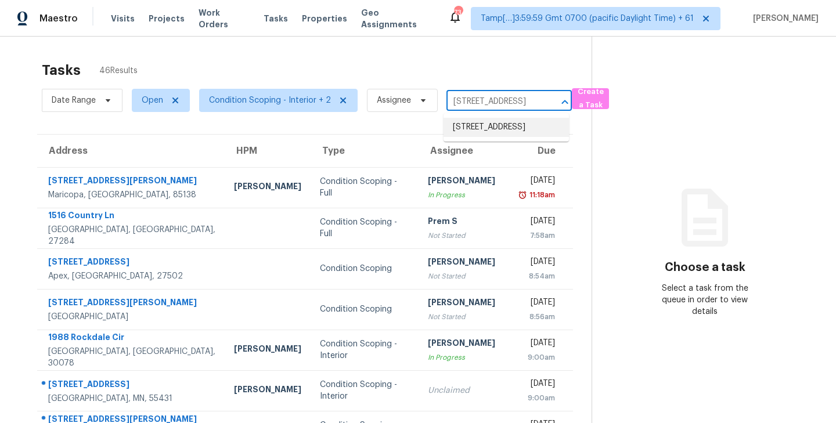
click at [467, 129] on li "20416 Monza Loop, Land O Lakes, FL 34638" at bounding box center [505, 127] width 125 height 19
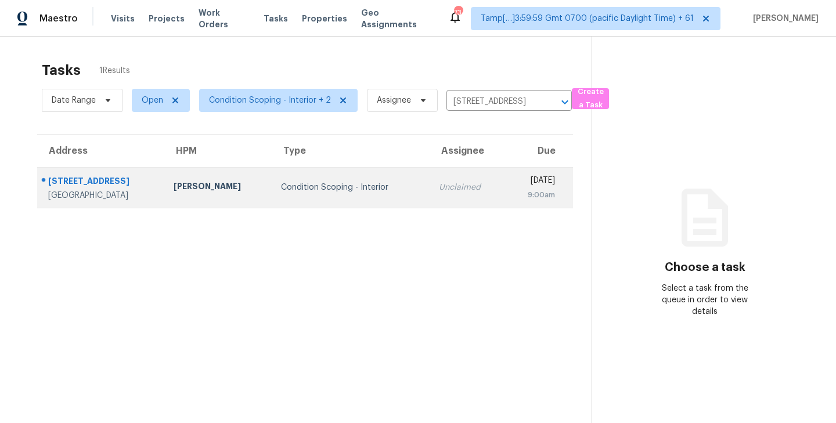
click at [430, 197] on td "Unclaimed" at bounding box center [467, 187] width 75 height 41
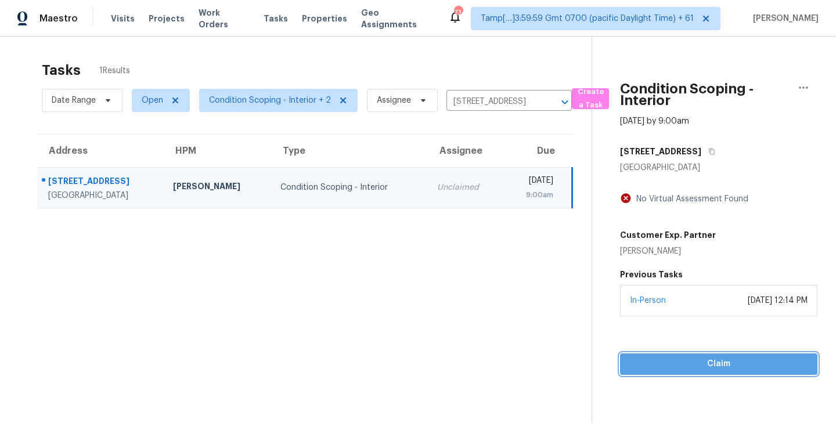
click at [709, 358] on span "Claim" at bounding box center [718, 364] width 179 height 15
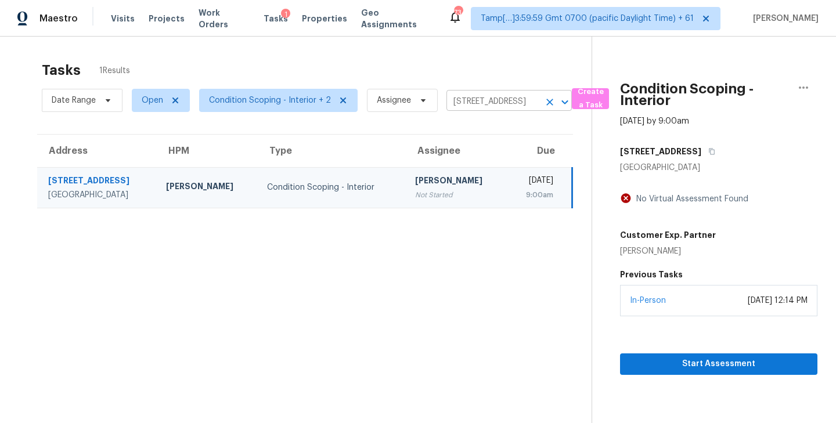
click at [502, 101] on input "20416 Monza Loop, Land O Lakes, FL 34638" at bounding box center [492, 102] width 93 height 18
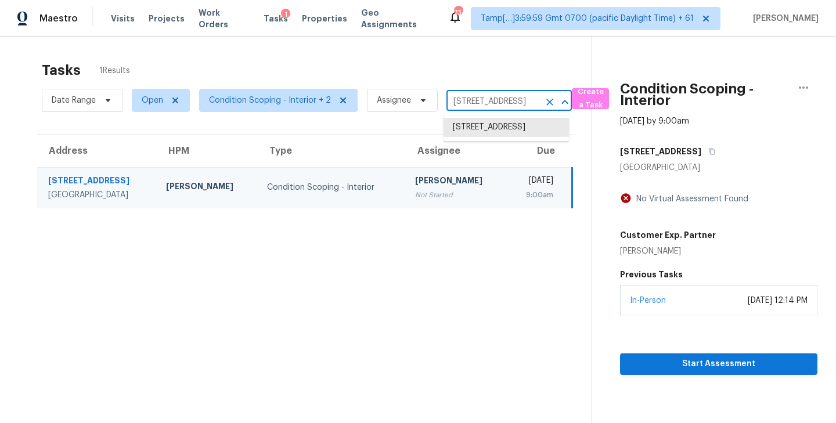
paste input "8 McGregor Rd, Gastonia, NC 28056"
type input "[STREET_ADDRESS][PERSON_NAME]"
click at [488, 131] on li "[STREET_ADDRESS][PERSON_NAME]" at bounding box center [505, 133] width 125 height 31
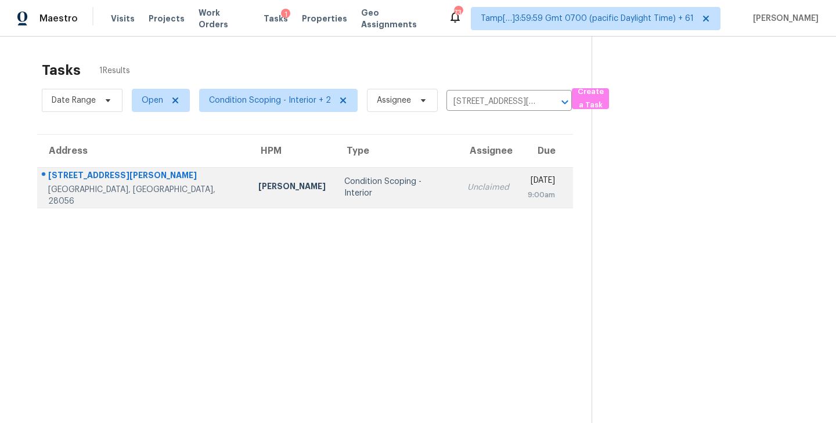
click at [467, 187] on div "Unclaimed" at bounding box center [488, 188] width 42 height 12
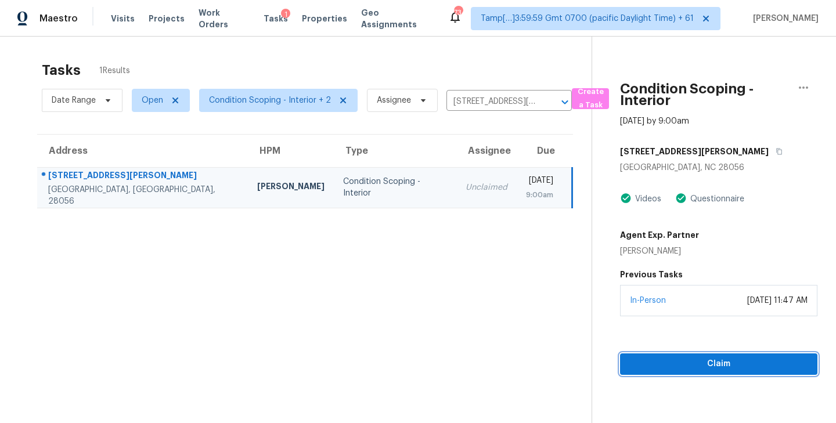
click at [712, 364] on span "Claim" at bounding box center [718, 364] width 179 height 15
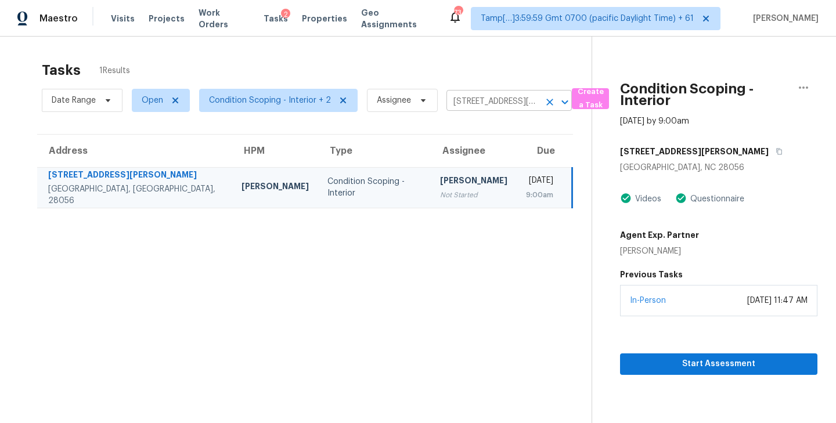
click at [546, 103] on icon "Clear" at bounding box center [549, 102] width 7 height 7
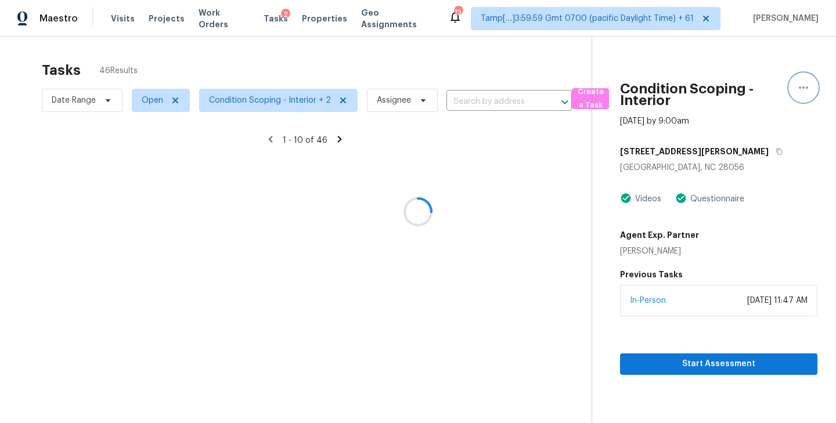
click at [805, 86] on icon "button" at bounding box center [803, 88] width 14 height 14
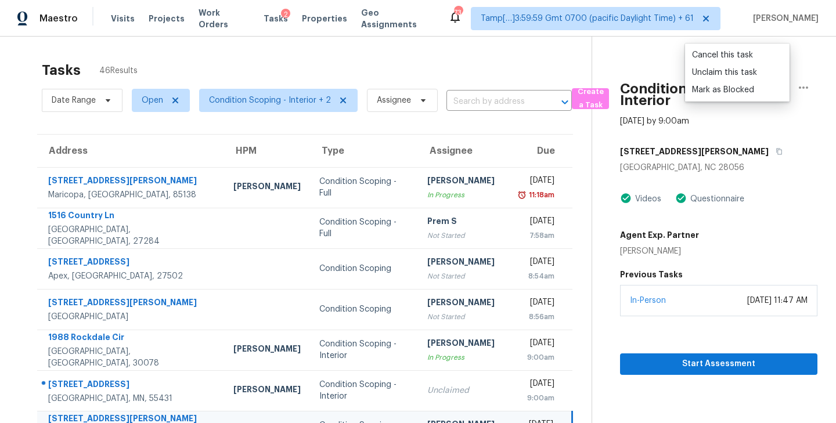
click at [519, 60] on div "Tasks 46 Results" at bounding box center [317, 70] width 550 height 30
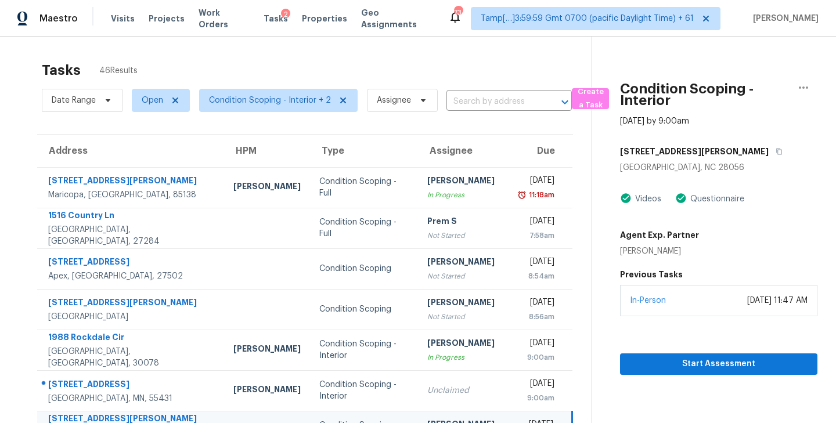
click at [519, 60] on div "Tasks 46 Results" at bounding box center [317, 70] width 550 height 30
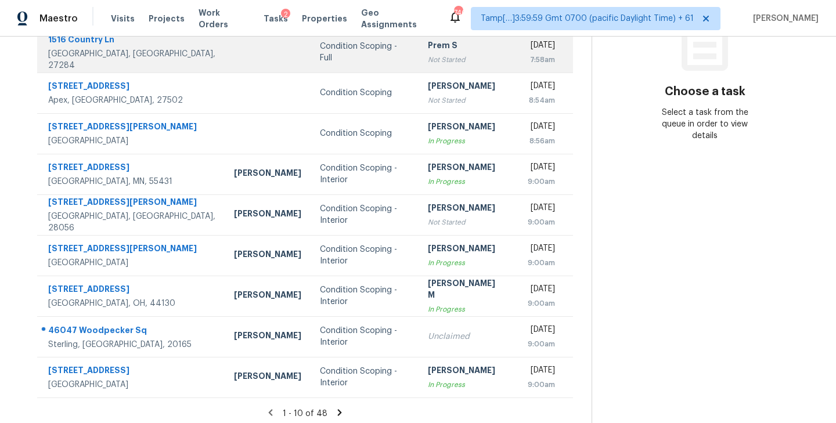
scroll to position [181, 0]
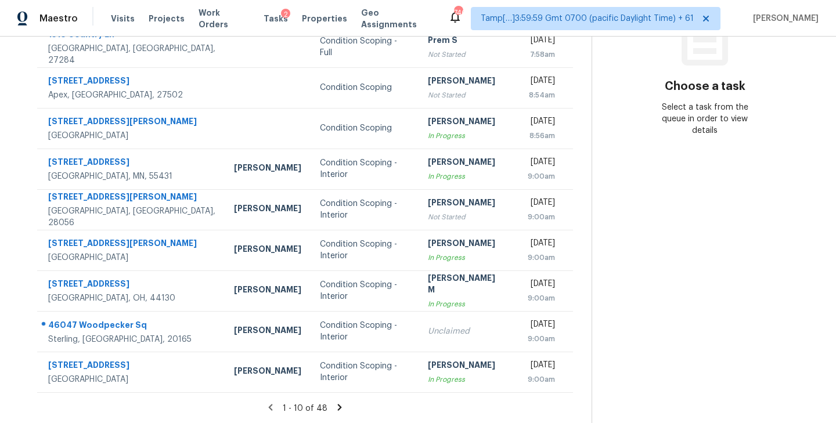
click at [338, 406] on icon at bounding box center [340, 407] width 4 height 6
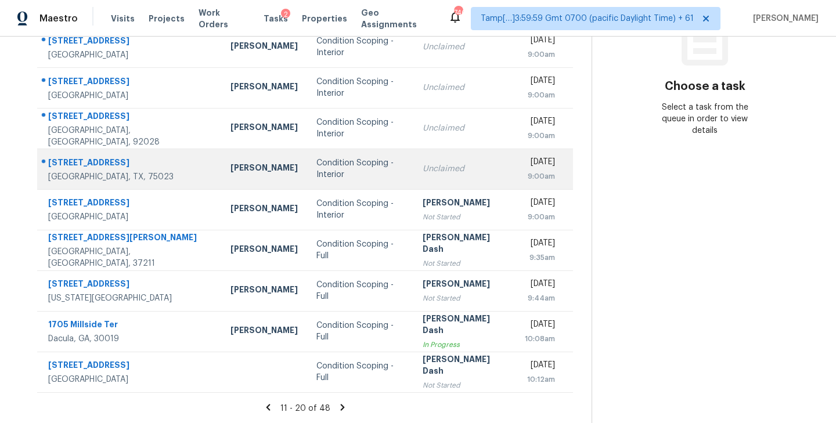
scroll to position [0, 0]
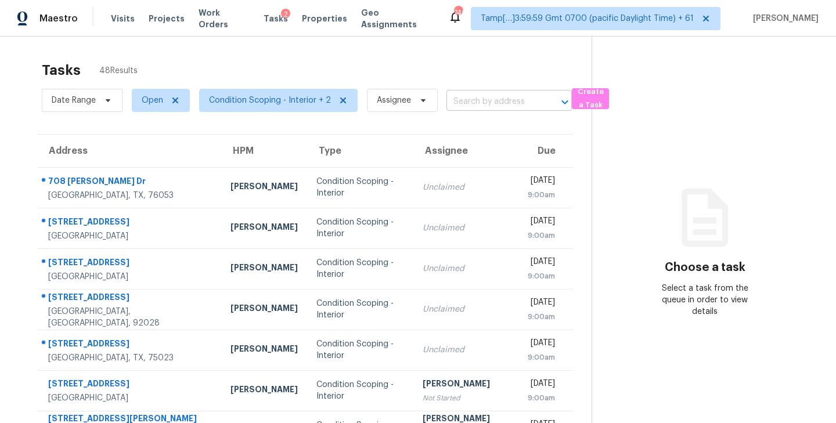
click at [460, 103] on input "text" at bounding box center [492, 102] width 93 height 18
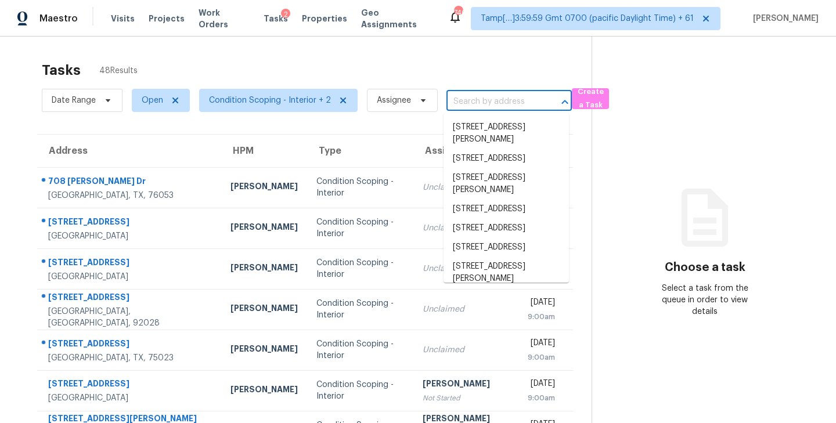
paste input "[STREET_ADDRESS][PERSON_NAME]"
type input "[STREET_ADDRESS][PERSON_NAME]"
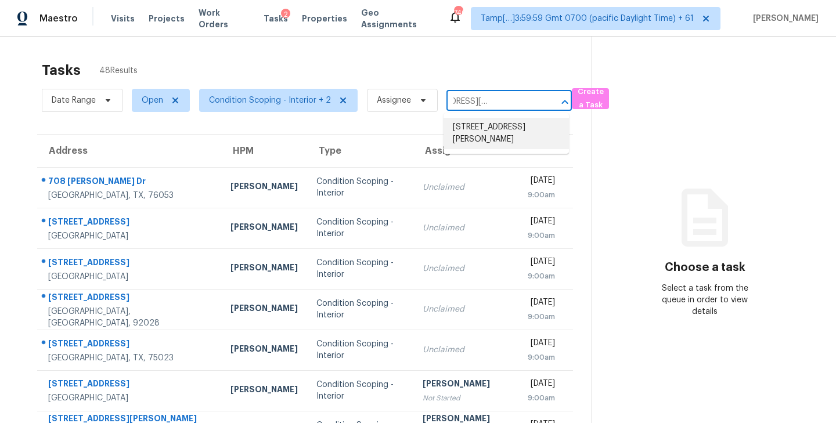
click at [489, 126] on li "[STREET_ADDRESS][PERSON_NAME]" at bounding box center [505, 133] width 125 height 31
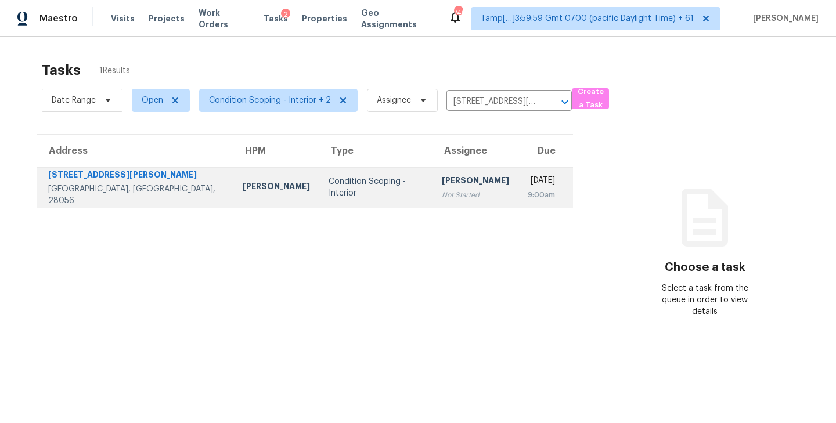
click at [442, 183] on div "[PERSON_NAME]" at bounding box center [475, 182] width 67 height 15
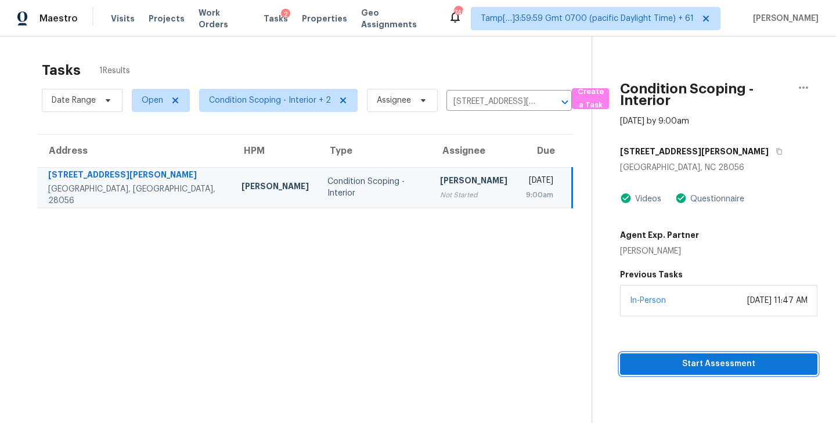
click at [704, 361] on span "Start Assessment" at bounding box center [718, 364] width 179 height 15
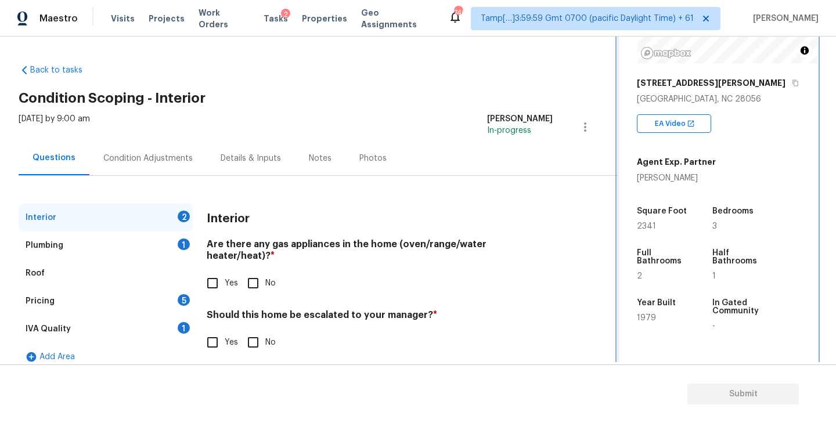
scroll to position [154, 0]
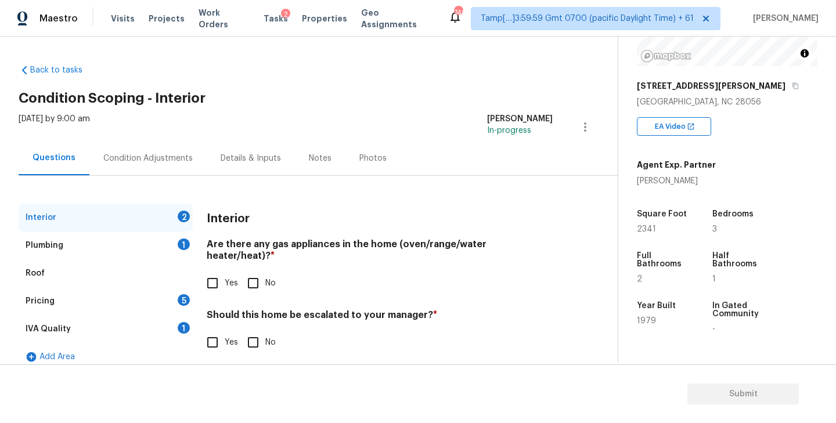
click at [314, 73] on div "Back to tasks Condition Scoping - Interior [DATE] by 9:00 am [PERSON_NAME] In-p…" at bounding box center [318, 214] width 599 height 319
click at [643, 318] on span "1979" at bounding box center [646, 321] width 19 height 8
copy span "1979"
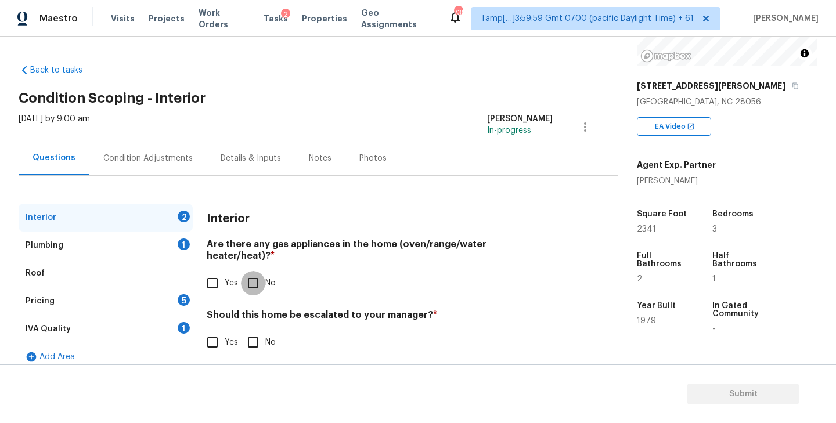
click at [259, 271] on input "No" at bounding box center [253, 283] width 24 height 24
checkbox input "true"
click at [210, 279] on input "Yes" at bounding box center [212, 284] width 24 height 24
checkbox input "true"
checkbox input "false"
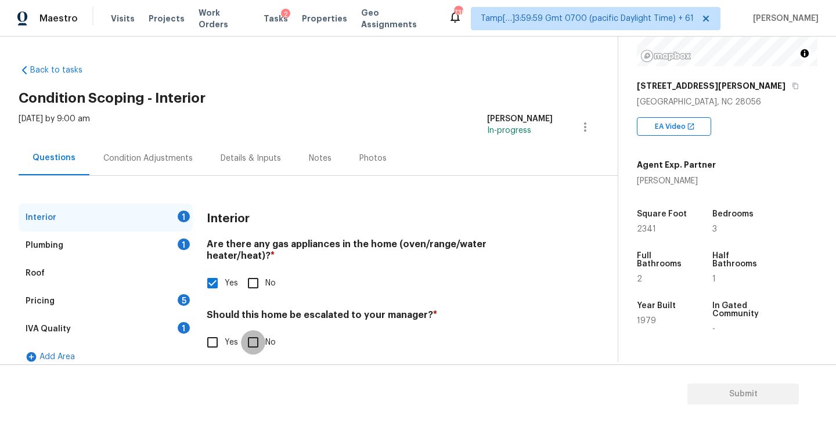
click at [254, 330] on input "No" at bounding box center [253, 342] width 24 height 24
checkbox input "true"
click at [100, 238] on div "Plumbing 1" at bounding box center [106, 246] width 174 height 28
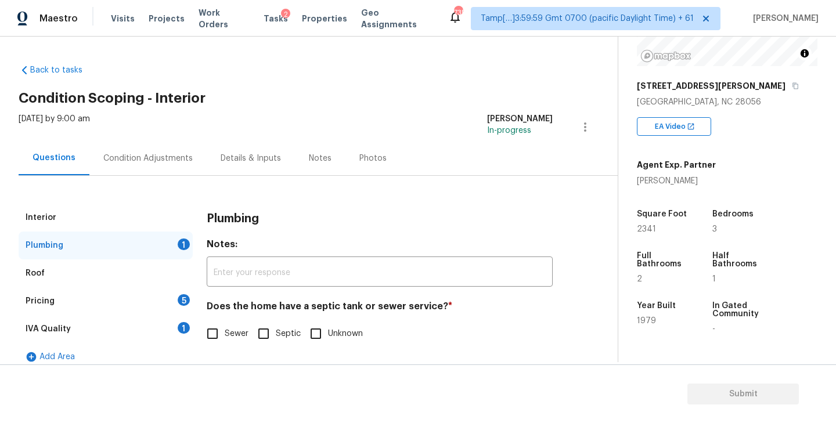
click at [213, 333] on input "Sewer" at bounding box center [212, 334] width 24 height 24
checkbox input "true"
click at [163, 328] on div "IVA Quality 1" at bounding box center [106, 329] width 174 height 28
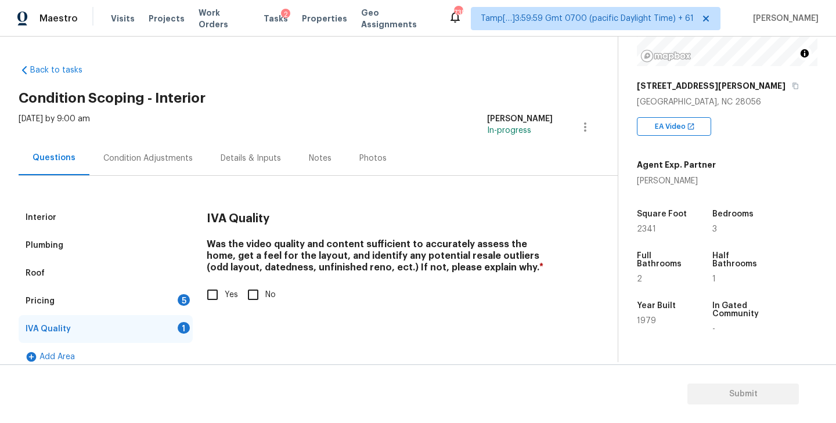
click at [218, 298] on input "Yes" at bounding box center [212, 295] width 24 height 24
checkbox input "true"
click at [160, 304] on div "Pricing 5" at bounding box center [106, 301] width 174 height 28
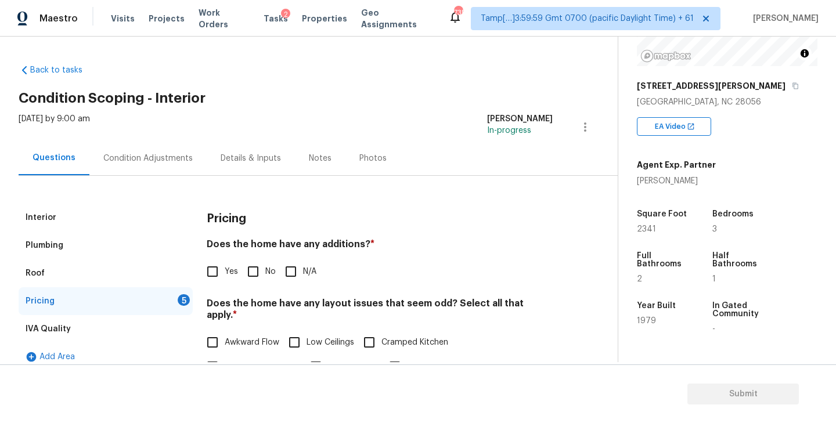
click at [255, 276] on input "No" at bounding box center [253, 271] width 24 height 24
checkbox input "true"
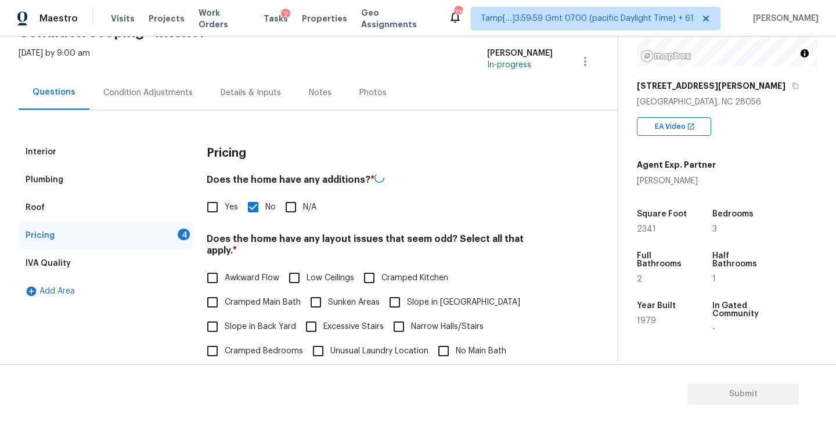
scroll to position [84, 0]
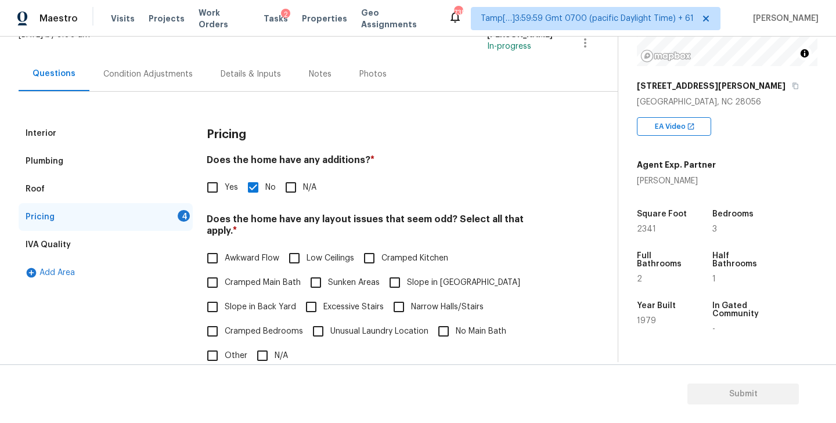
click at [264, 344] on input "N/A" at bounding box center [262, 356] width 24 height 24
checkbox input "true"
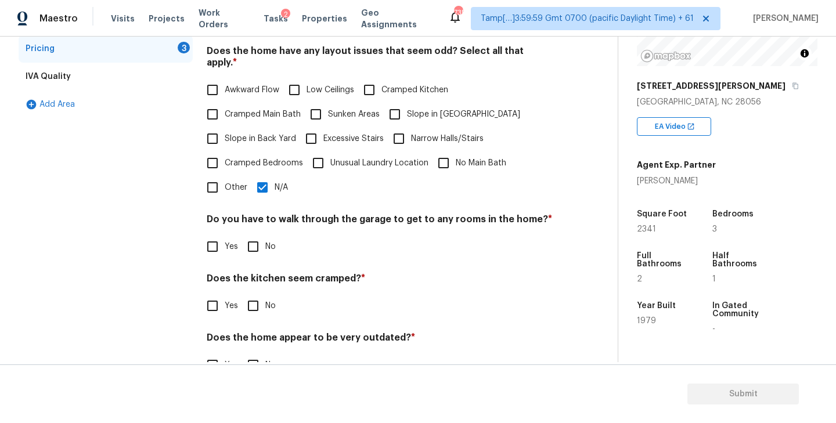
scroll to position [273, 0]
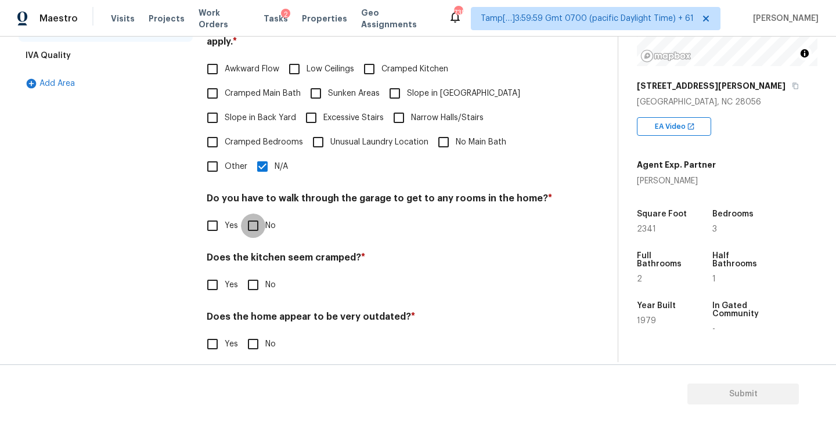
click at [251, 216] on input "No" at bounding box center [253, 226] width 24 height 24
checkbox input "true"
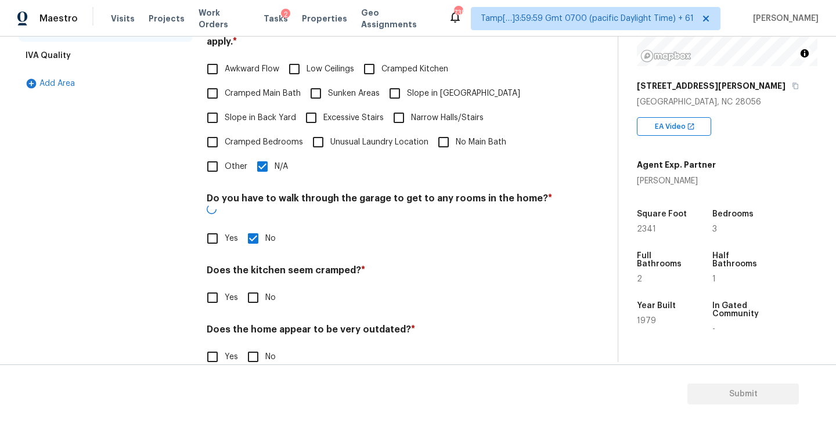
click at [254, 286] on input "No" at bounding box center [253, 298] width 24 height 24
checkbox input "true"
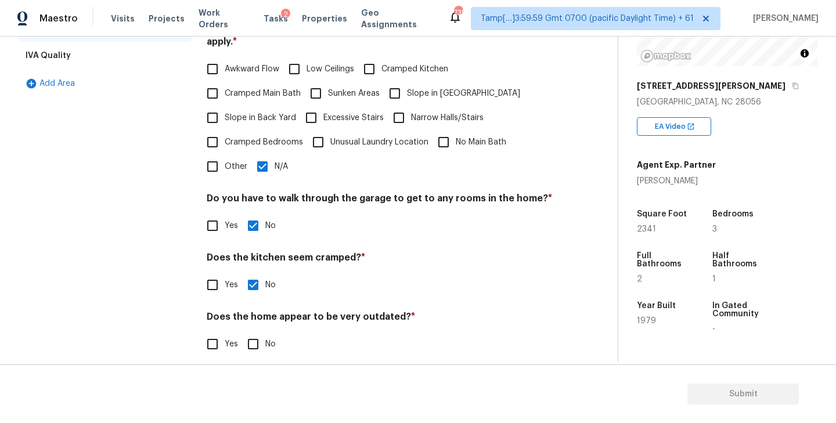
click at [255, 332] on input "No" at bounding box center [253, 344] width 24 height 24
checkbox input "true"
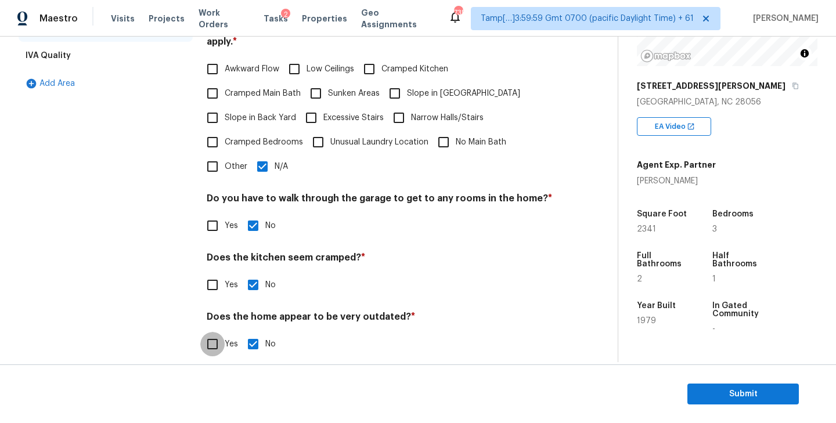
click at [212, 337] on input "Yes" at bounding box center [212, 344] width 24 height 24
checkbox input "true"
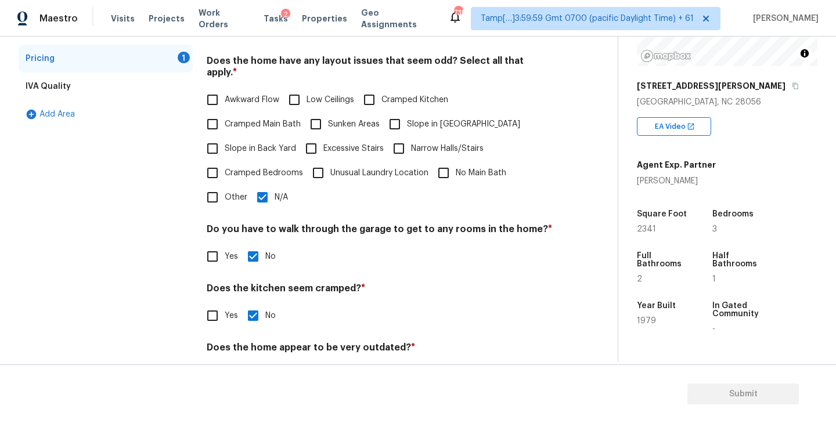
scroll to position [234, 0]
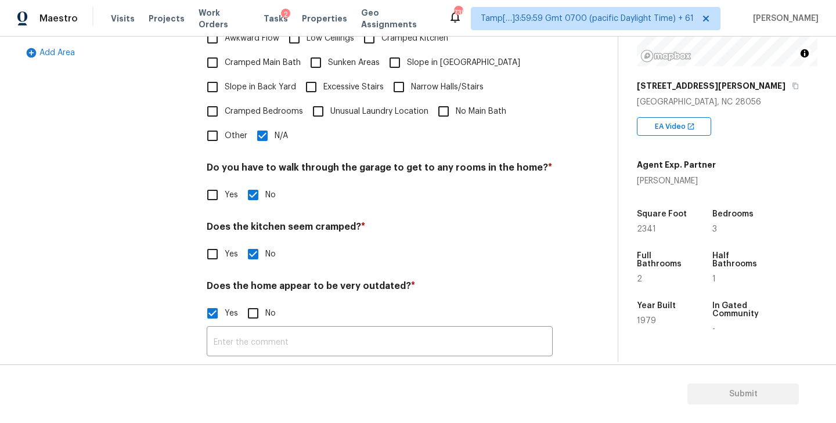
click at [257, 301] on input "No" at bounding box center [253, 313] width 24 height 24
checkbox input "true"
checkbox input "false"
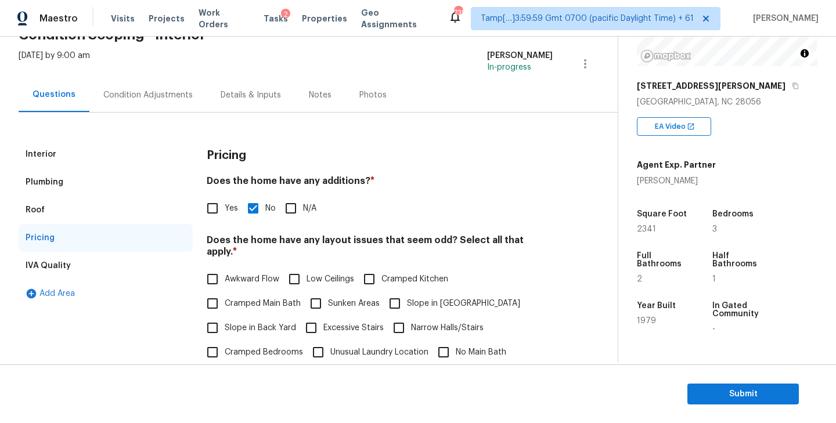
scroll to position [0, 0]
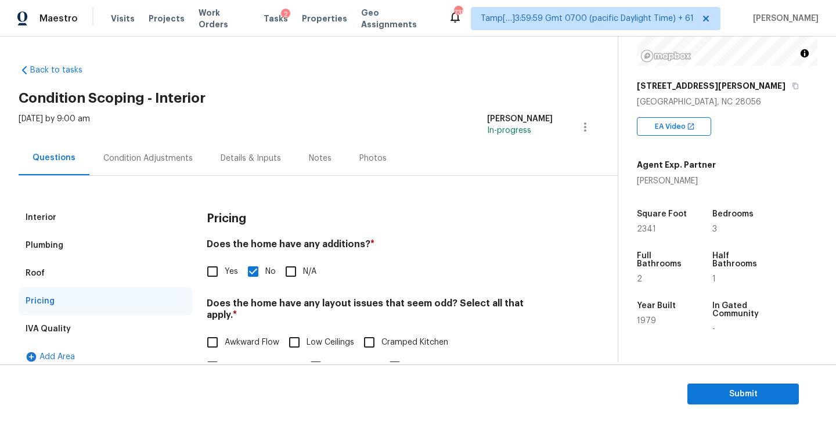
click at [135, 167] on div "Condition Adjustments" at bounding box center [147, 158] width 117 height 34
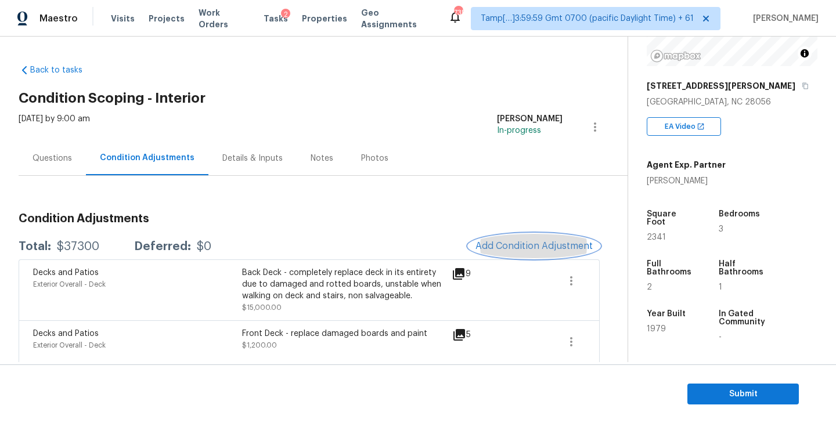
click at [522, 245] on span "Add Condition Adjustment" at bounding box center [533, 246] width 117 height 10
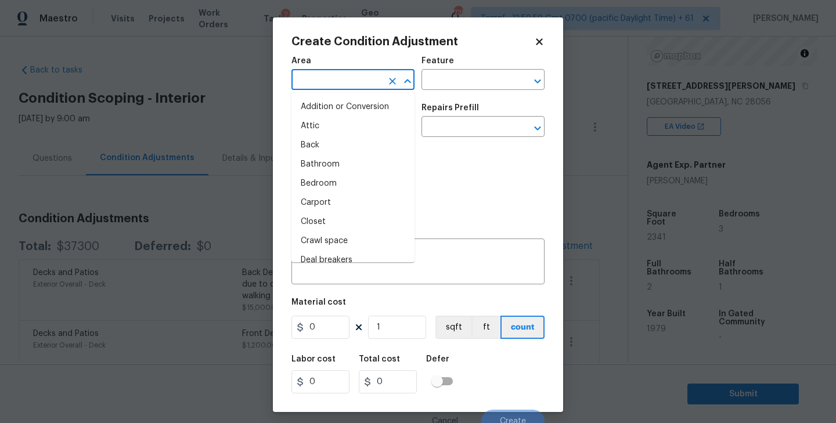
click at [364, 86] on input "text" at bounding box center [336, 81] width 91 height 18
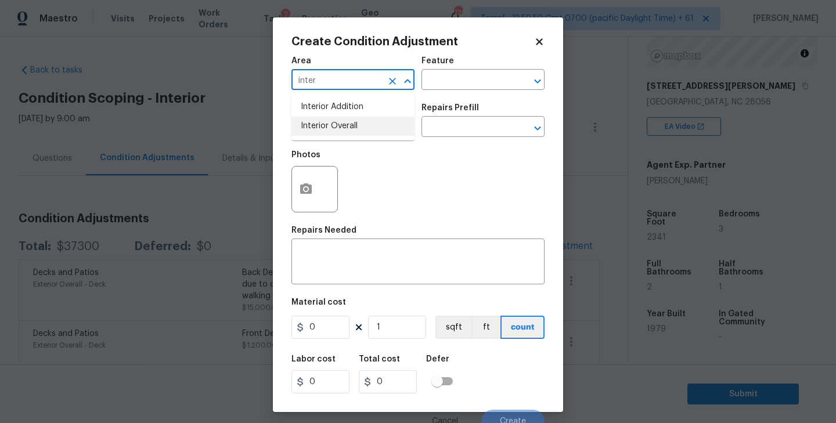
click at [341, 129] on li "Interior Overall" at bounding box center [352, 126] width 123 height 19
type input "Interior Overall"
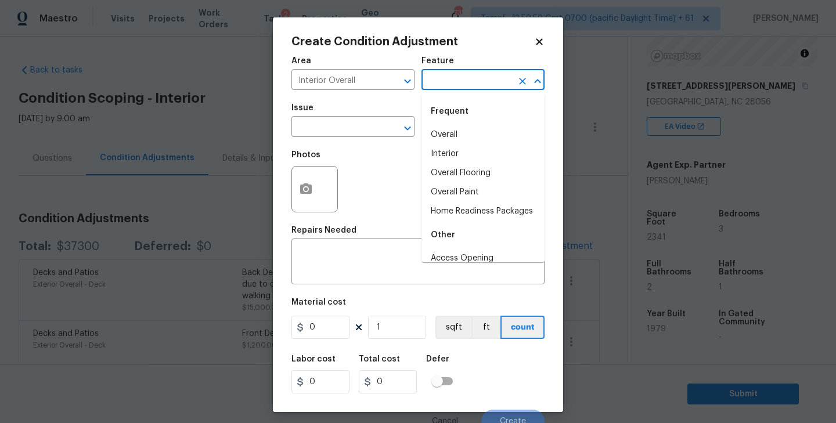
click at [452, 78] on input "text" at bounding box center [466, 81] width 91 height 18
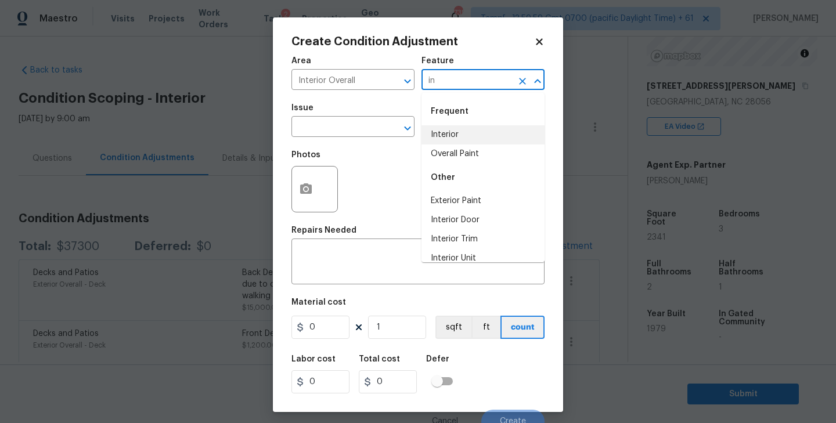
type input "i"
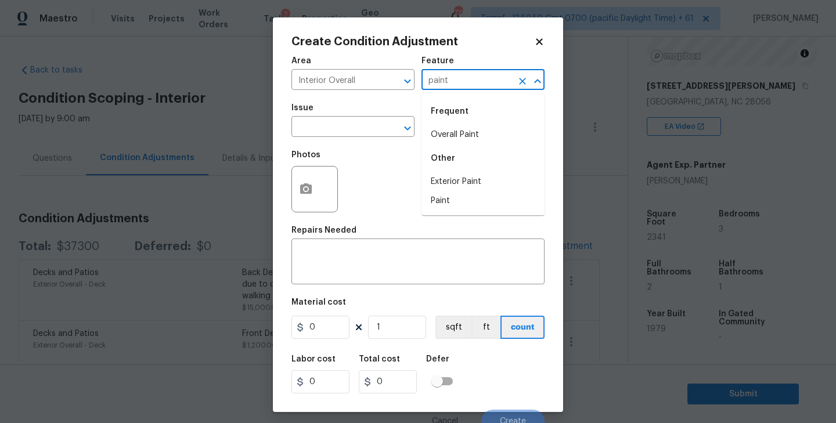
click at [463, 145] on div "Other" at bounding box center [482, 159] width 123 height 28
click at [455, 138] on li "Overall Paint" at bounding box center [482, 134] width 123 height 19
type input "Overall Paint"
click at [362, 129] on input "text" at bounding box center [336, 128] width 91 height 18
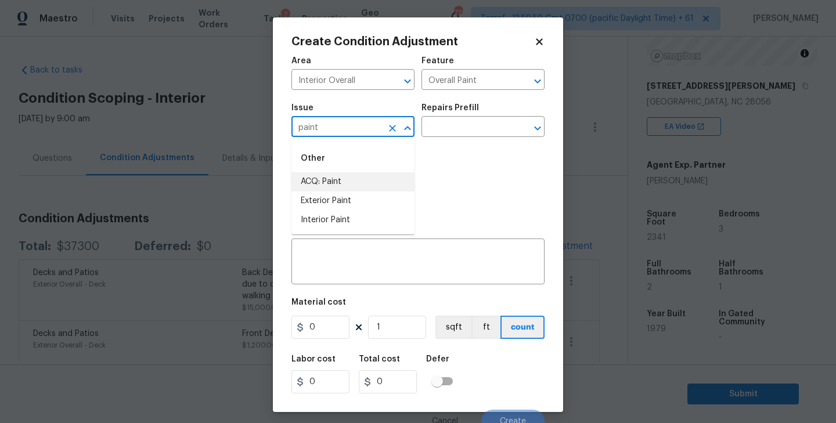
click at [356, 178] on li "ACQ: Paint" at bounding box center [352, 181] width 123 height 19
click at [542, 125] on icon "Open" at bounding box center [538, 128] width 14 height 14
type input "ACQ: Paint"
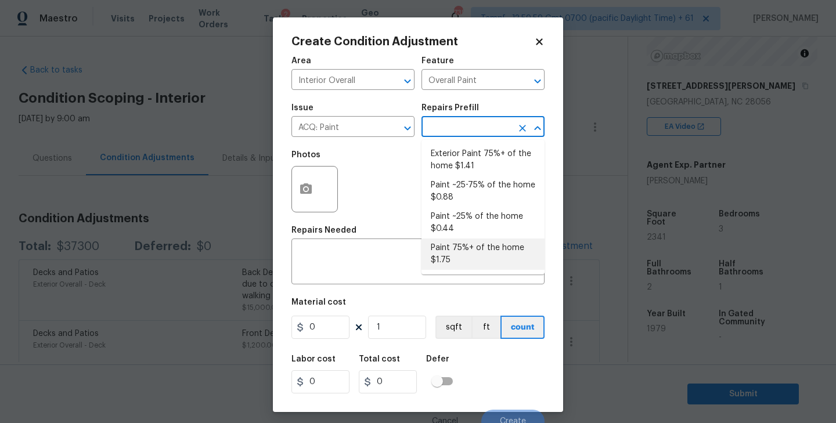
click at [460, 258] on li "Paint 75%+ of the home $1.75" at bounding box center [482, 254] width 123 height 31
type input "Acquisition"
type textarea "Acquisition Scope: 75%+ of the home will likely require interior paint"
type input "1.75"
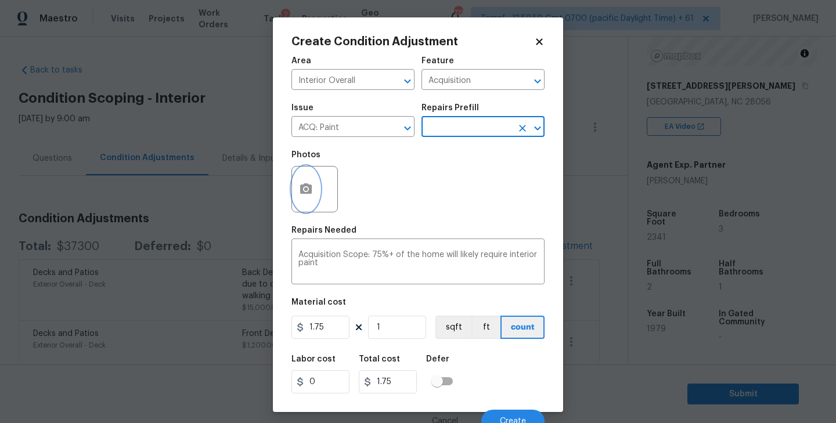
click at [306, 194] on icon "button" at bounding box center [306, 188] width 12 height 10
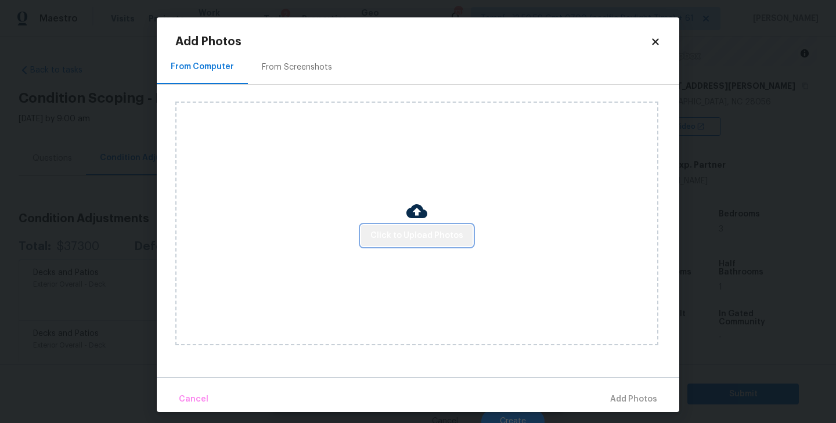
click at [427, 242] on span "Click to Upload Photos" at bounding box center [416, 236] width 93 height 15
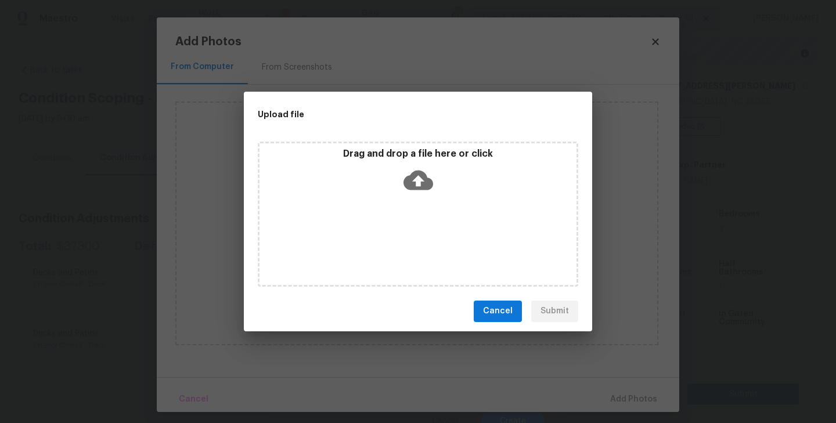
click at [419, 185] on icon at bounding box center [418, 180] width 30 height 20
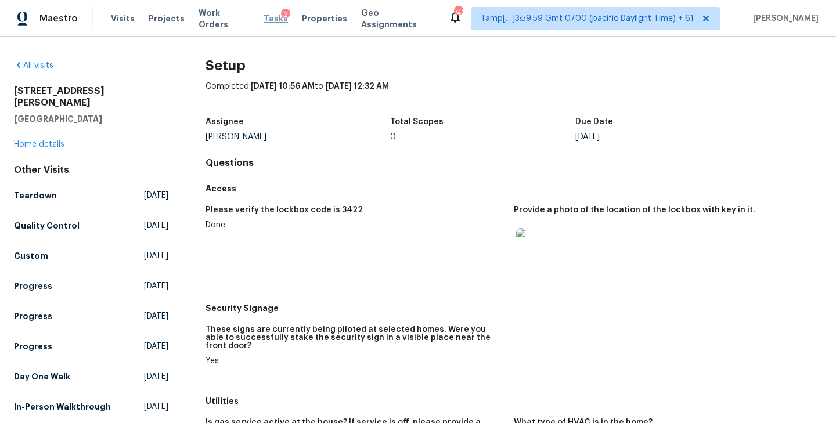
click at [264, 20] on span "Tasks" at bounding box center [276, 19] width 24 height 8
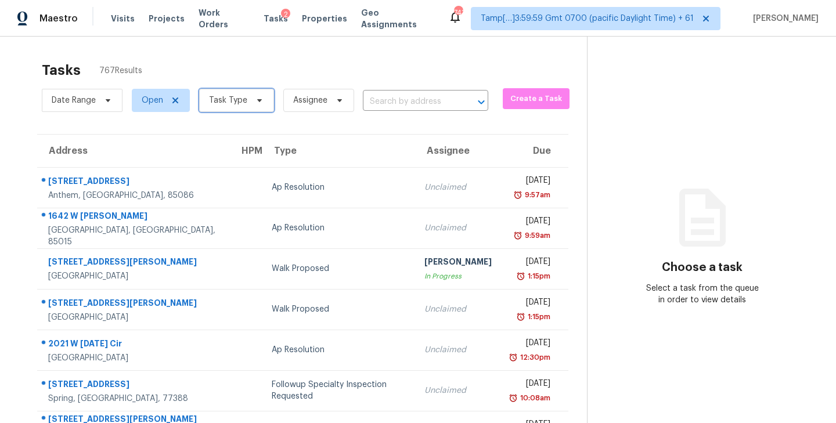
click at [257, 102] on icon at bounding box center [259, 100] width 9 height 9
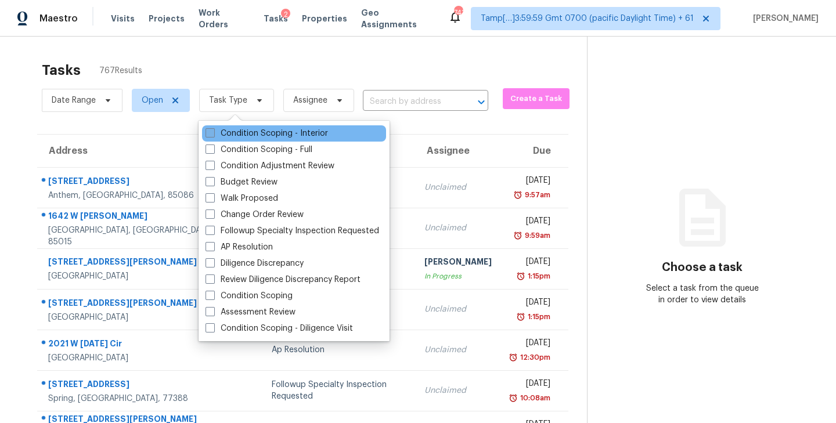
click at [211, 131] on span at bounding box center [209, 132] width 9 height 9
click at [211, 131] on input "Condition Scoping - Interior" at bounding box center [209, 132] width 8 height 8
checkbox input "true"
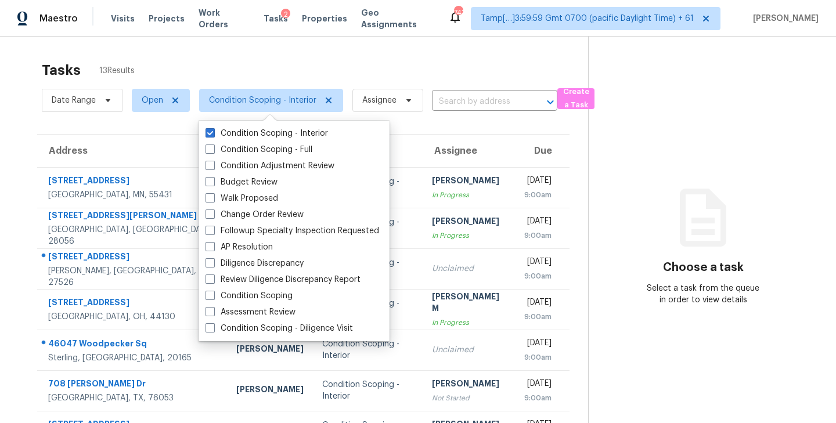
click at [270, 64] on div "Tasks 13 Results" at bounding box center [315, 70] width 546 height 30
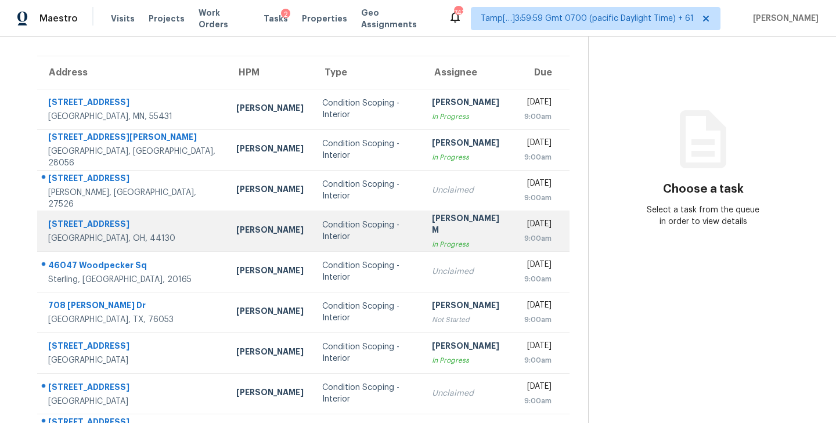
scroll to position [181, 0]
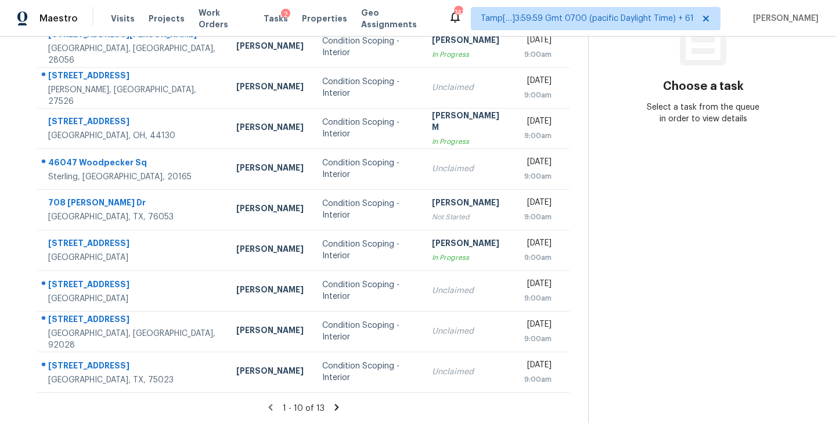
click at [334, 409] on icon at bounding box center [336, 407] width 4 height 6
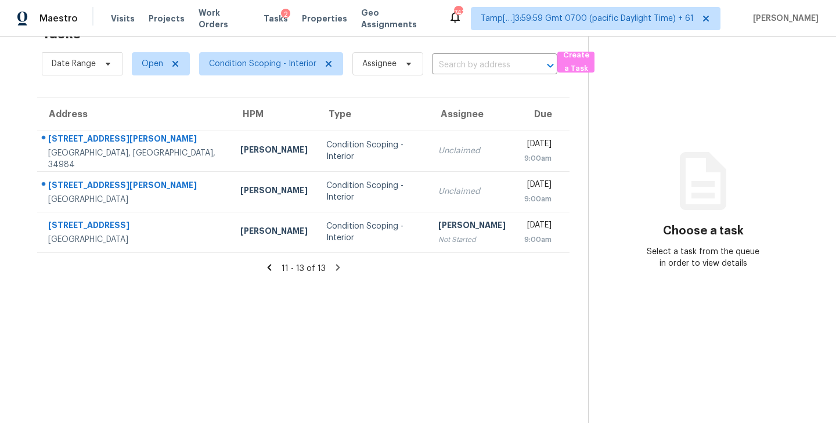
scroll to position [0, 0]
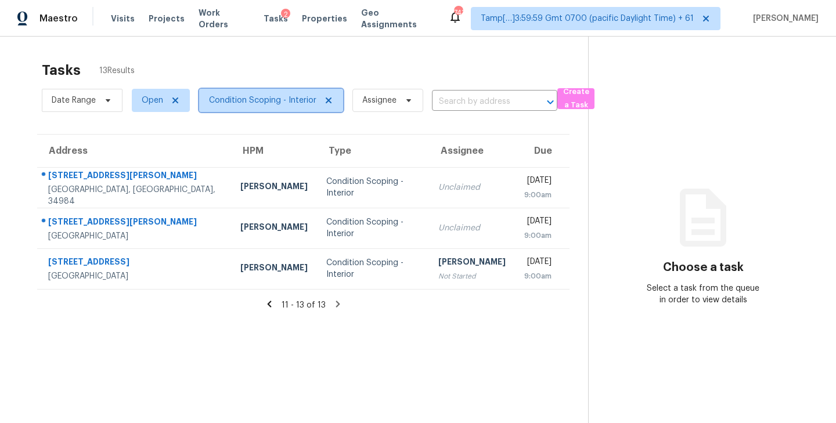
click at [306, 100] on span "Condition Scoping - Interior" at bounding box center [262, 101] width 107 height 12
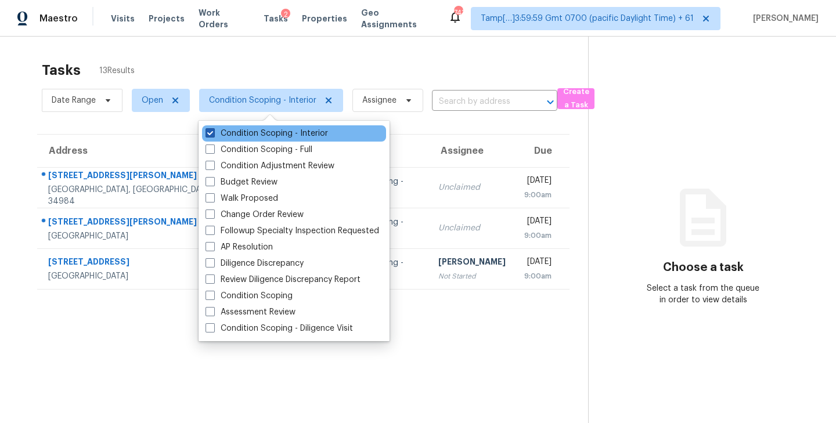
click at [214, 135] on span at bounding box center [209, 132] width 9 height 9
click at [213, 135] on input "Condition Scoping - Interior" at bounding box center [209, 132] width 8 height 8
checkbox input "false"
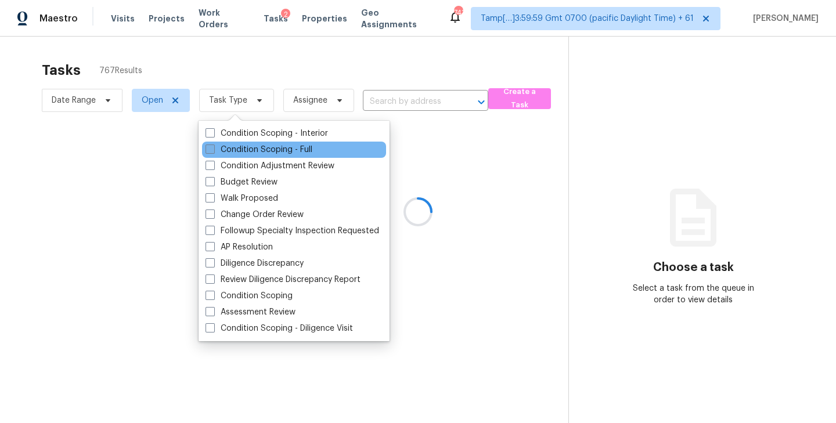
click at [212, 150] on span at bounding box center [209, 149] width 9 height 9
click at [212, 150] on input "Condition Scoping - Full" at bounding box center [209, 148] width 8 height 8
checkbox input "true"
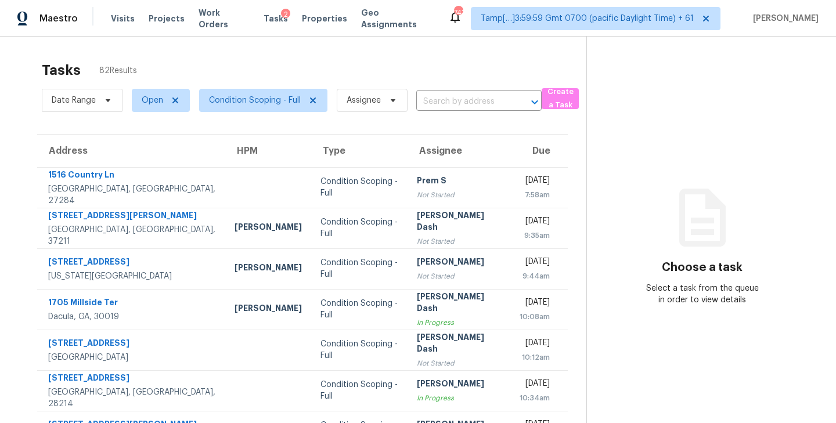
click at [309, 57] on div "Tasks 82 Results" at bounding box center [314, 70] width 544 height 30
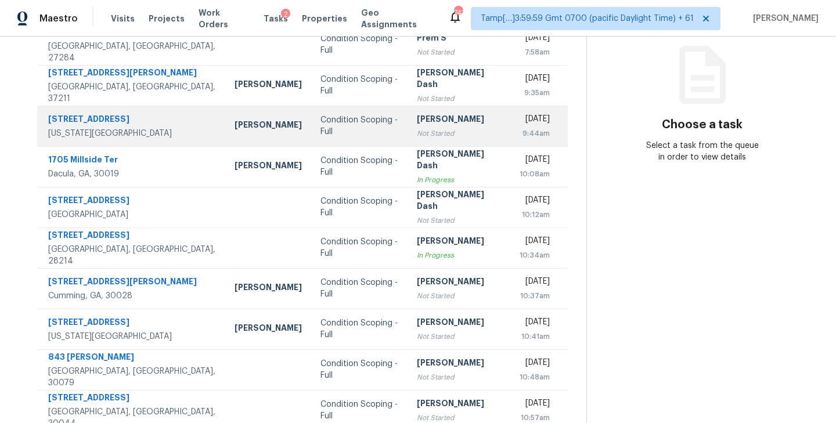
scroll to position [181, 0]
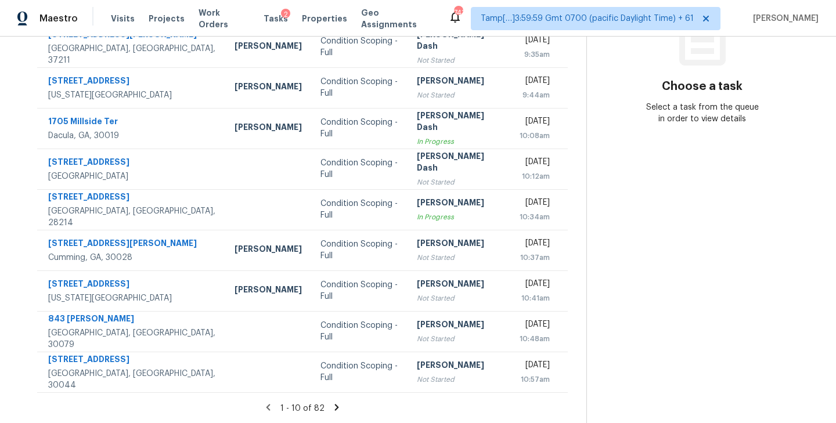
click at [335, 404] on icon at bounding box center [337, 407] width 4 height 6
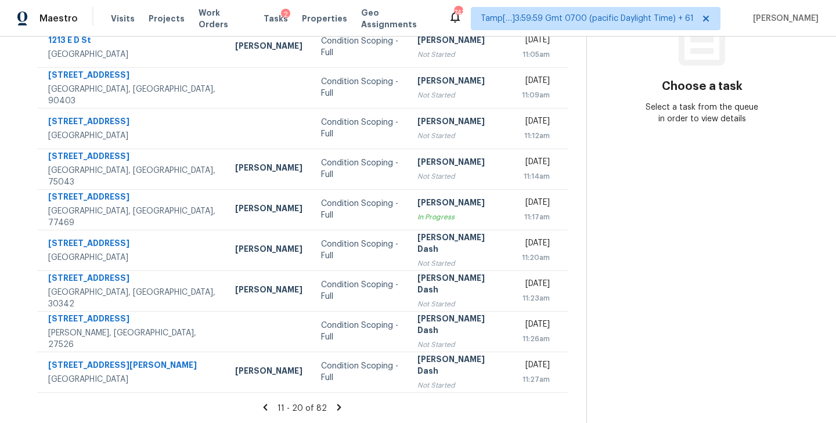
click at [337, 406] on icon at bounding box center [339, 407] width 4 height 6
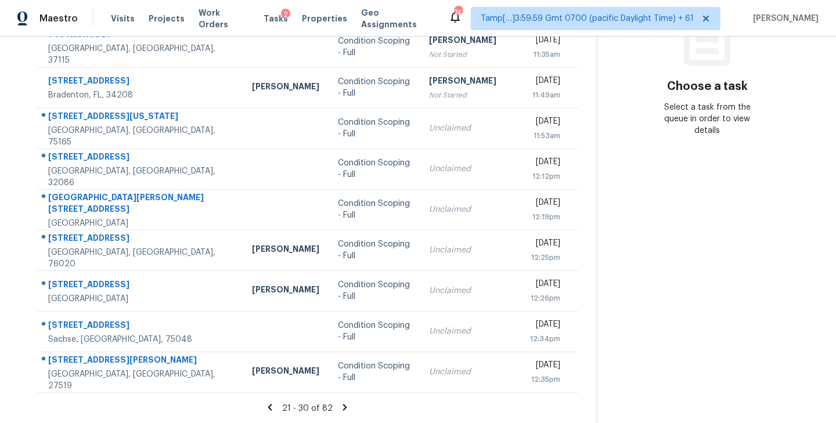
click at [340, 404] on icon at bounding box center [345, 407] width 10 height 10
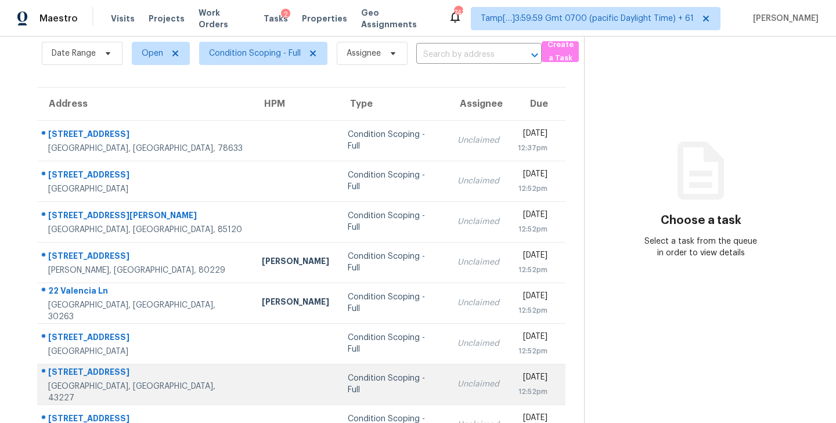
scroll to position [0, 0]
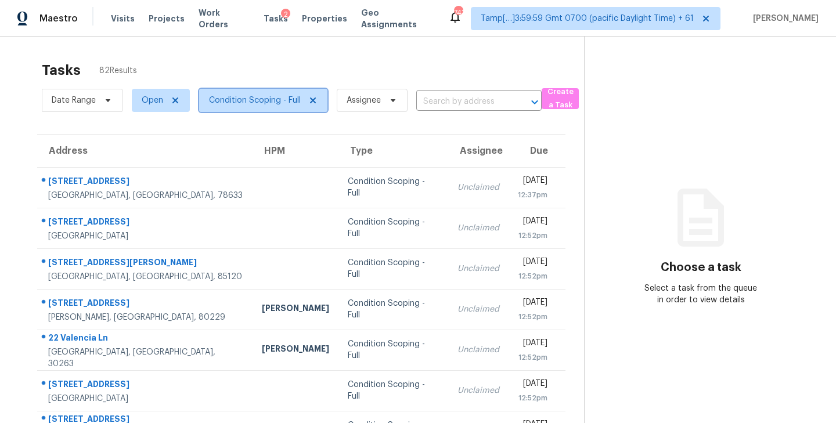
click at [309, 97] on icon at bounding box center [312, 100] width 9 height 9
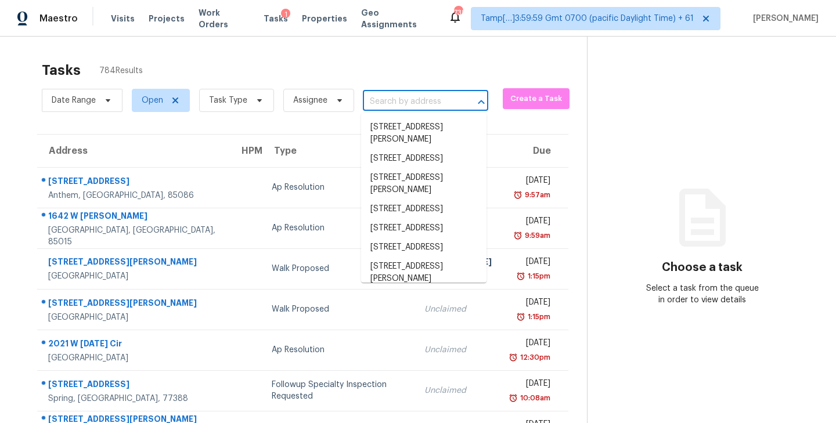
click at [399, 100] on input "text" at bounding box center [409, 102] width 93 height 18
paste input "[STREET_ADDRESS]"
type input "[STREET_ADDRESS]"
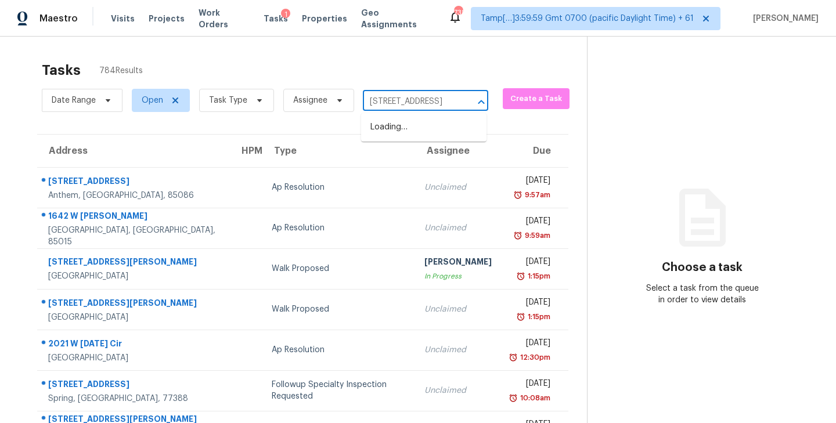
scroll to position [0, 81]
click at [394, 129] on li "[STREET_ADDRESS]" at bounding box center [423, 127] width 125 height 19
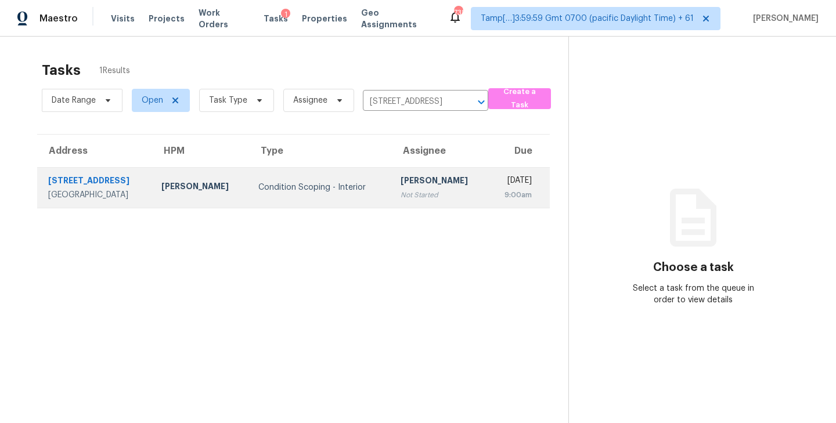
click at [401, 175] on div "[PERSON_NAME]" at bounding box center [440, 182] width 78 height 15
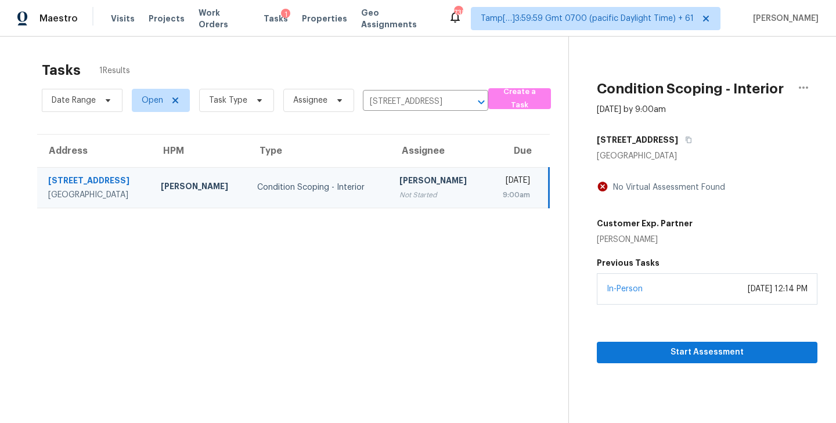
click at [696, 297] on div "In-Person [DATE] 12:14 PM" at bounding box center [707, 288] width 221 height 31
click at [710, 348] on span "Start Assessment" at bounding box center [707, 352] width 202 height 15
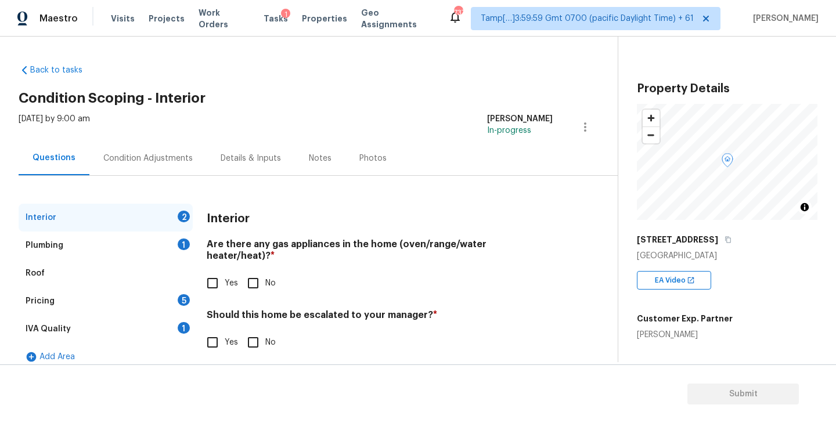
click at [375, 106] on div "Back to tasks Condition Scoping - Interior Thu, Oct 09 2025 by 9:00 am Praveenk…" at bounding box center [318, 214] width 599 height 319
click at [254, 271] on input "No" at bounding box center [253, 283] width 24 height 24
checkbox input "true"
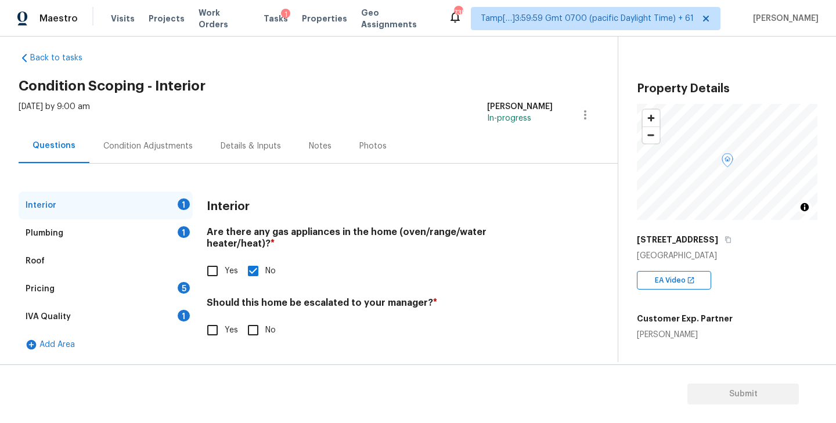
click at [264, 322] on input "No" at bounding box center [253, 330] width 24 height 24
checkbox input "true"
click at [106, 233] on div "Plumbing 1" at bounding box center [106, 233] width 174 height 28
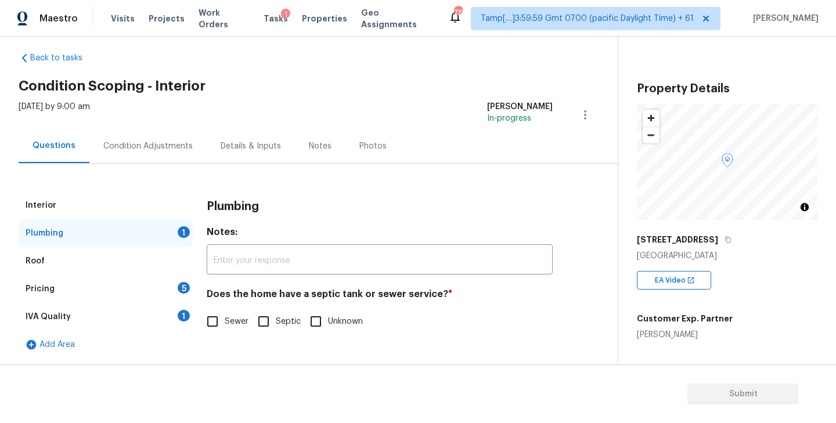
click at [215, 319] on input "Sewer" at bounding box center [212, 321] width 24 height 24
checkbox input "true"
click at [166, 319] on div "IVA Quality 1" at bounding box center [106, 317] width 174 height 28
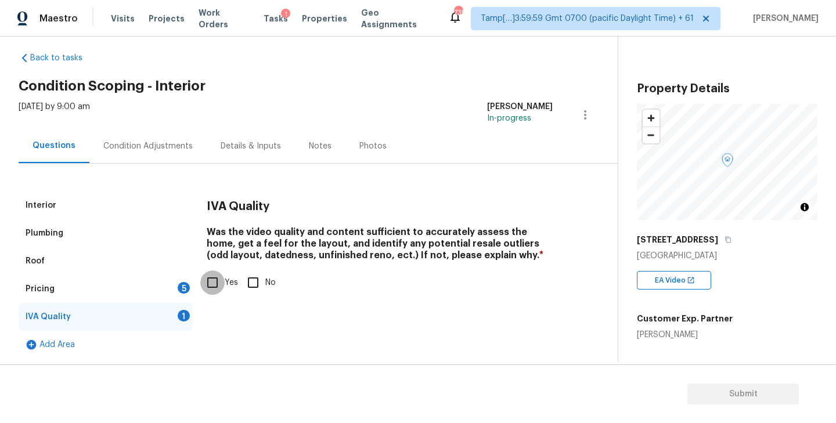
click at [215, 285] on input "Yes" at bounding box center [212, 282] width 24 height 24
checkbox input "true"
click at [164, 285] on div "Pricing 5" at bounding box center [106, 289] width 174 height 28
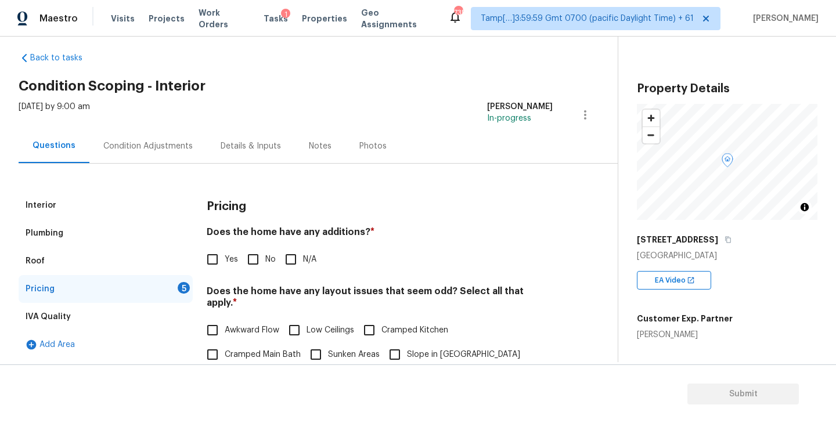
click at [254, 257] on input "No" at bounding box center [253, 259] width 24 height 24
checkbox input "true"
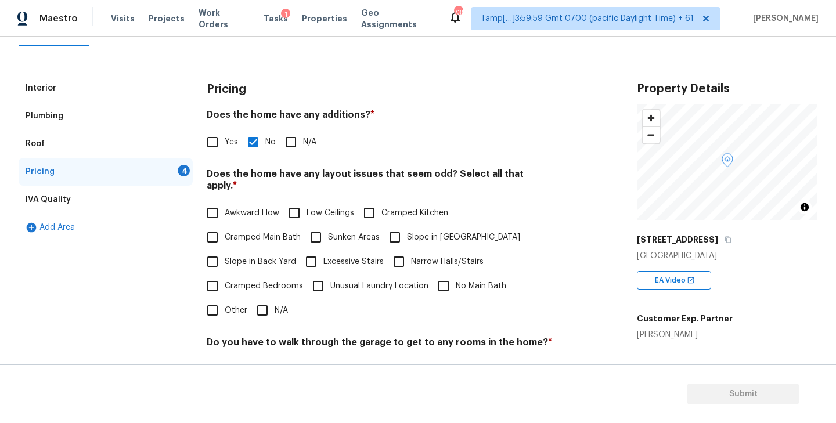
scroll to position [147, 0]
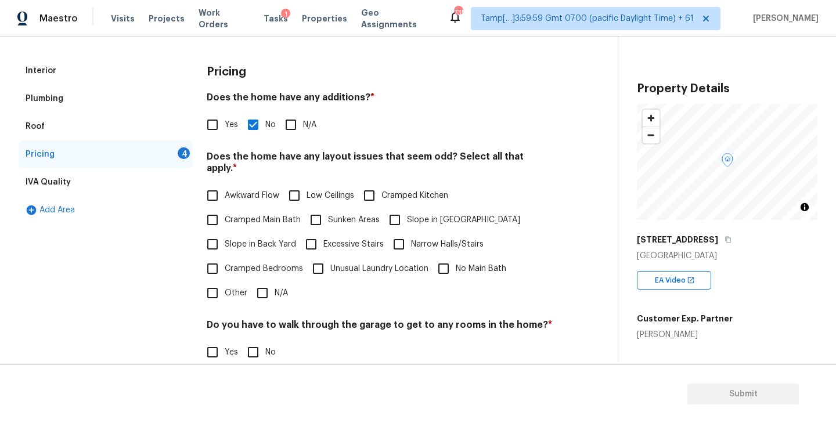
click at [264, 284] on input "N/A" at bounding box center [262, 293] width 24 height 24
checkbox input "true"
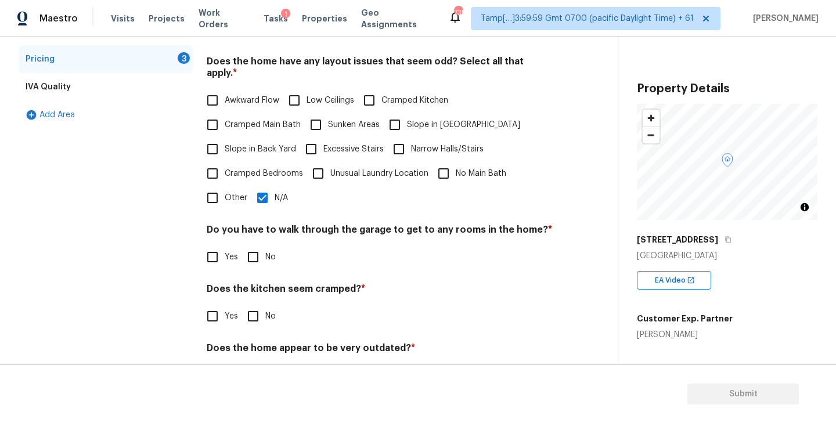
scroll to position [273, 0]
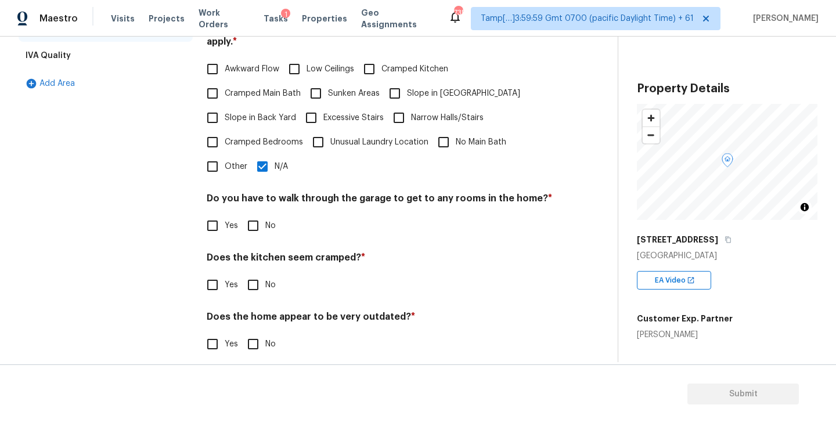
click at [258, 214] on input "No" at bounding box center [253, 226] width 24 height 24
checkbox input "true"
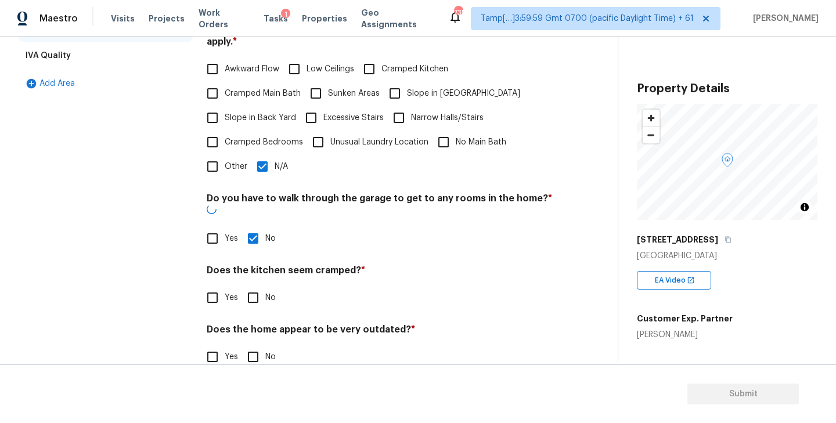
click at [258, 286] on input "No" at bounding box center [253, 298] width 24 height 24
checkbox input "true"
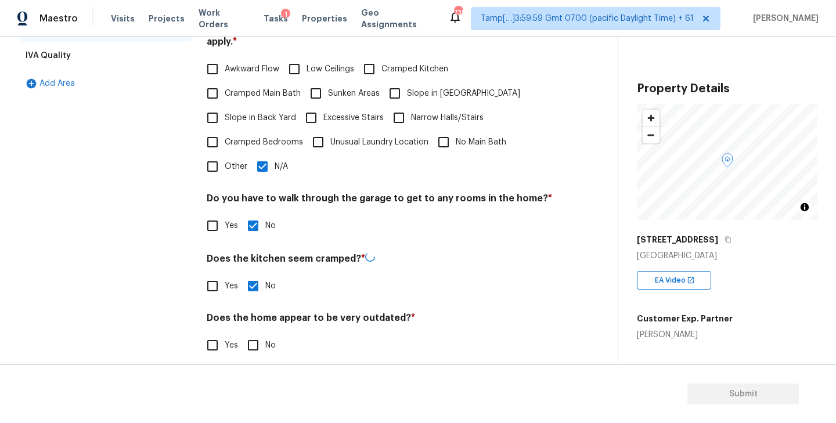
click at [258, 336] on input "No" at bounding box center [253, 345] width 24 height 24
checkbox input "true"
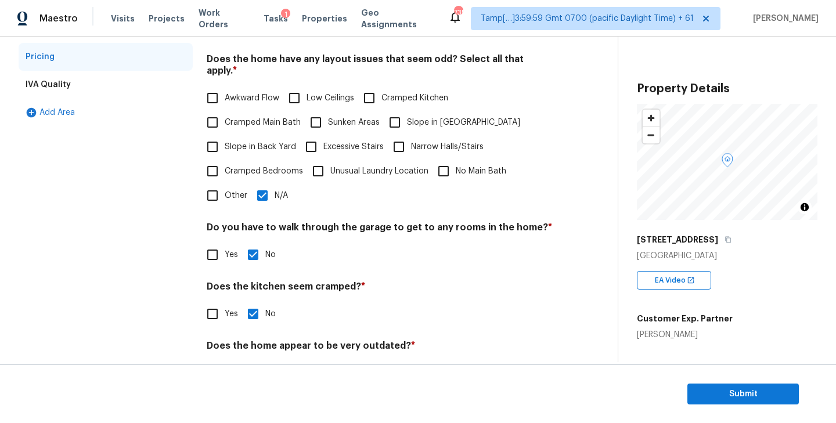
scroll to position [0, 0]
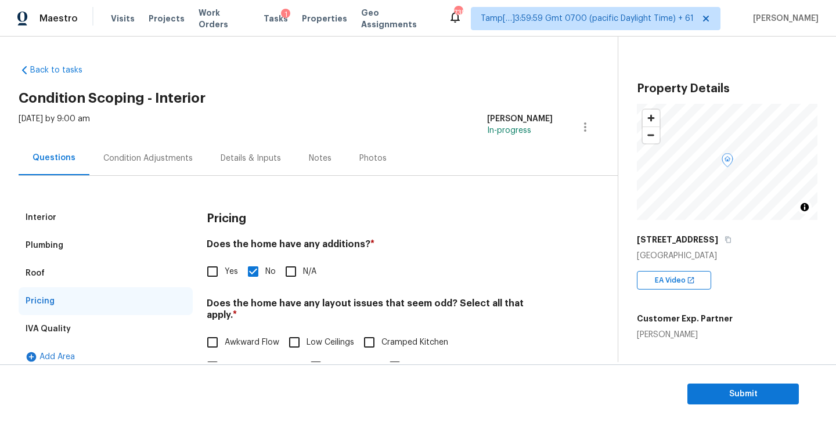
click at [149, 165] on div "Condition Adjustments" at bounding box center [147, 158] width 117 height 34
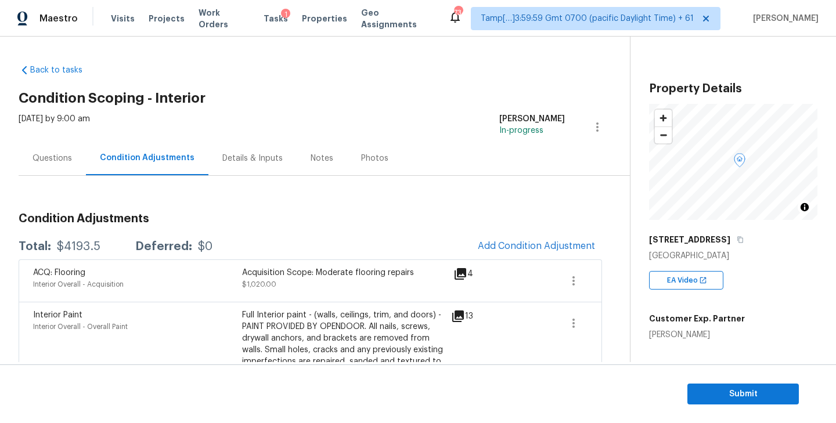
click at [333, 70] on div "Back to tasks Condition Scoping - Interior Thu, Oct 09 2025 by 9:00 am Praveenk…" at bounding box center [324, 424] width 611 height 738
click at [50, 161] on div "Questions" at bounding box center [52, 159] width 39 height 12
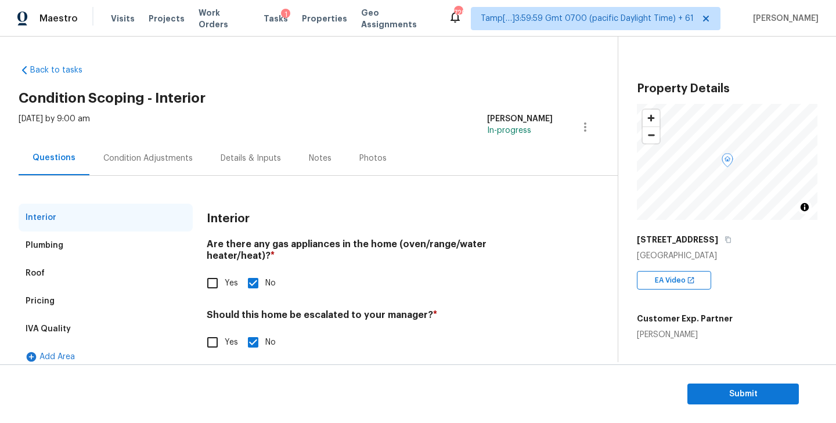
click at [163, 157] on div "Condition Adjustments" at bounding box center [147, 159] width 89 height 12
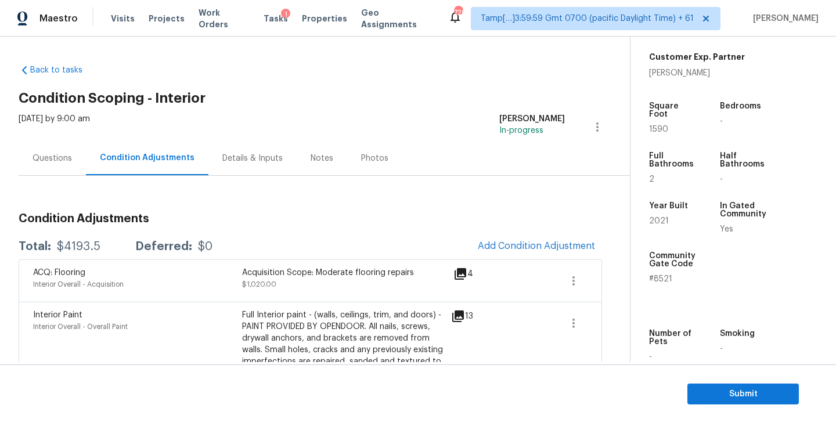
scroll to position [264, 0]
click at [659, 215] on span "2021" at bounding box center [659, 219] width 20 height 8
copy span "2021"
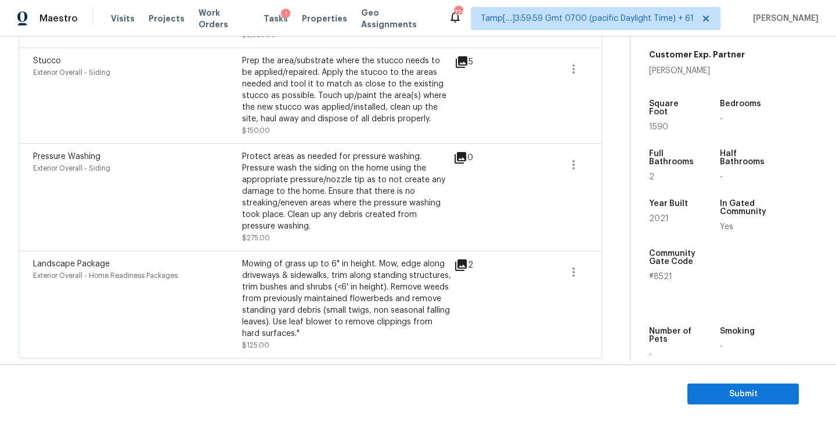
scroll to position [0, 0]
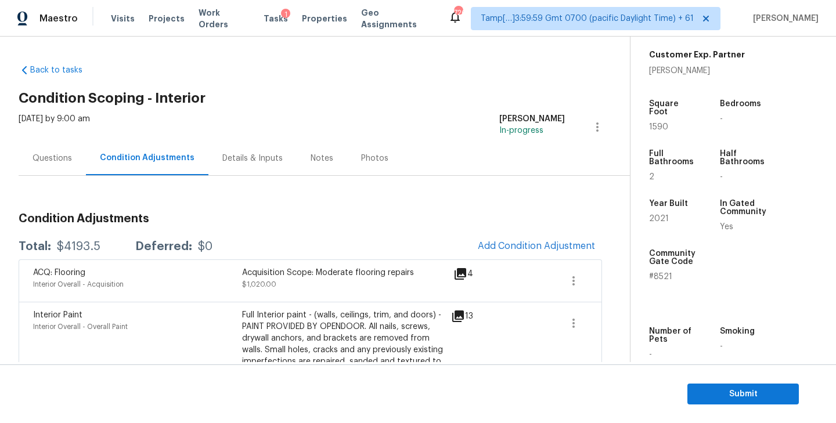
click at [51, 168] on div "Questions" at bounding box center [52, 158] width 67 height 34
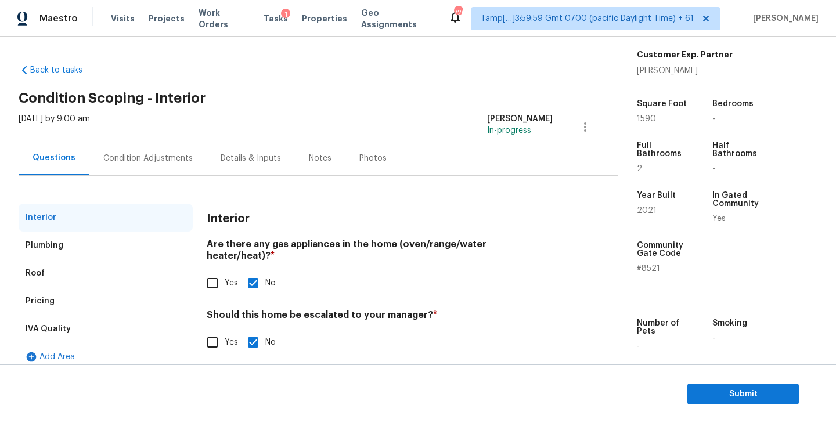
scroll to position [12, 0]
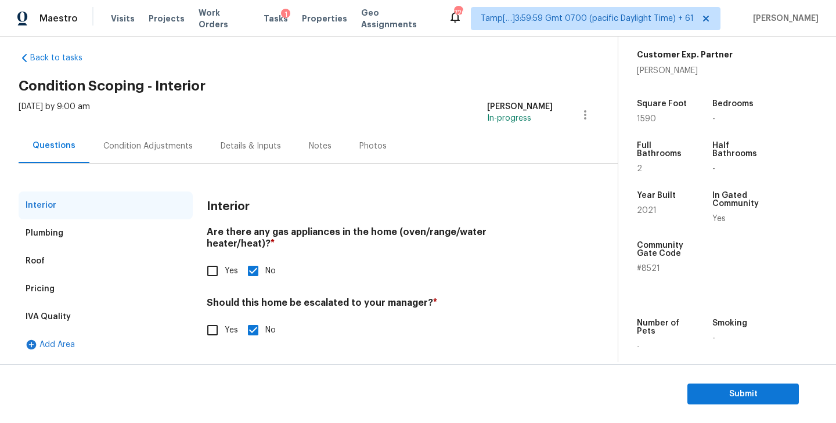
click at [50, 232] on div "Plumbing" at bounding box center [45, 234] width 38 height 12
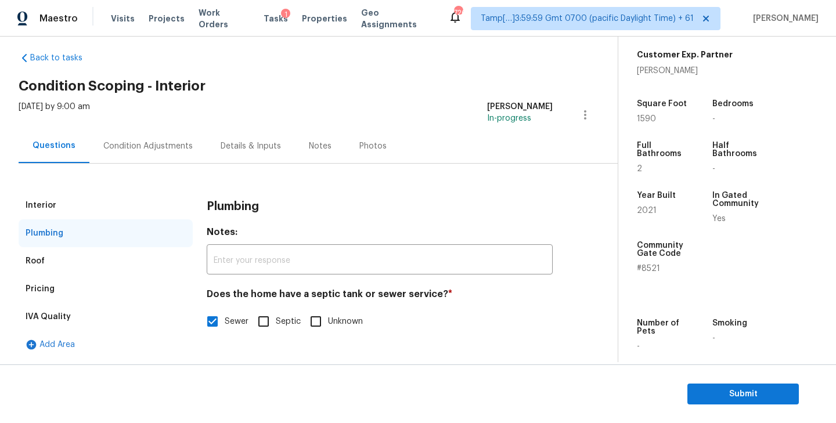
click at [60, 211] on div "Interior" at bounding box center [106, 206] width 174 height 28
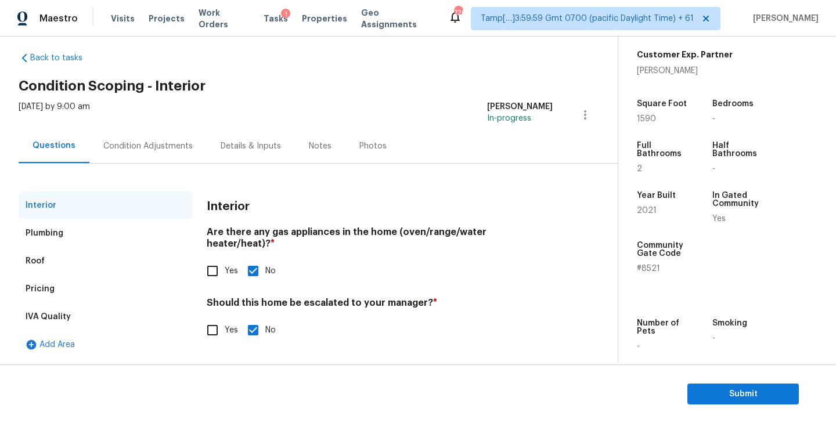
click at [77, 235] on div "Plumbing" at bounding box center [106, 233] width 174 height 28
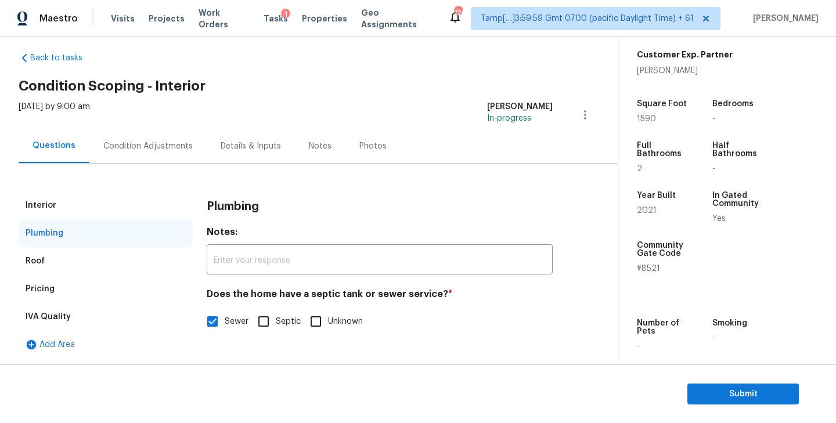
click at [60, 284] on div "Pricing" at bounding box center [106, 289] width 174 height 28
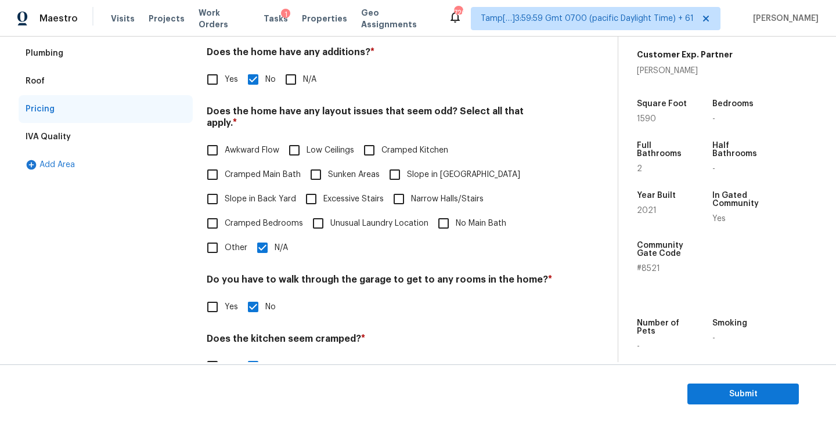
scroll to position [16, 0]
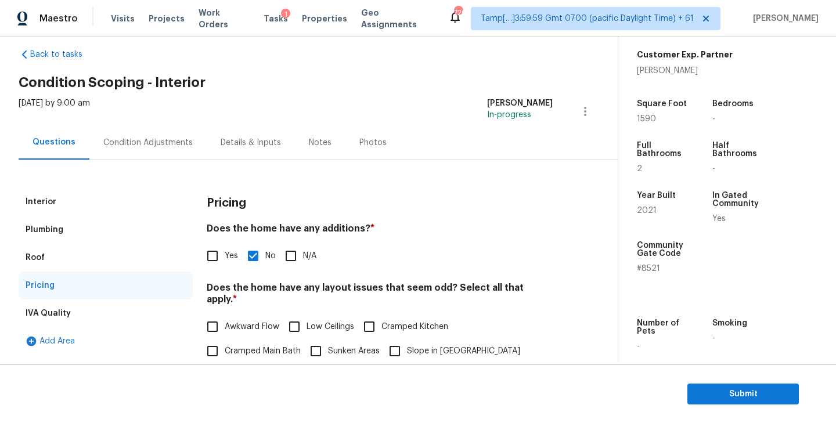
click at [52, 318] on div "IVA Quality" at bounding box center [48, 314] width 45 height 12
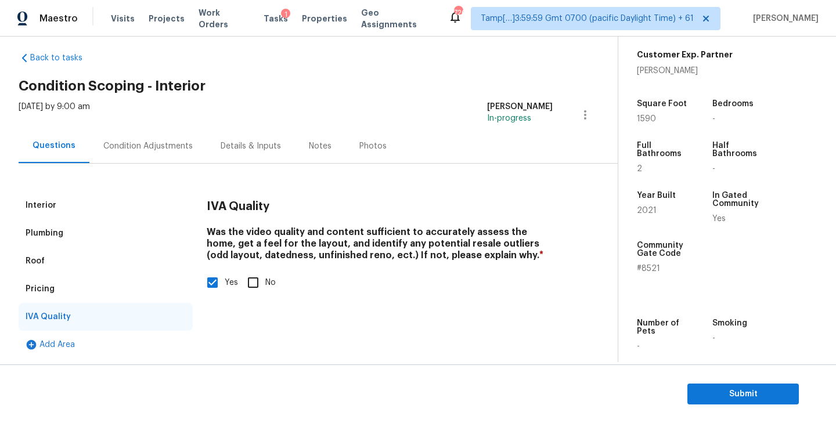
click at [49, 292] on div "Pricing" at bounding box center [40, 289] width 29 height 12
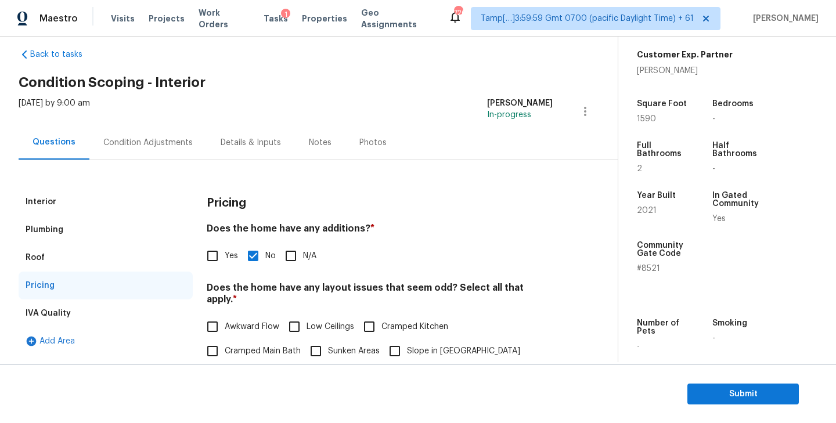
click at [61, 227] on div "Plumbing" at bounding box center [45, 230] width 38 height 12
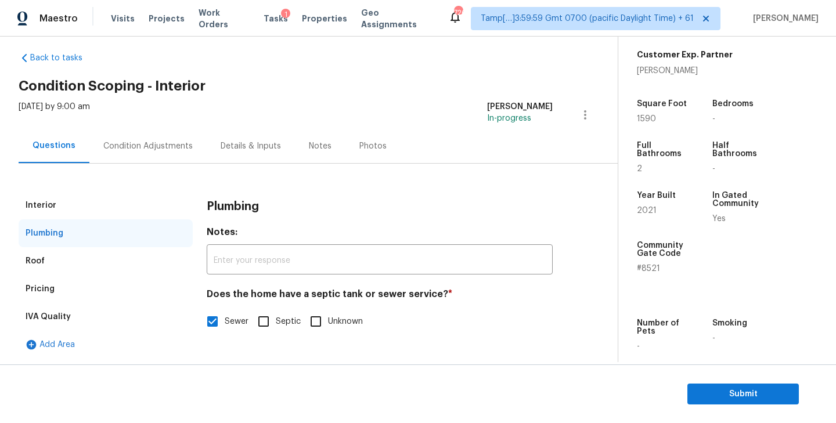
click at [63, 204] on div "Interior" at bounding box center [106, 206] width 174 height 28
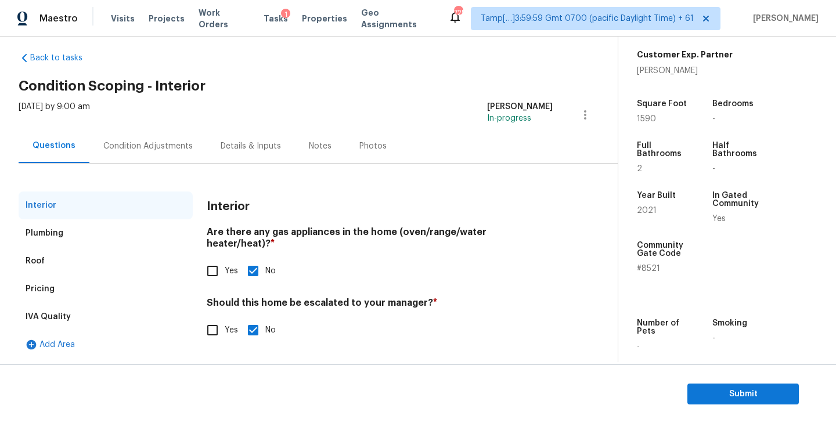
drag, startPoint x: 639, startPoint y: 212, endPoint x: 665, endPoint y: 212, distance: 26.7
click at [665, 212] on div "2021" at bounding box center [663, 211] width 53 height 8
click at [137, 146] on div "Condition Adjustments" at bounding box center [147, 146] width 89 height 12
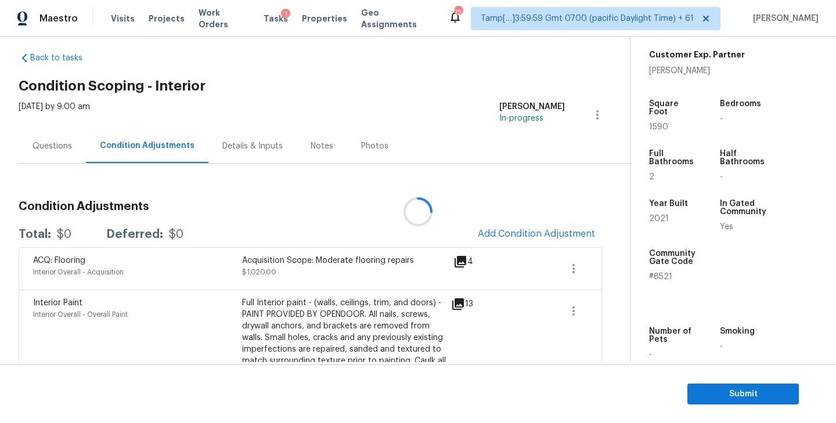
scroll to position [16, 0]
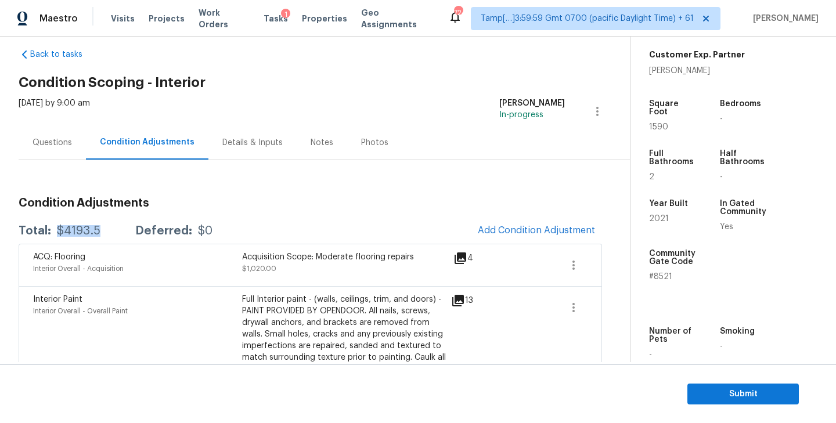
drag, startPoint x: 55, startPoint y: 229, endPoint x: 103, endPoint y: 229, distance: 47.6
click at [103, 229] on div "Total: $4193.5 Deferred: $0" at bounding box center [116, 231] width 194 height 12
copy div "$4193.5"
click at [746, 393] on span "Submit" at bounding box center [743, 394] width 93 height 15
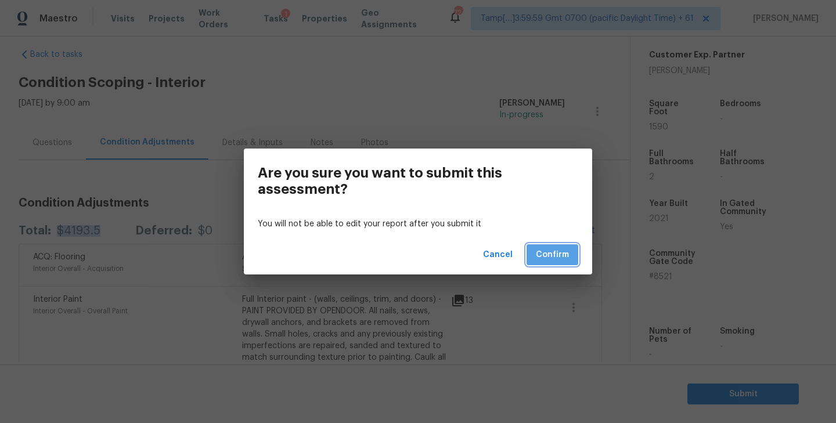
click at [557, 259] on span "Confirm" at bounding box center [552, 255] width 33 height 15
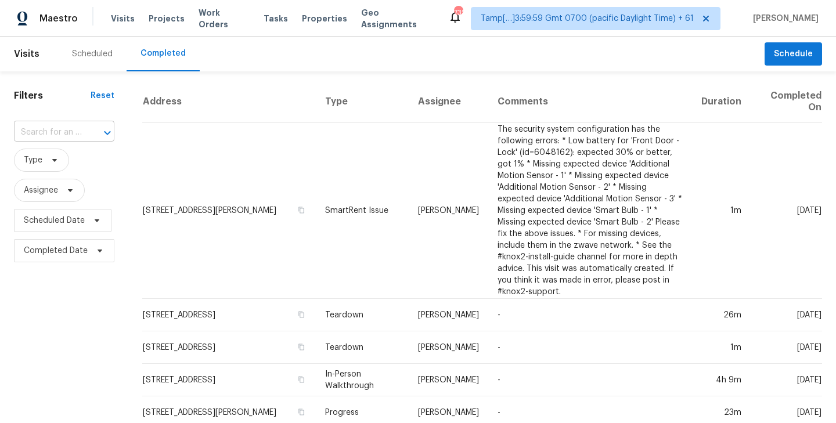
click at [68, 127] on input "text" at bounding box center [48, 133] width 68 height 18
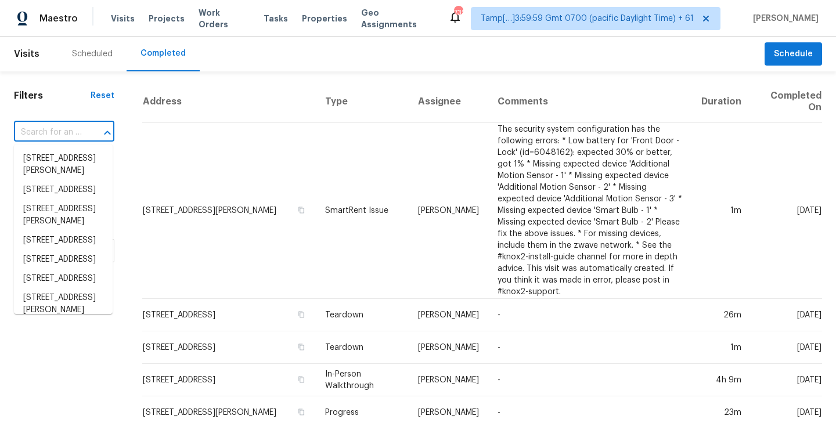
paste input "[STREET_ADDRESS]"
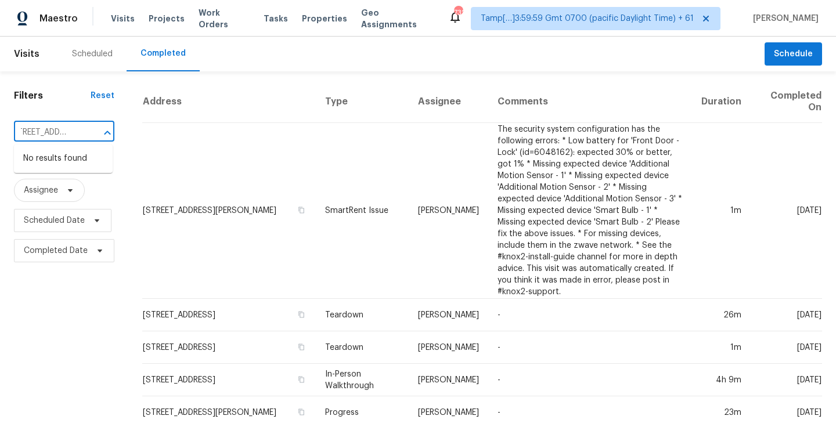
type input "[STREET_ADDRESS]"
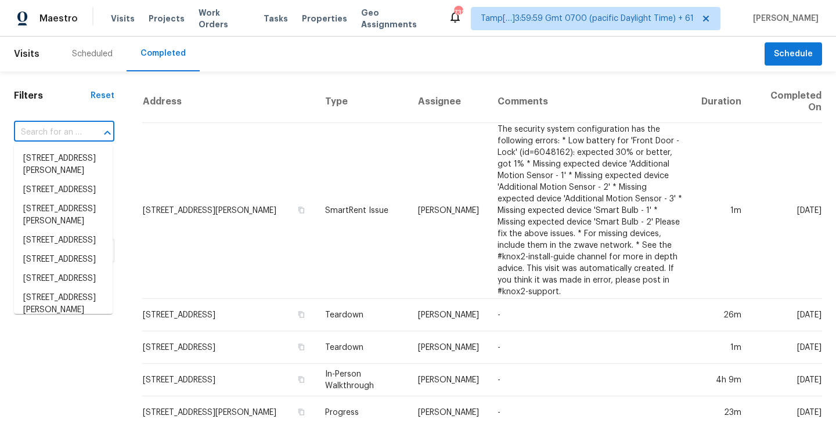
scroll to position [0, 0]
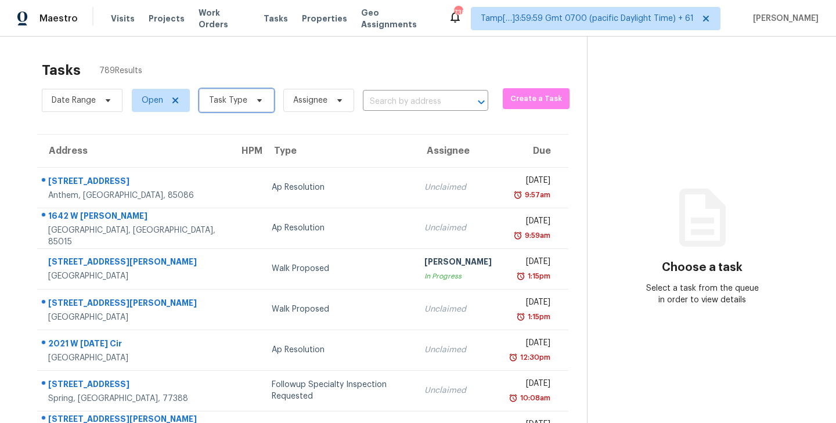
click at [257, 100] on icon at bounding box center [259, 100] width 5 height 3
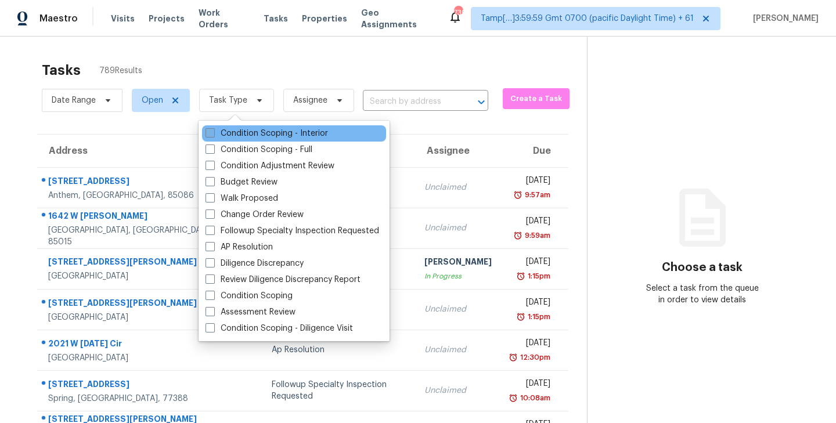
click at [209, 129] on span at bounding box center [209, 132] width 9 height 9
click at [209, 129] on input "Condition Scoping - Interior" at bounding box center [209, 132] width 8 height 8
checkbox input "true"
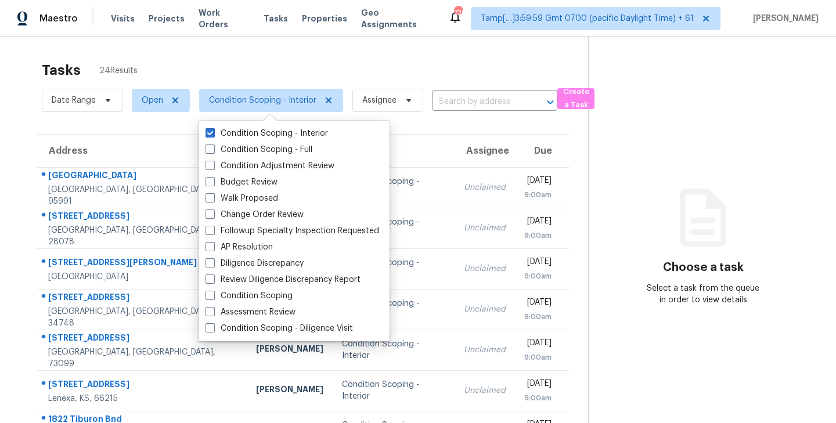
click at [319, 62] on div "Tasks 24 Results" at bounding box center [315, 70] width 546 height 30
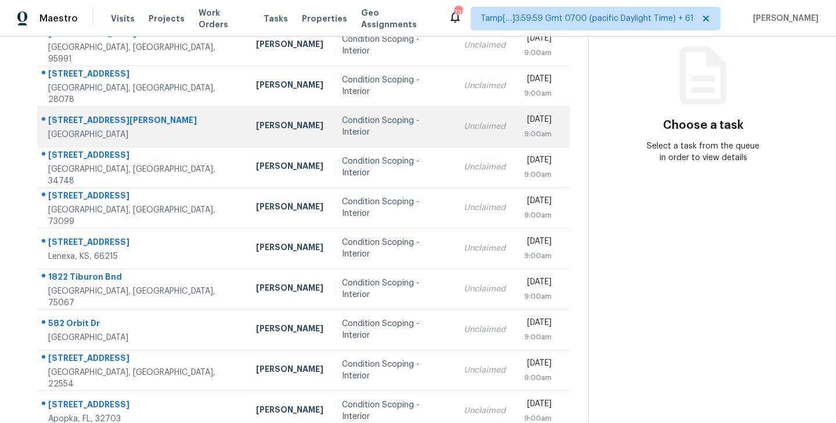
scroll to position [181, 0]
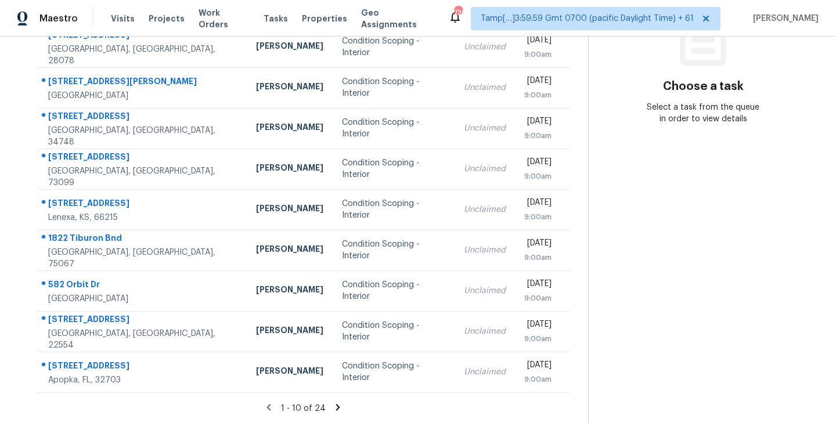
click at [336, 408] on icon at bounding box center [338, 407] width 4 height 6
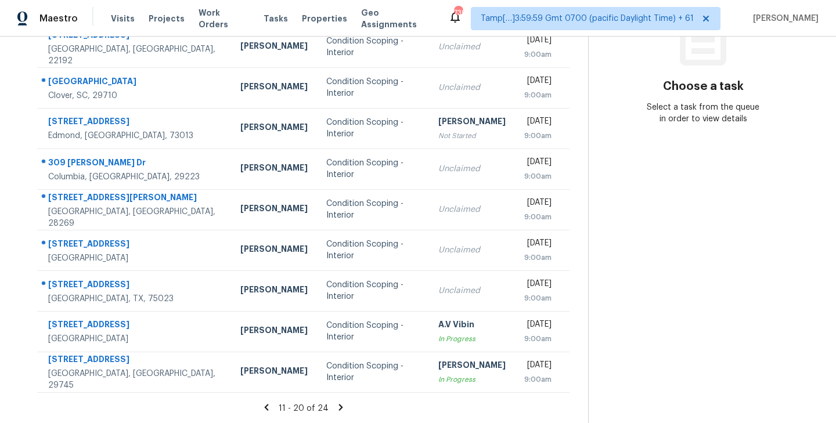
click at [339, 405] on icon at bounding box center [341, 407] width 10 height 10
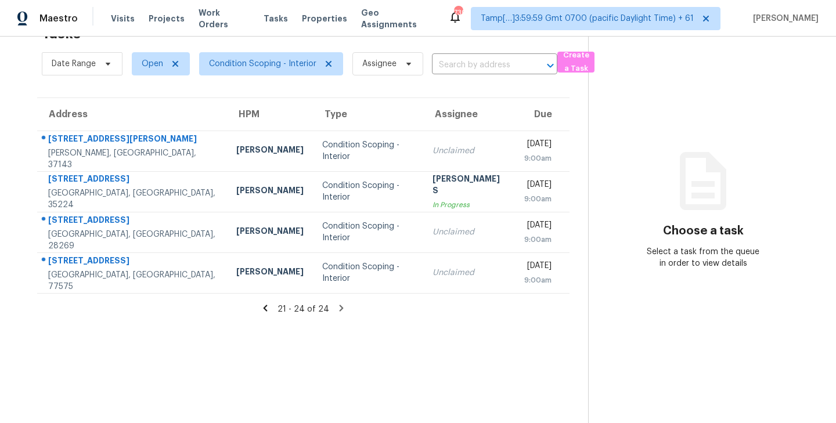
click at [268, 309] on icon at bounding box center [266, 308] width 4 height 6
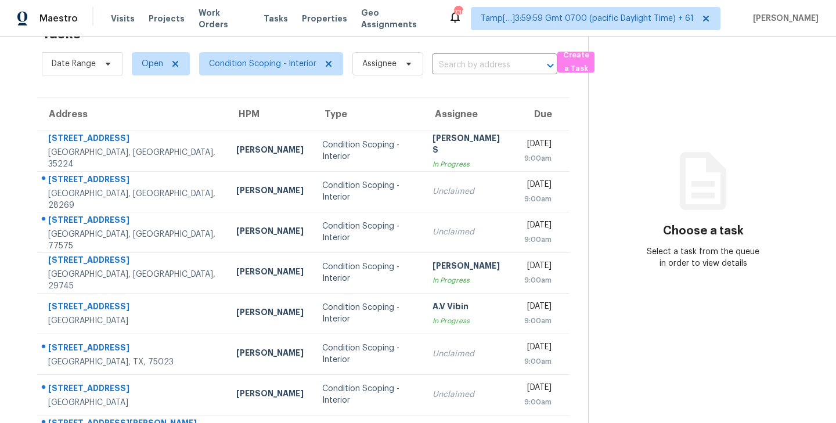
scroll to position [181, 0]
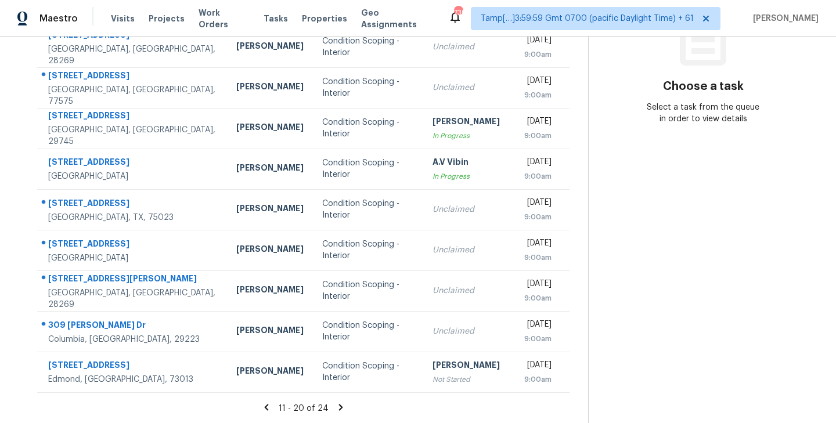
click at [269, 407] on icon at bounding box center [266, 407] width 10 height 10
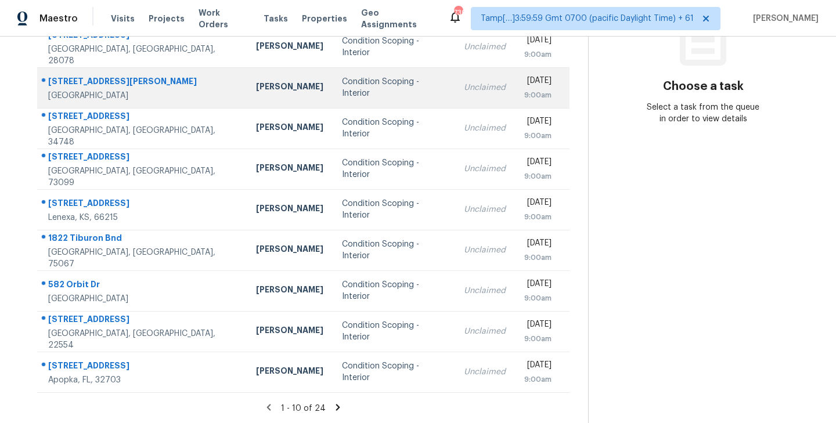
scroll to position [0, 0]
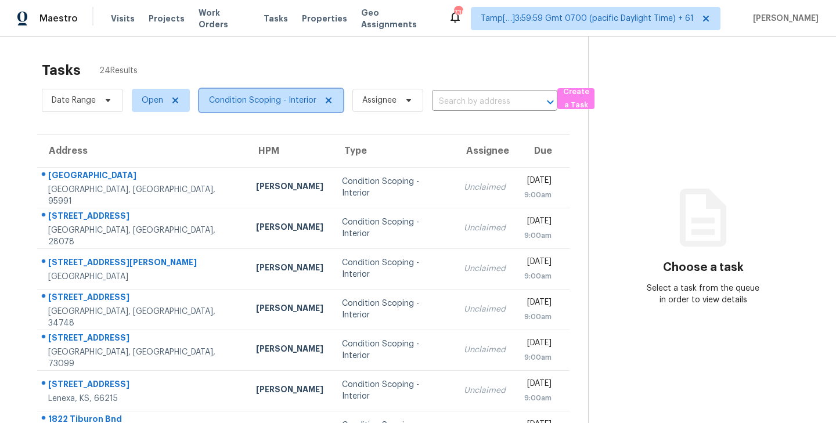
click at [326, 99] on icon at bounding box center [329, 101] width 6 height 6
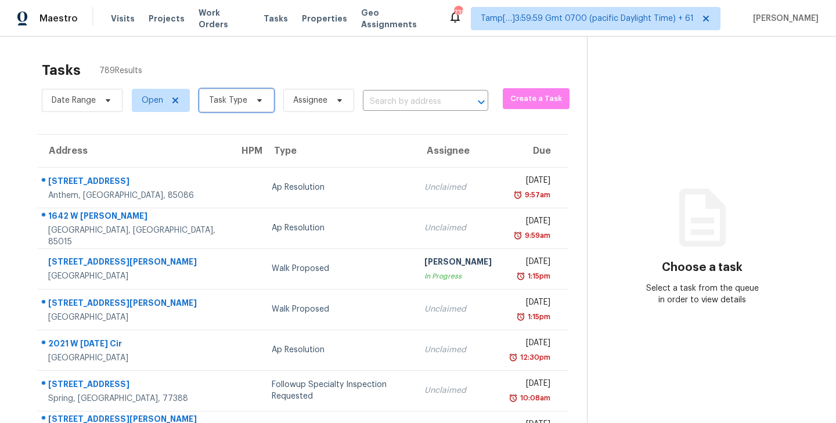
click at [258, 103] on icon at bounding box center [259, 100] width 9 height 9
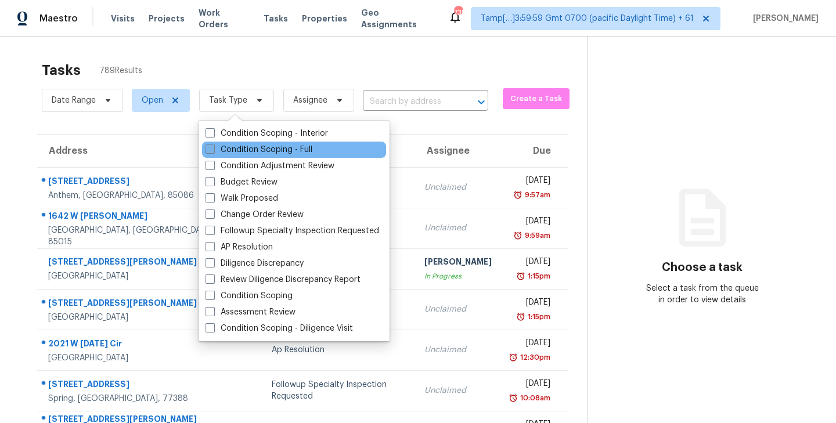
click at [211, 149] on span at bounding box center [209, 149] width 9 height 9
click at [211, 149] on input "Condition Scoping - Full" at bounding box center [209, 148] width 8 height 8
checkbox input "true"
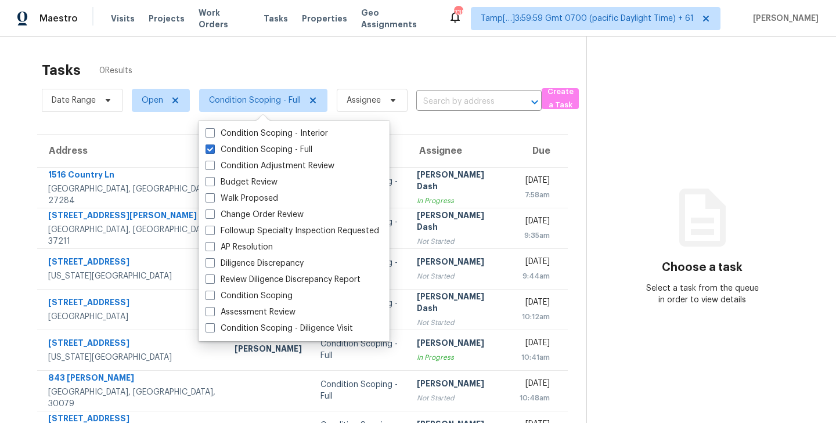
click at [320, 60] on div "Tasks 0 Results" at bounding box center [314, 70] width 544 height 30
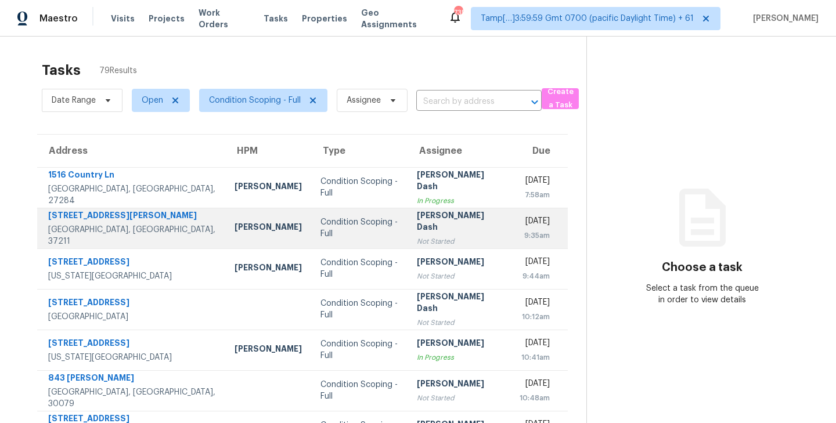
scroll to position [181, 0]
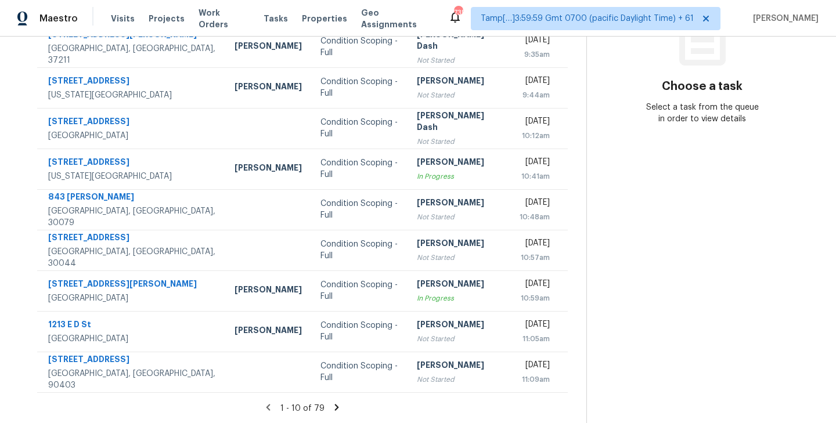
click at [335, 406] on icon at bounding box center [337, 407] width 4 height 6
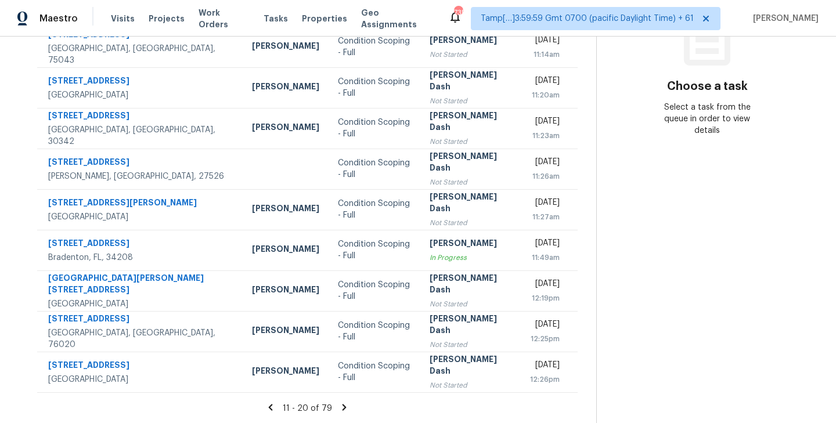
click at [342, 406] on icon at bounding box center [344, 407] width 4 height 6
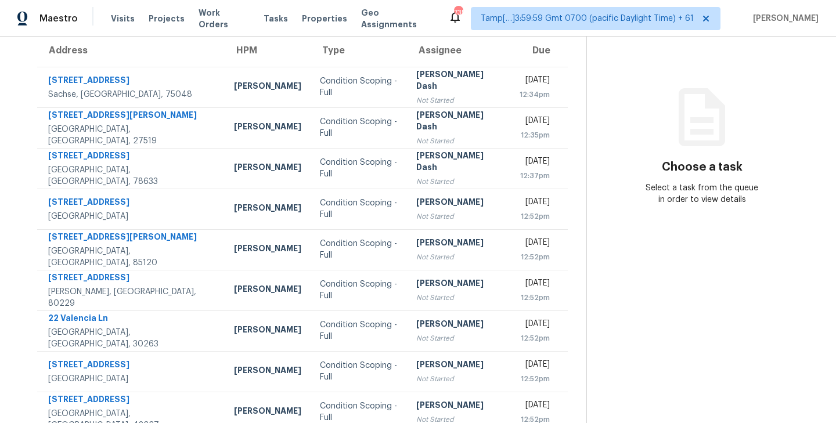
scroll to position [0, 0]
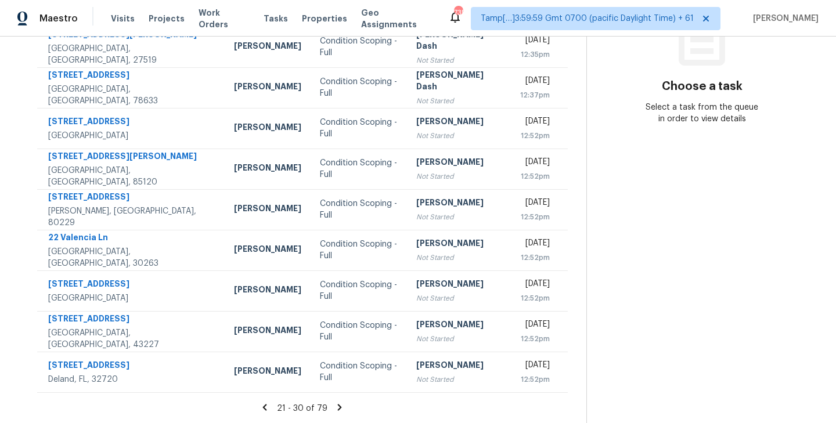
click at [337, 402] on icon at bounding box center [339, 407] width 10 height 10
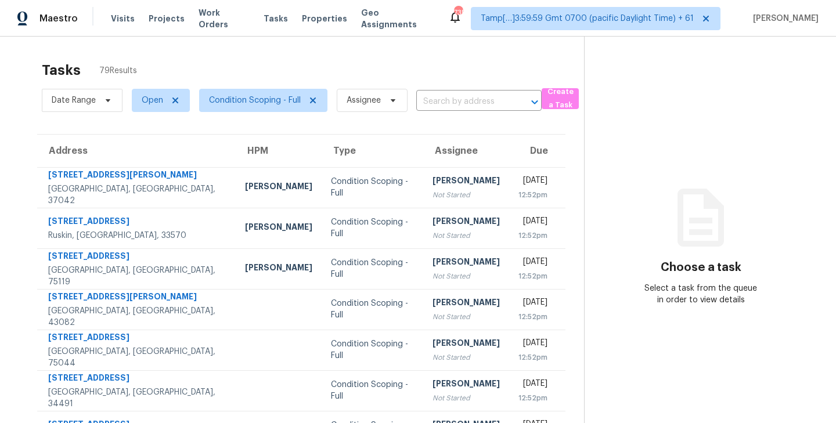
scroll to position [181, 0]
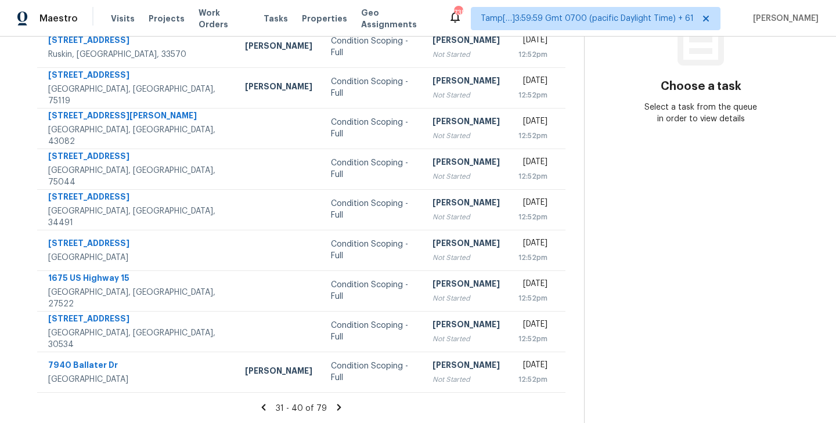
click at [338, 406] on icon at bounding box center [339, 407] width 4 height 6
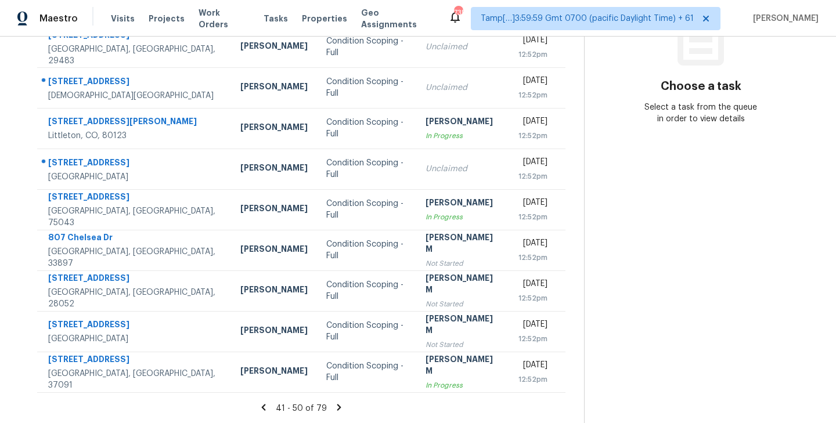
click at [337, 407] on icon at bounding box center [339, 407] width 4 height 6
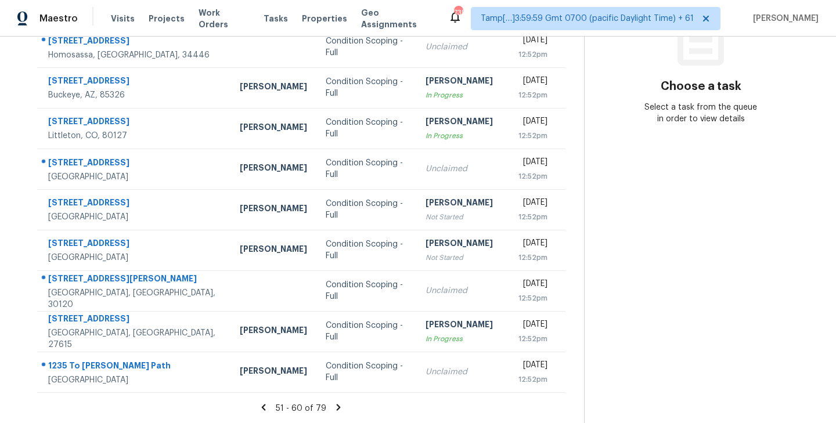
click at [338, 406] on icon at bounding box center [339, 407] width 4 height 6
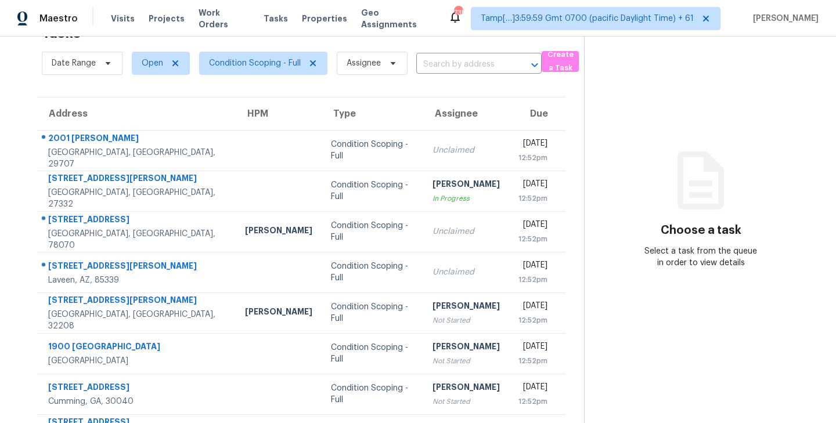
scroll to position [0, 0]
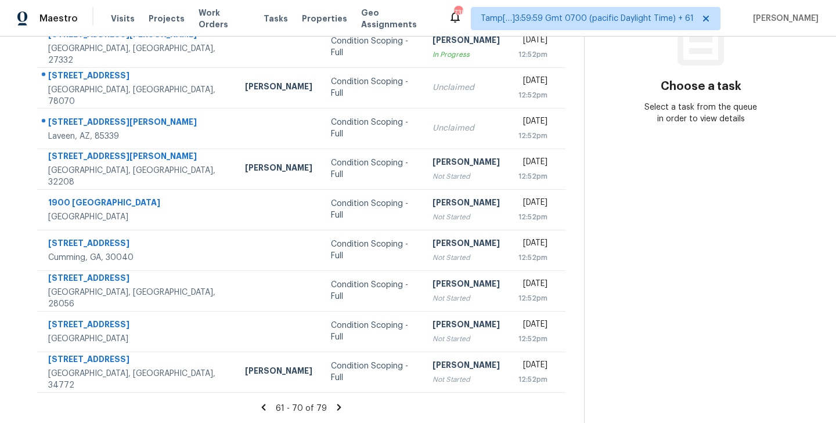
click at [337, 404] on icon at bounding box center [339, 407] width 10 height 10
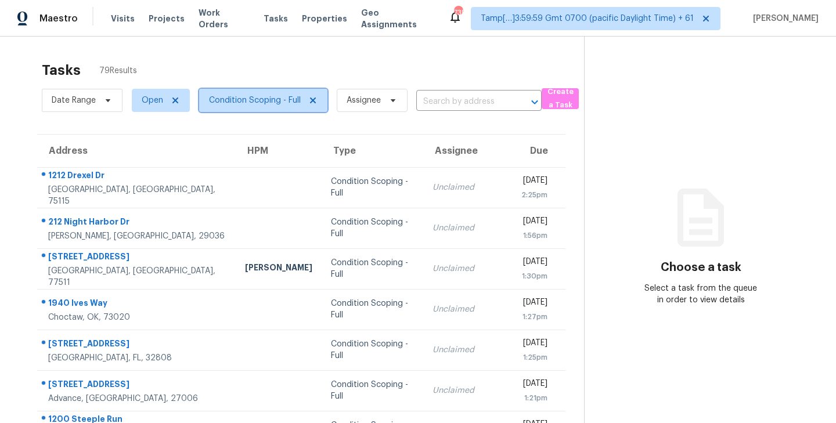
click at [310, 100] on icon at bounding box center [312, 100] width 9 height 9
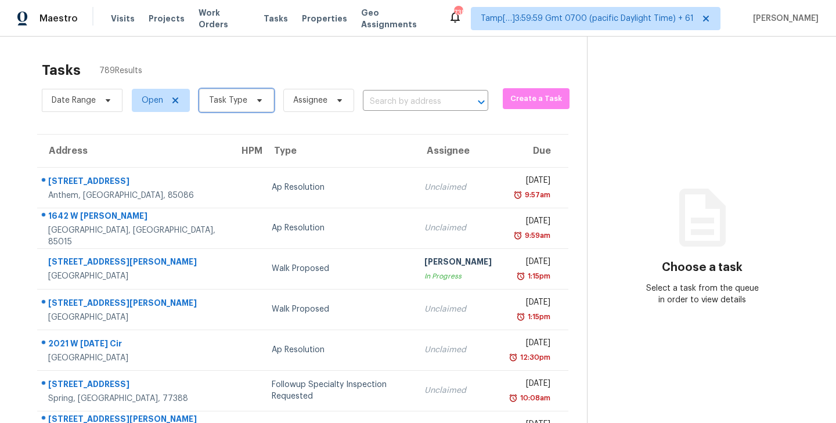
click at [258, 98] on icon at bounding box center [259, 100] width 9 height 9
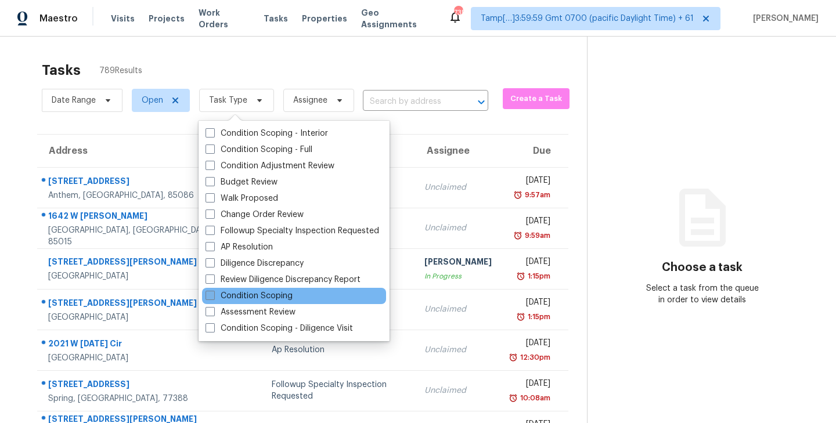
click at [212, 298] on span at bounding box center [209, 295] width 9 height 9
click at [212, 298] on input "Condition Scoping" at bounding box center [209, 294] width 8 height 8
checkbox input "true"
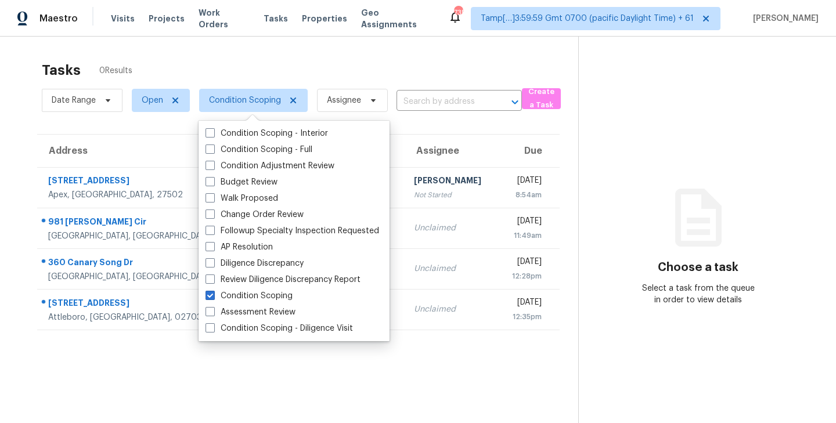
click at [296, 34] on div "Maestro Visits Projects Work Orders Tasks Properties Geo Assignments 735 Tamp[……" at bounding box center [418, 18] width 836 height 37
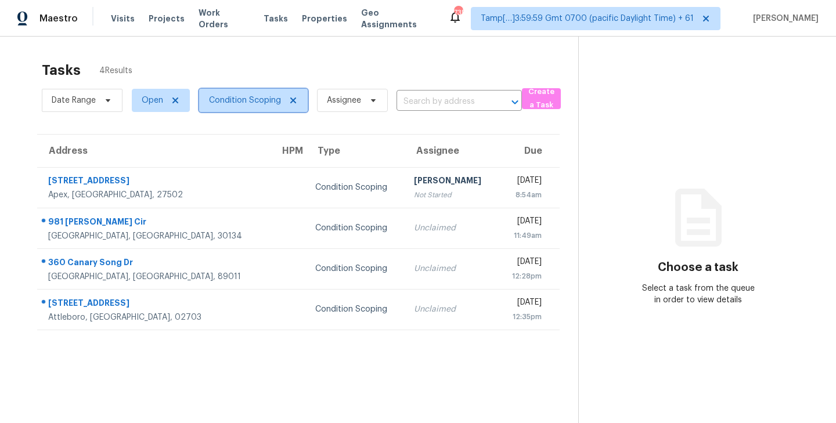
click at [293, 100] on icon at bounding box center [293, 101] width 6 height 6
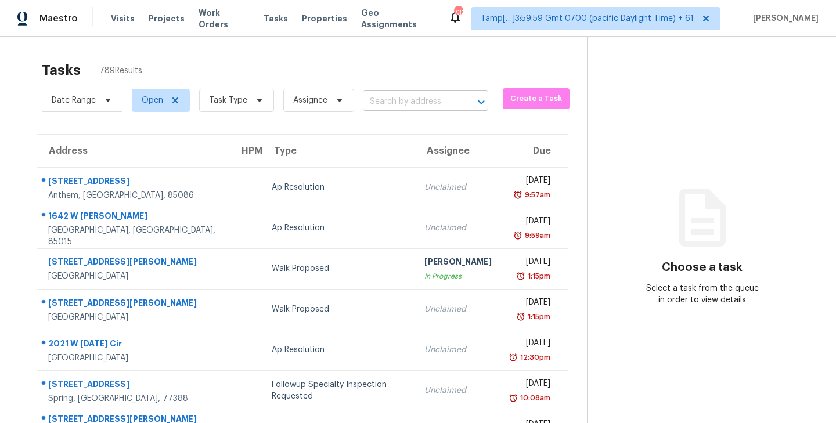
click at [395, 103] on input "text" at bounding box center [409, 102] width 93 height 18
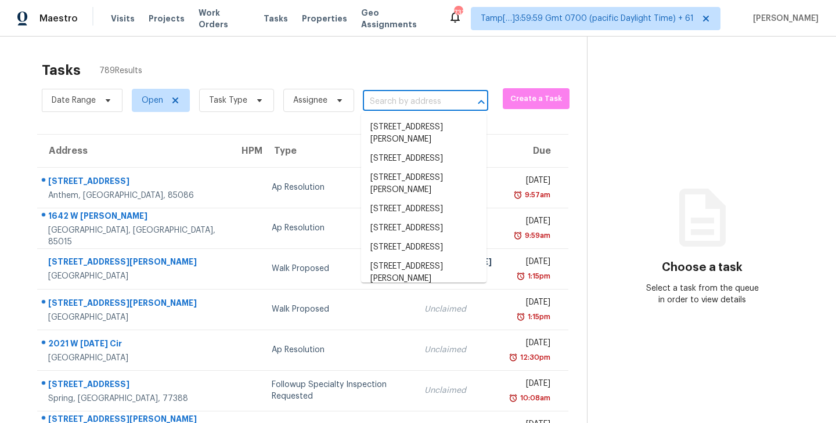
paste input "[STREET_ADDRESS]"
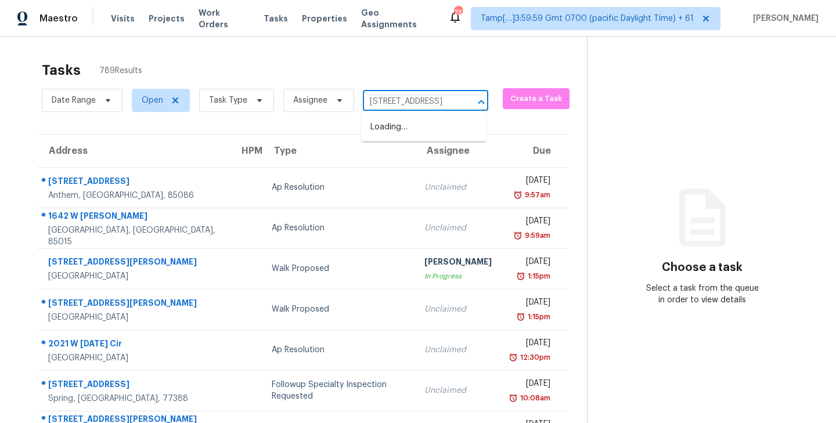
scroll to position [0, 34]
click at [392, 103] on input "[STREET_ADDRESS]" at bounding box center [409, 102] width 93 height 18
type input "1212 Drexel"
click at [445, 67] on div "Tasks 789 Results" at bounding box center [314, 70] width 545 height 30
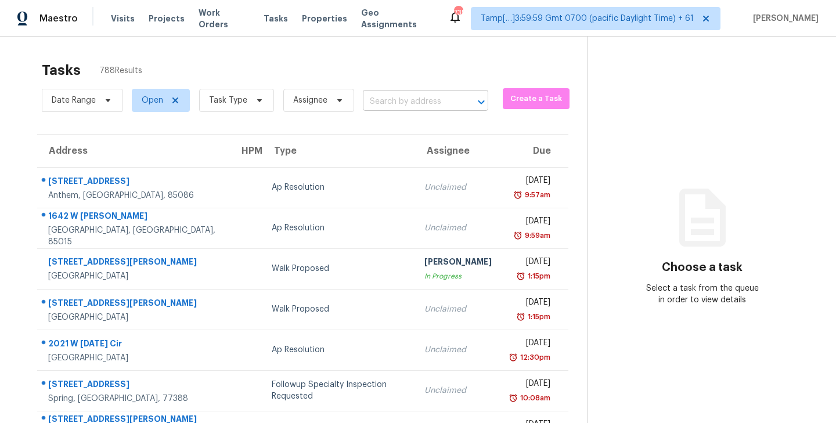
click at [418, 108] on input "text" at bounding box center [409, 102] width 93 height 18
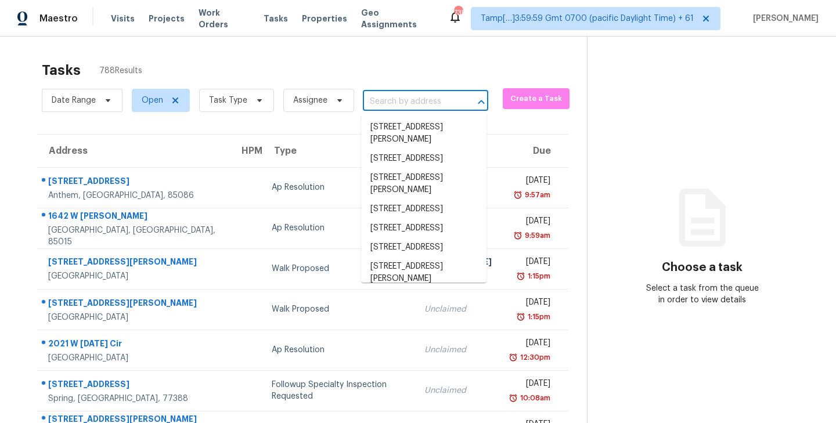
paste input "[STREET_ADDRESS]"
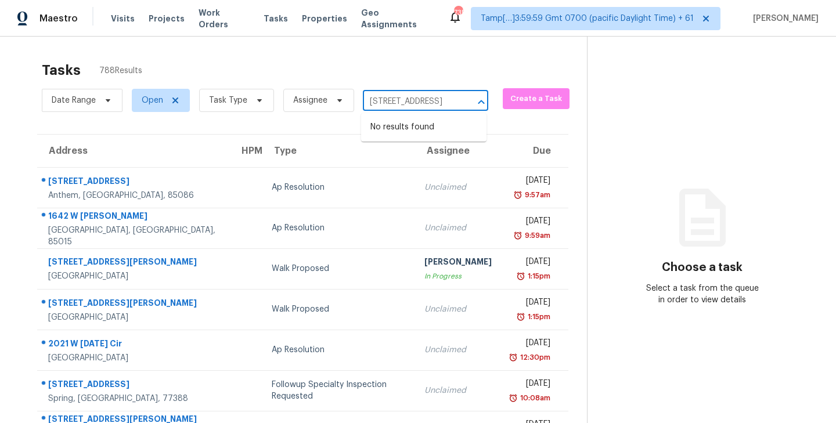
click at [392, 103] on input "[STREET_ADDRESS]" at bounding box center [409, 102] width 93 height 18
type input "1212 Drexel"
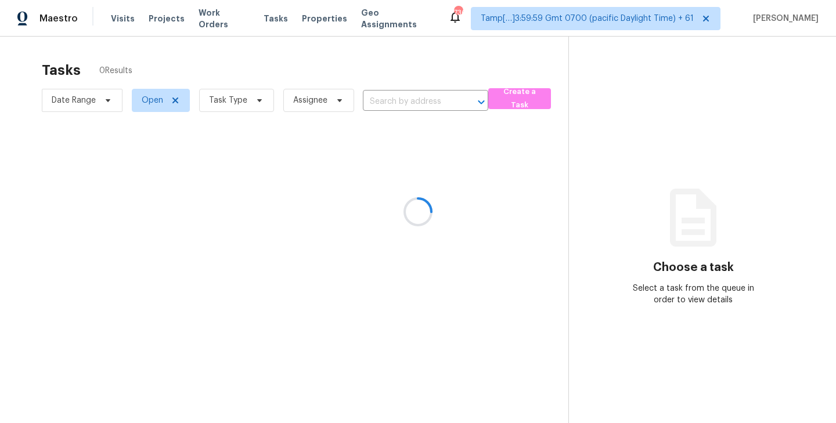
click at [392, 104] on div at bounding box center [418, 211] width 836 height 423
click at [388, 104] on div at bounding box center [418, 211] width 836 height 423
click at [401, 102] on div at bounding box center [418, 211] width 836 height 423
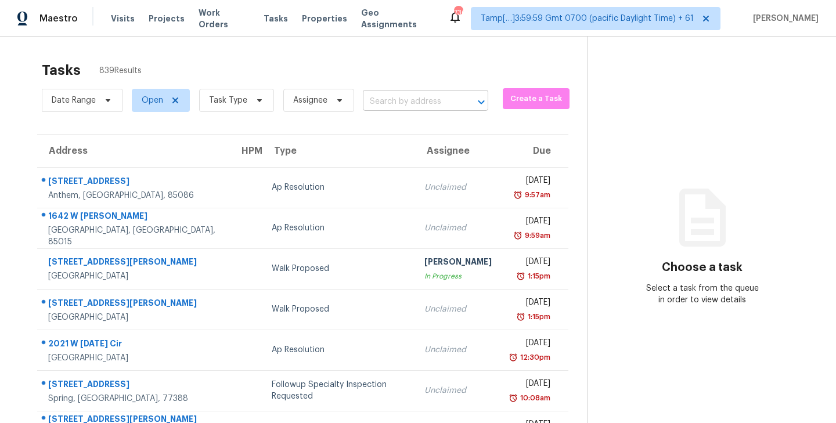
click at [391, 101] on input "text" at bounding box center [409, 102] width 93 height 18
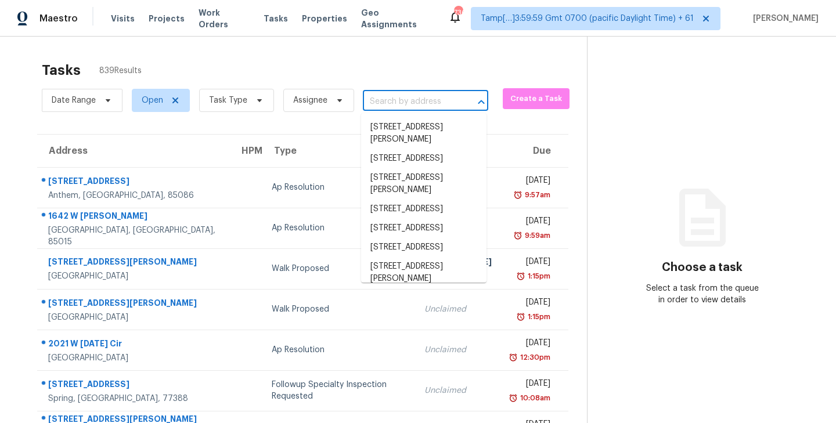
paste input "[STREET_ADDRESS]"
type input "[STREET_ADDRESS]"
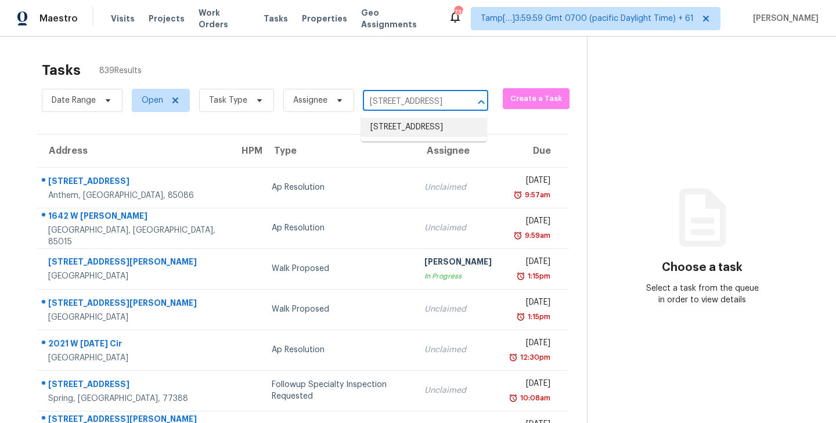
click at [402, 129] on li "[STREET_ADDRESS]" at bounding box center [423, 127] width 125 height 19
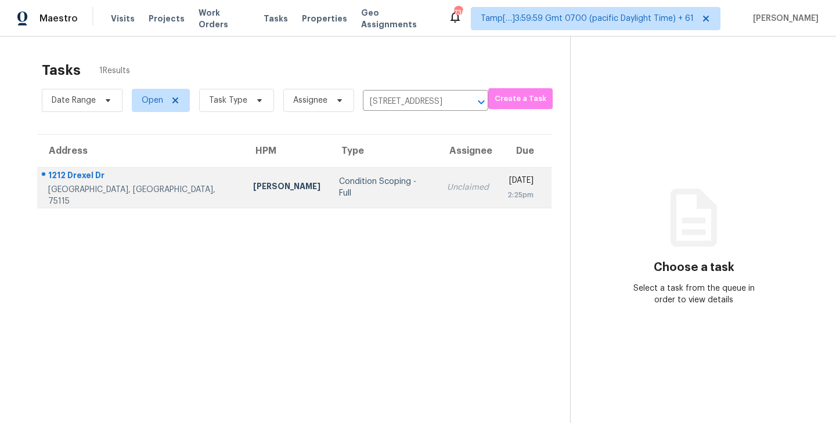
click at [365, 192] on div "Condition Scoping - Full" at bounding box center [383, 187] width 89 height 23
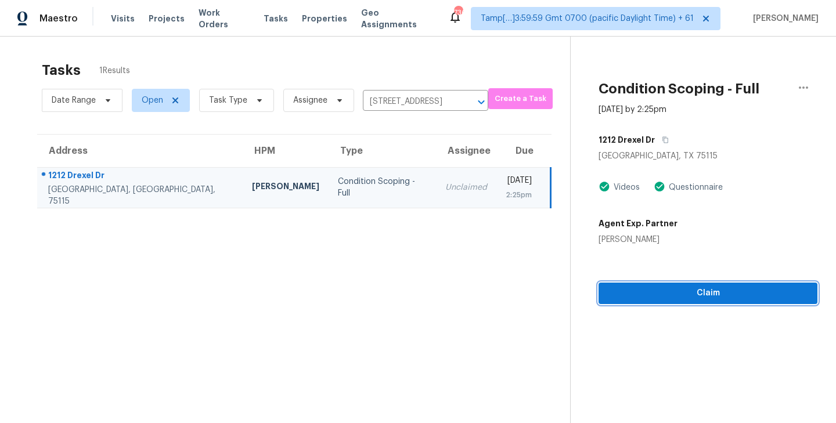
click at [723, 294] on span "Claim" at bounding box center [708, 293] width 200 height 15
